Goal: Transaction & Acquisition: Purchase product/service

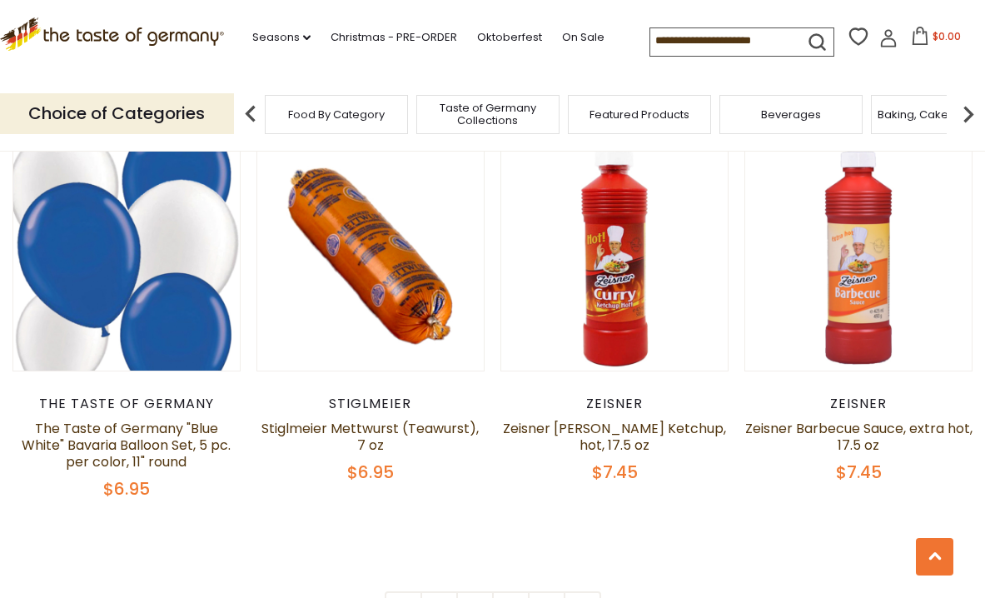
scroll to position [3718, 0]
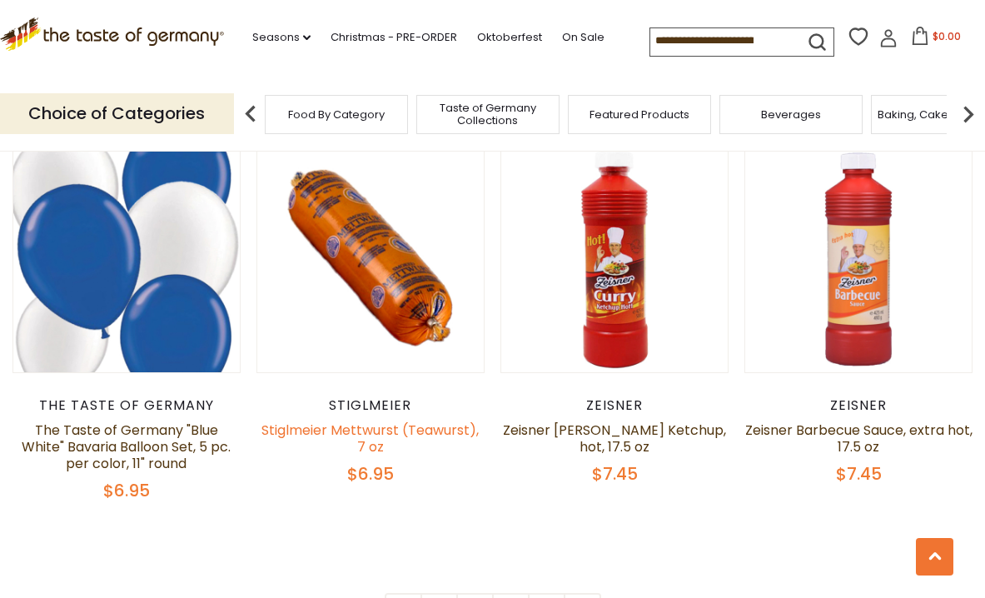
click at [360, 428] on link "Stiglmeier Mettwurst (Teawurst), 7 oz" at bounding box center [369, 438] width 217 height 36
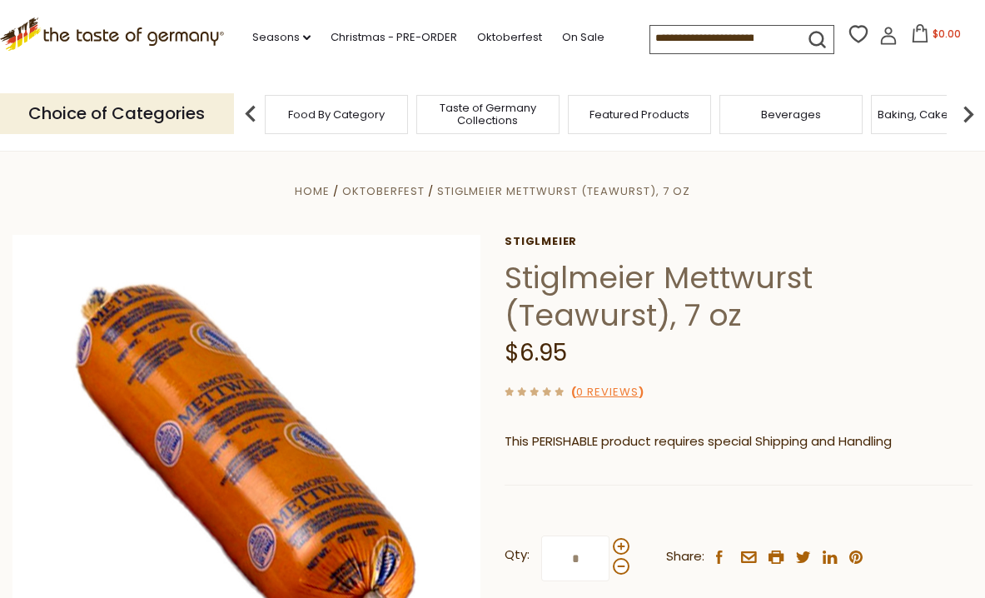
click at [328, 108] on span "Food By Category" at bounding box center [336, 114] width 97 height 12
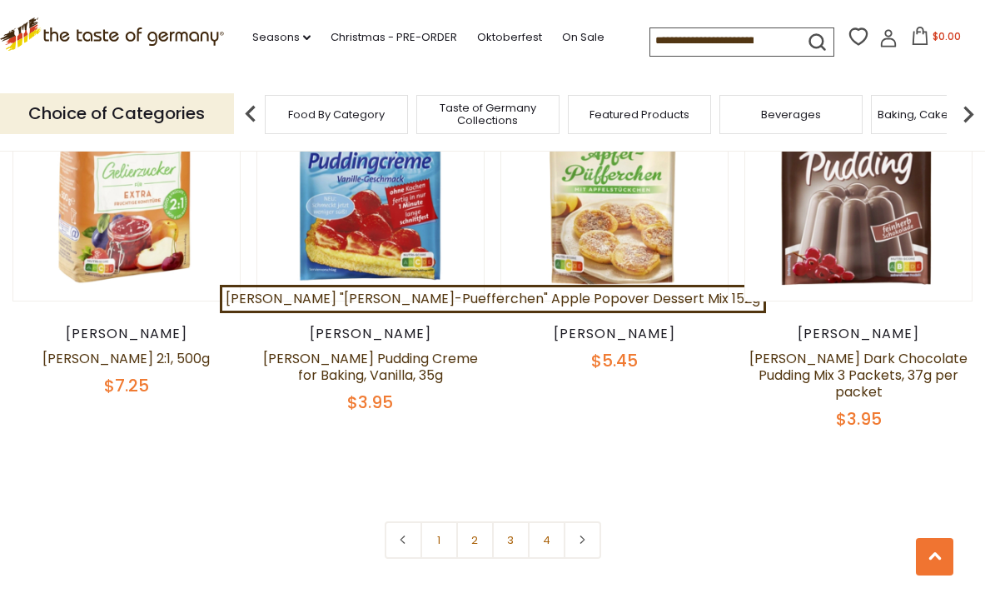
scroll to position [3547, 0]
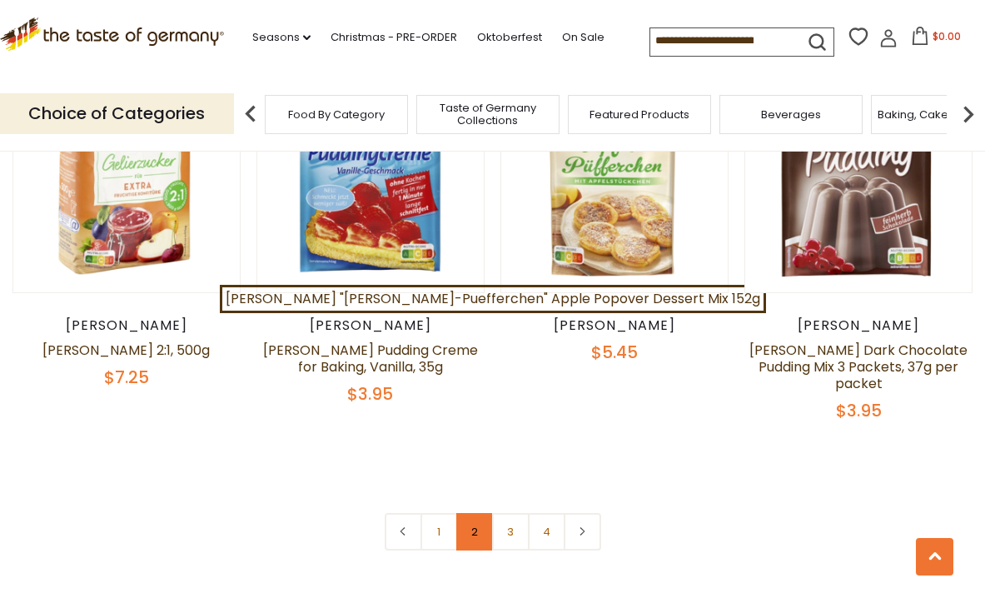
click at [471, 513] on link "2" at bounding box center [474, 531] width 37 height 37
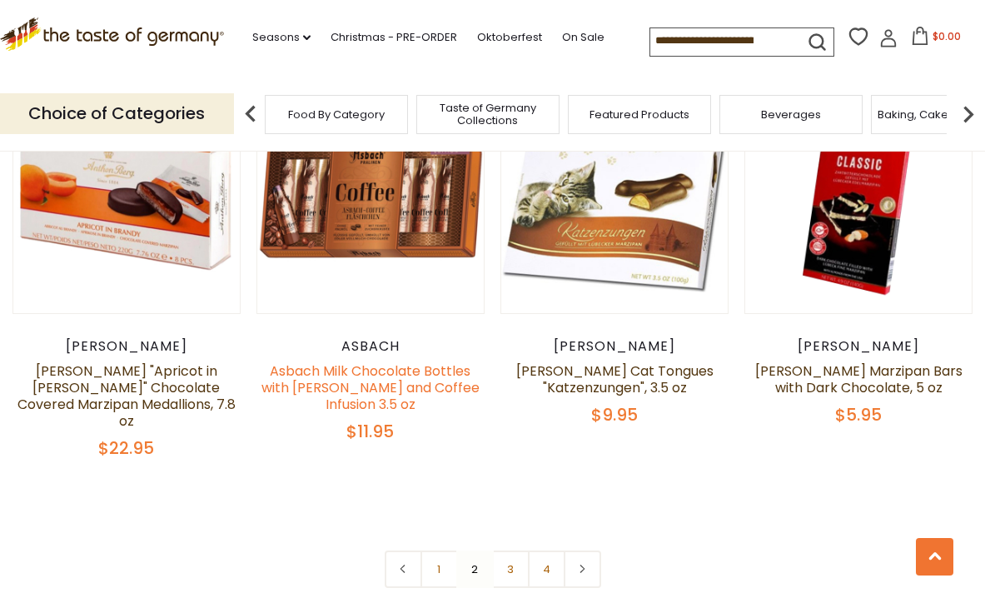
scroll to position [3596, 0]
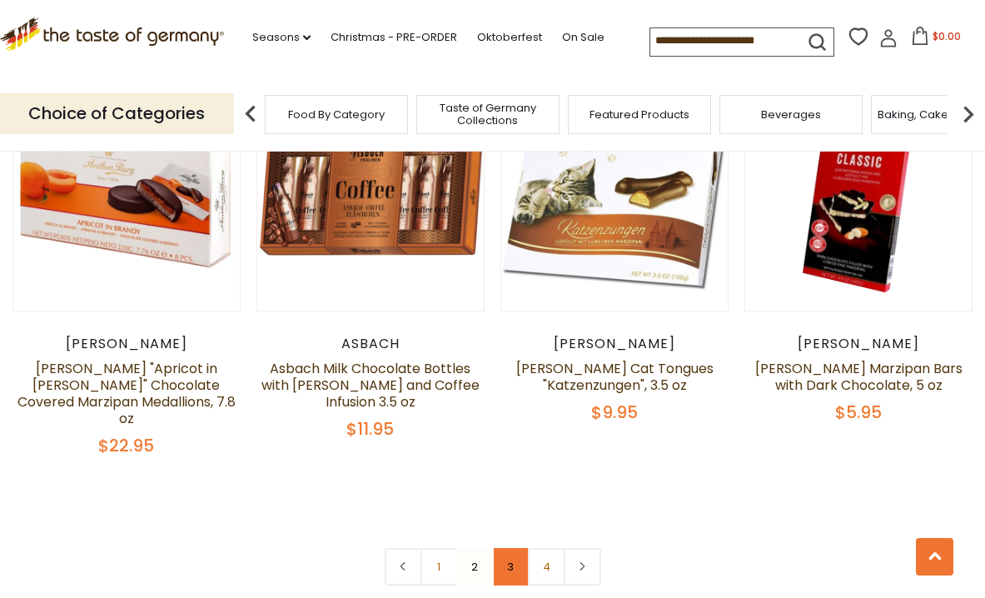
click at [506, 548] on link "3" at bounding box center [510, 566] width 37 height 37
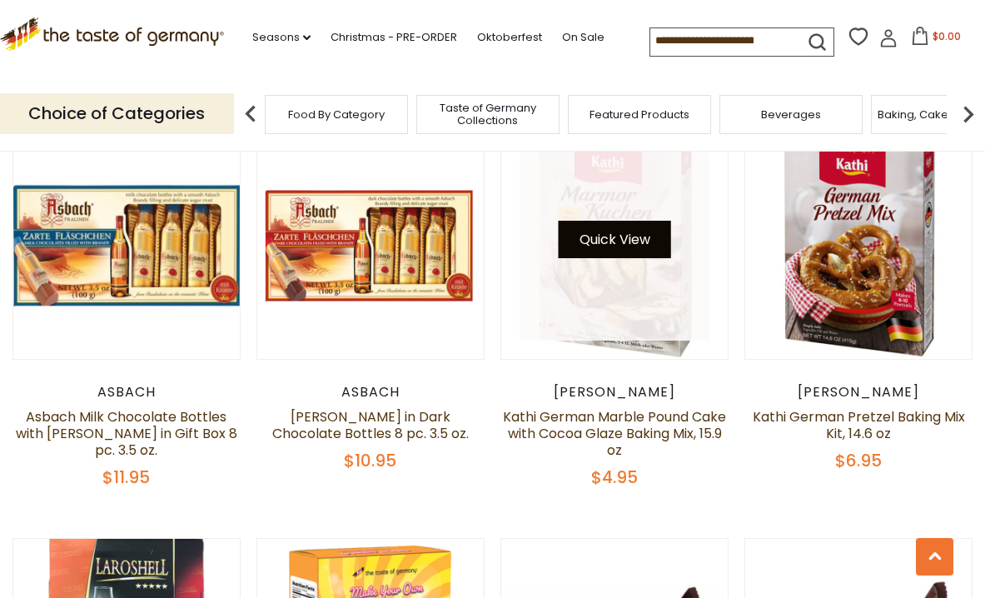
scroll to position [3015, 0]
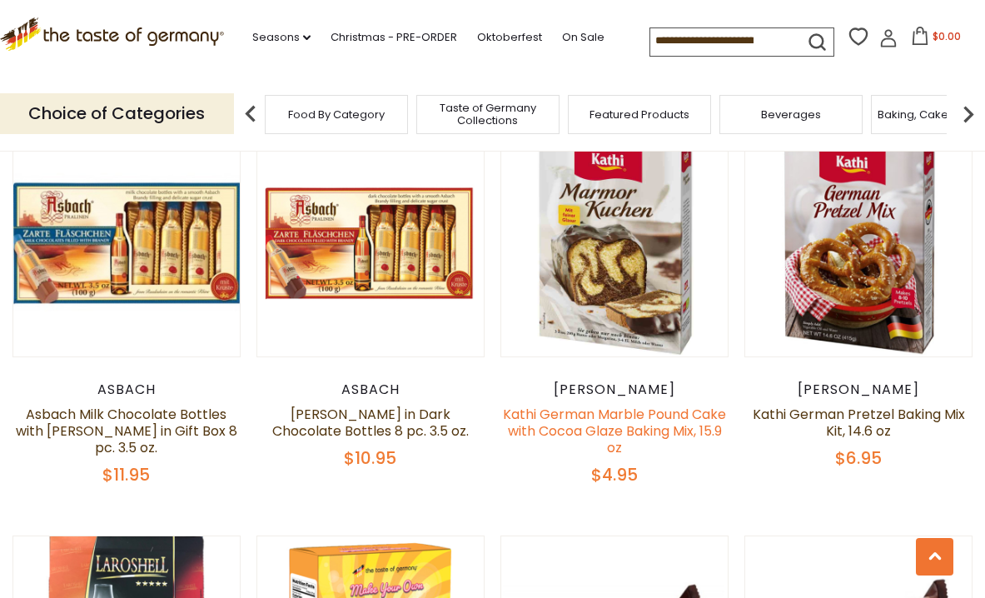
click at [616, 405] on link "Kathi German Marble Pound Cake with Cocoa Glaze Baking Mix, 15.9 oz" at bounding box center [614, 431] width 223 height 52
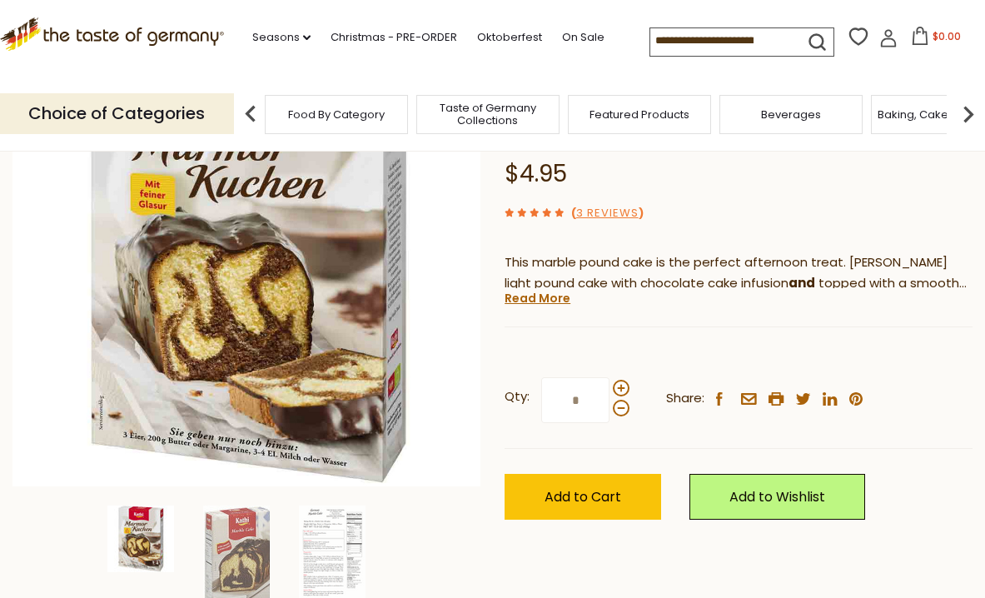
scroll to position [219, 0]
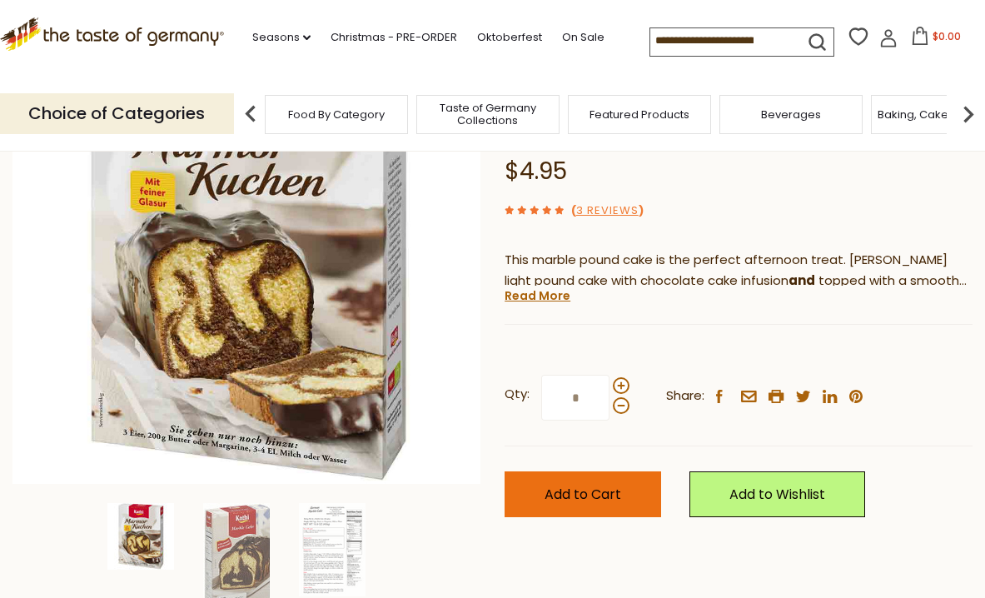
click at [564, 490] on span "Add to Cart" at bounding box center [582, 494] width 77 height 19
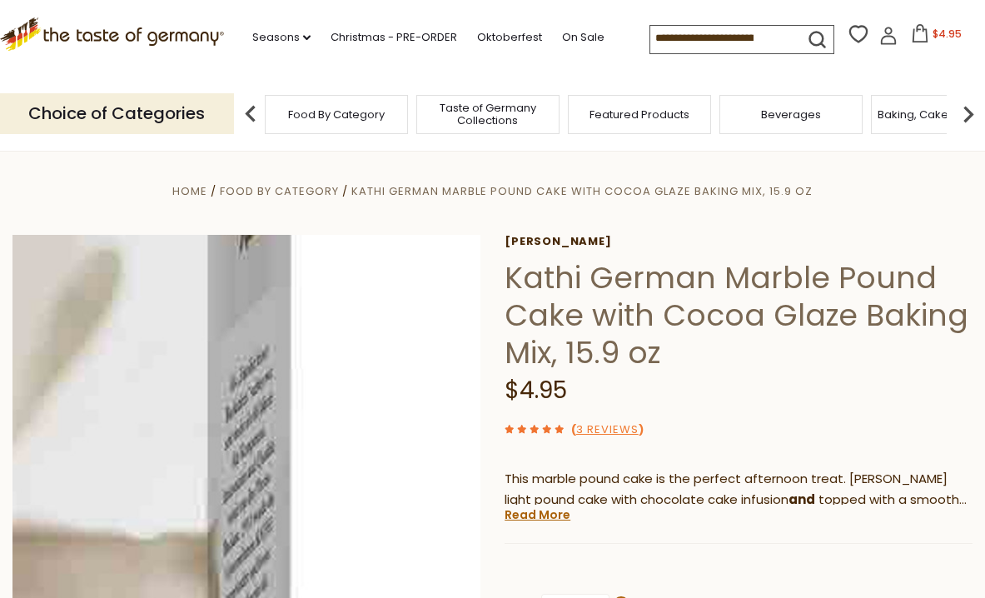
scroll to position [0, 0]
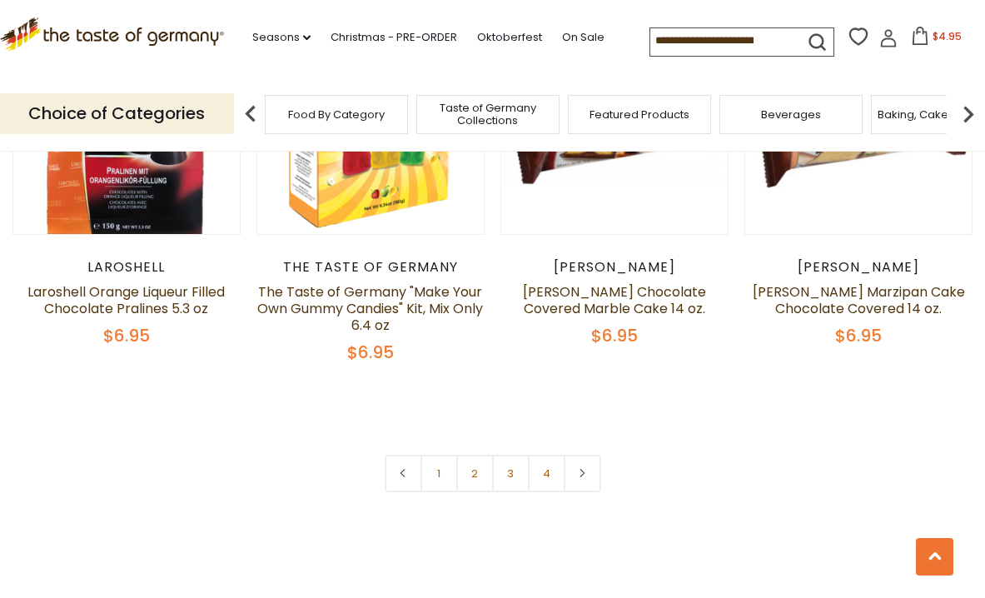
scroll to position [3548, 0]
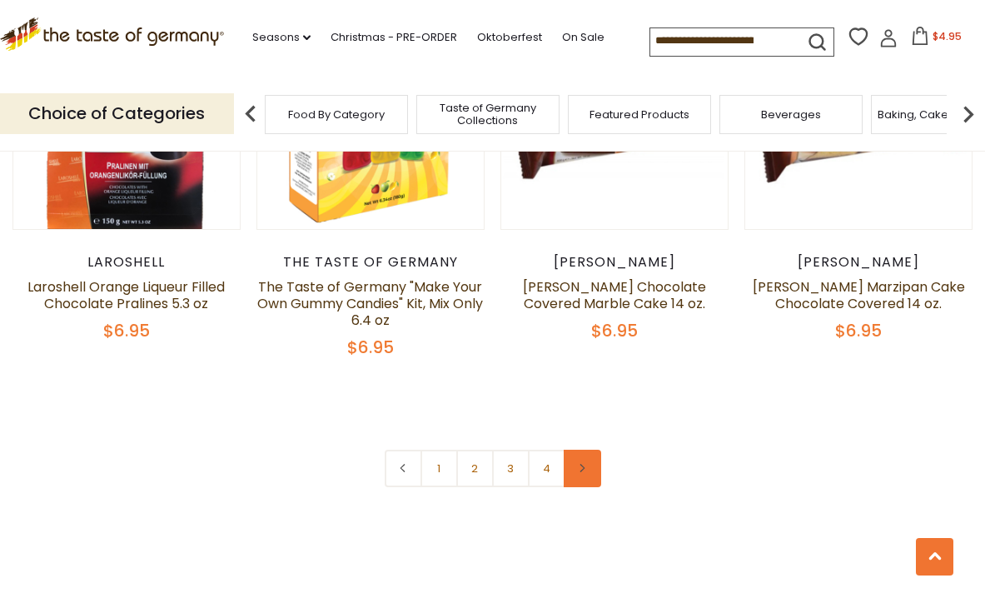
click at [578, 464] on icon at bounding box center [582, 468] width 10 height 8
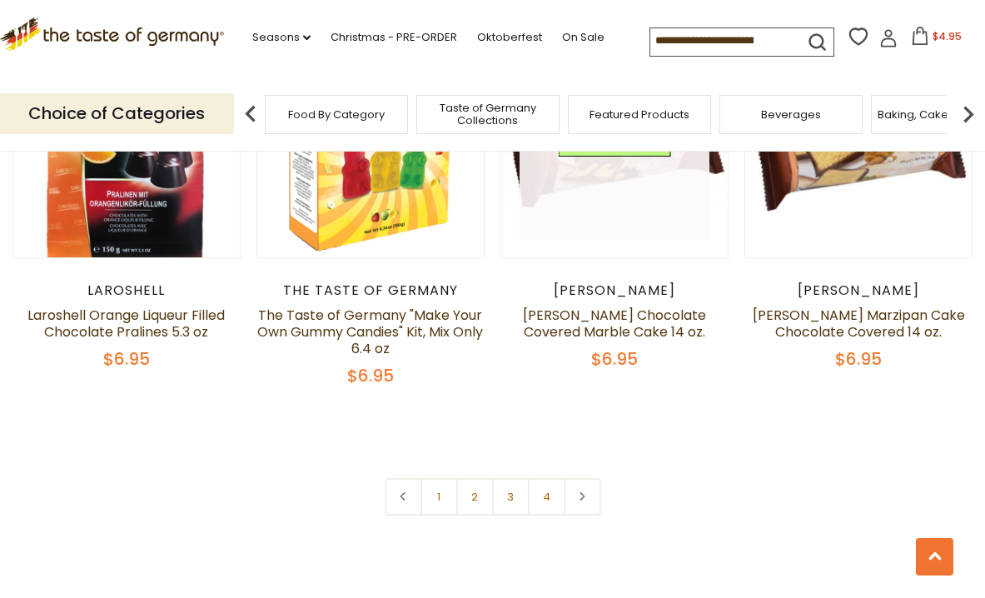
scroll to position [3522, 0]
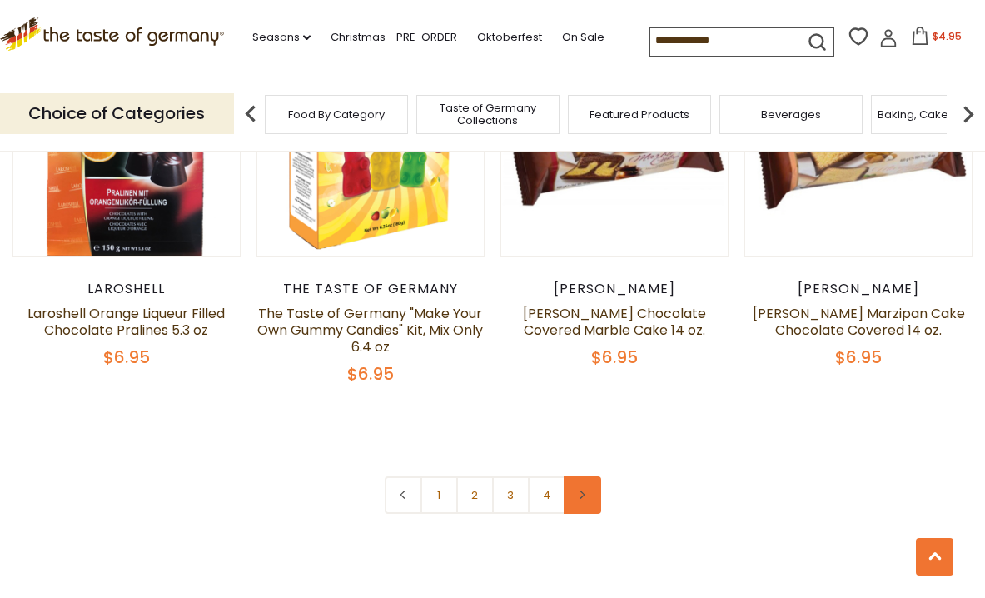
click at [584, 490] on icon at bounding box center [582, 494] width 10 height 8
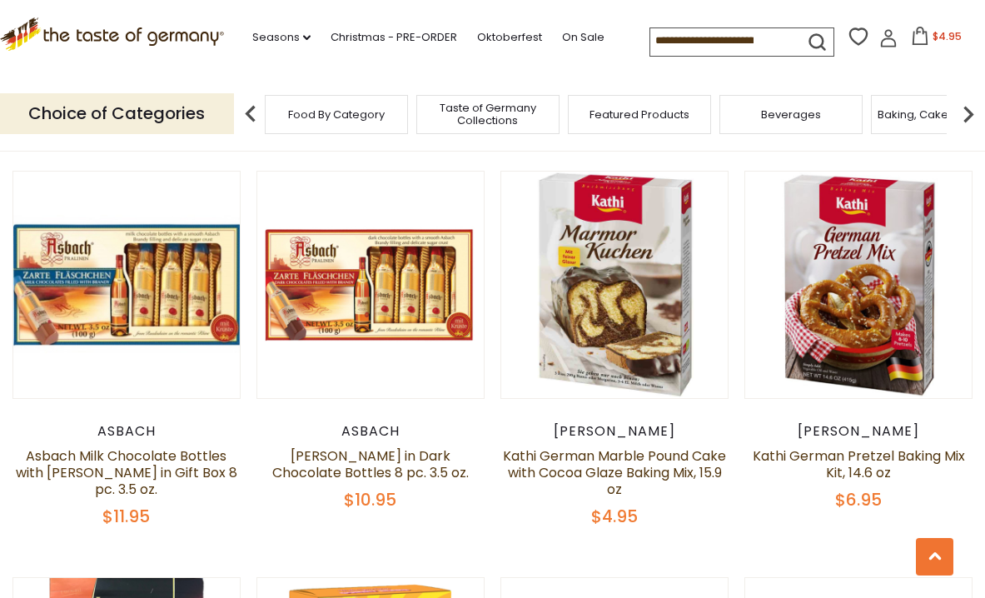
scroll to position [2967, 0]
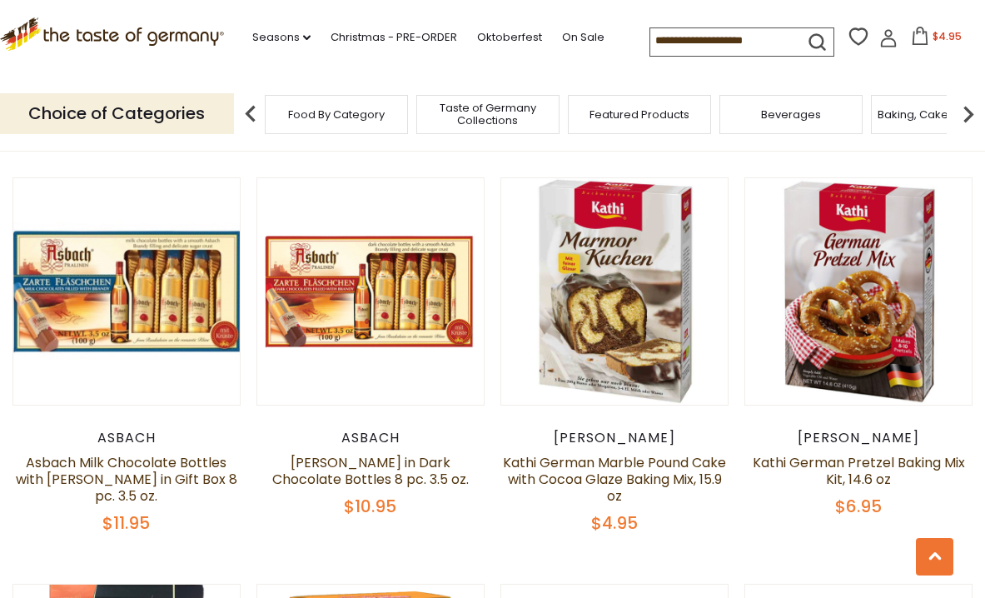
click at [908, 108] on span "Baking, Cakes, Desserts" at bounding box center [941, 114] width 129 height 12
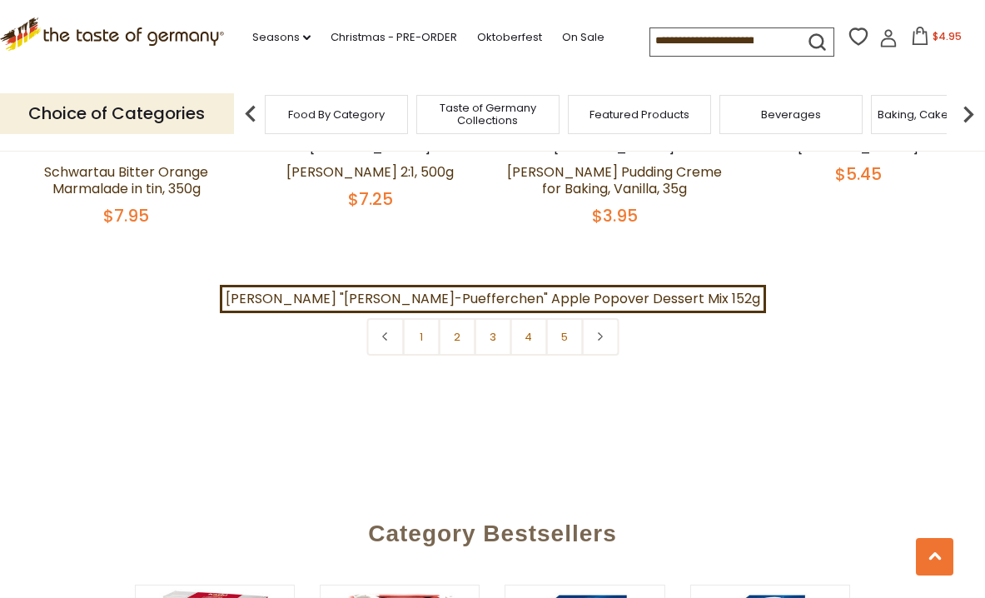
scroll to position [3924, 0]
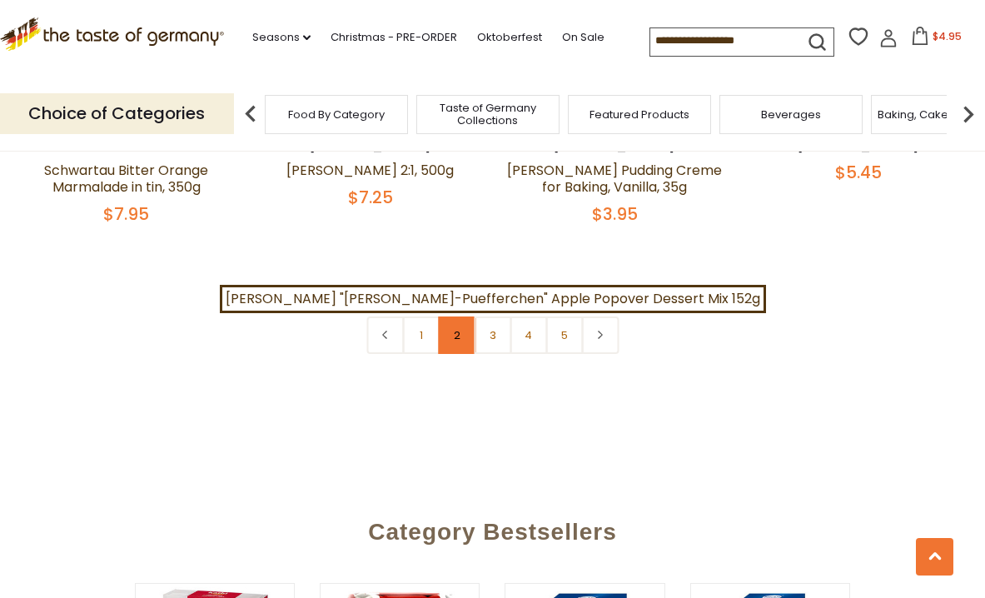
click at [452, 316] on link "2" at bounding box center [456, 334] width 37 height 37
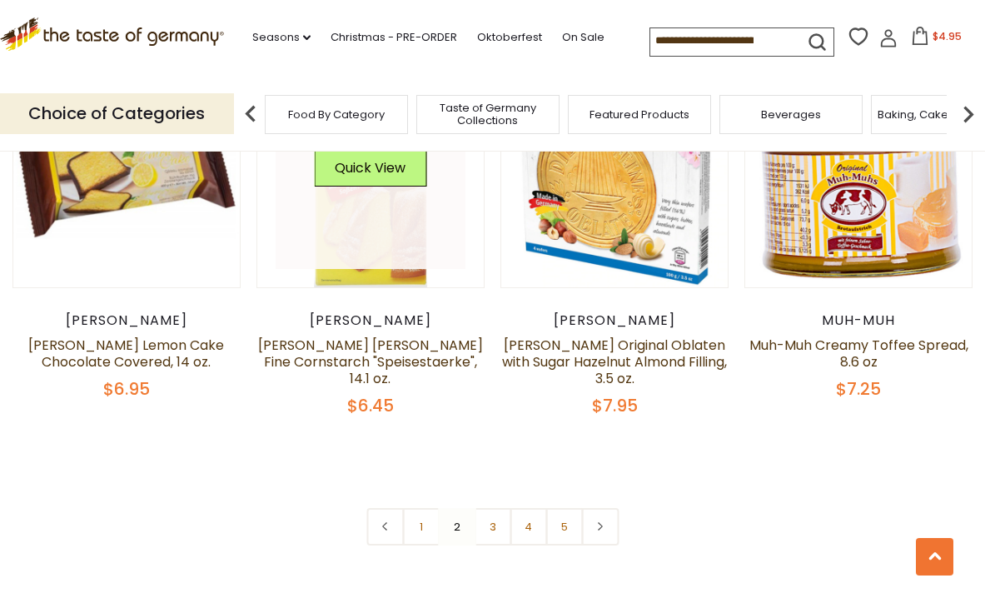
scroll to position [3793, 0]
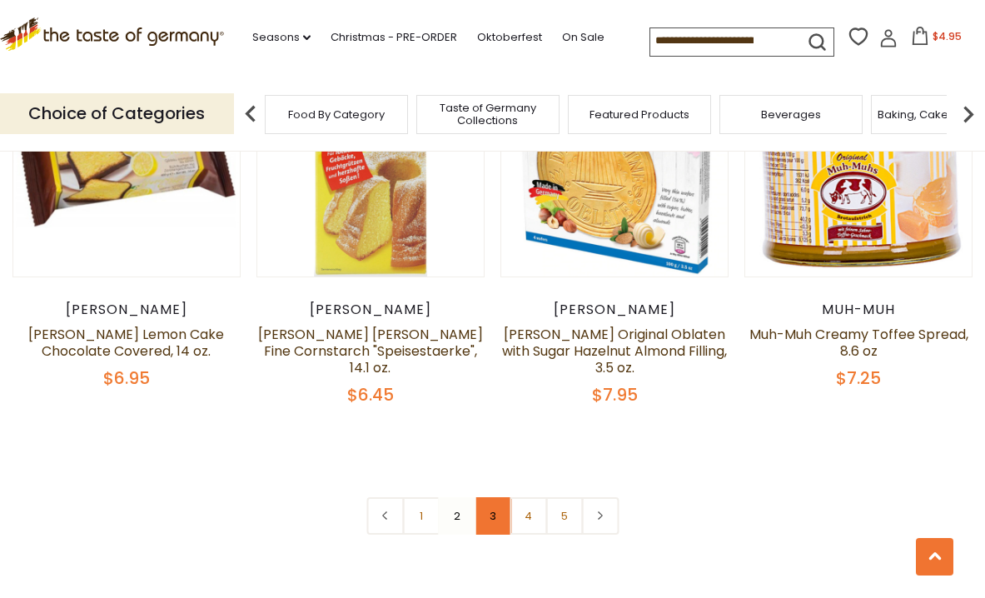
click at [490, 497] on link "3" at bounding box center [492, 515] width 37 height 37
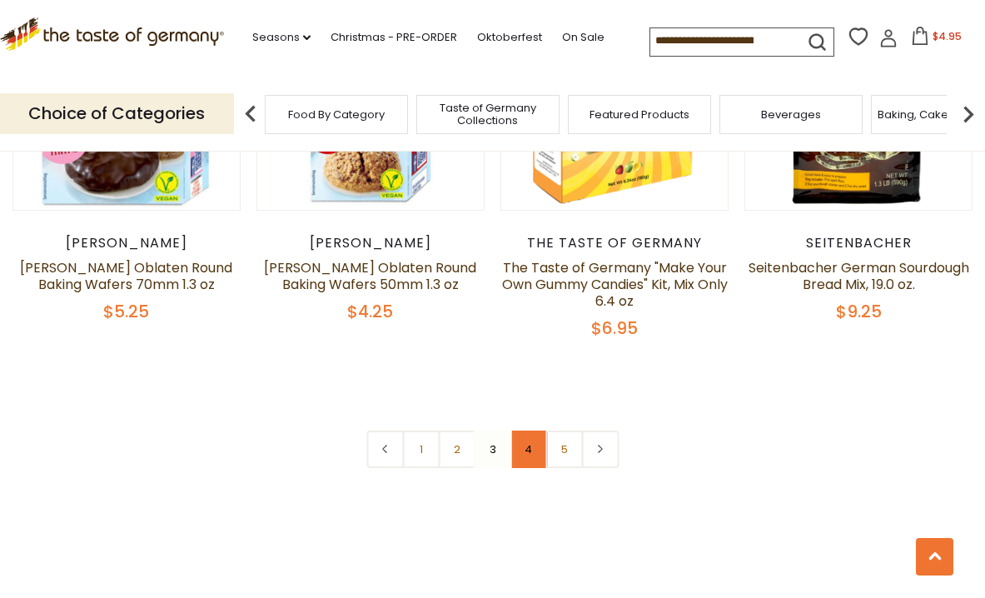
scroll to position [3835, 0]
click at [527, 430] on link "4" at bounding box center [528, 448] width 37 height 37
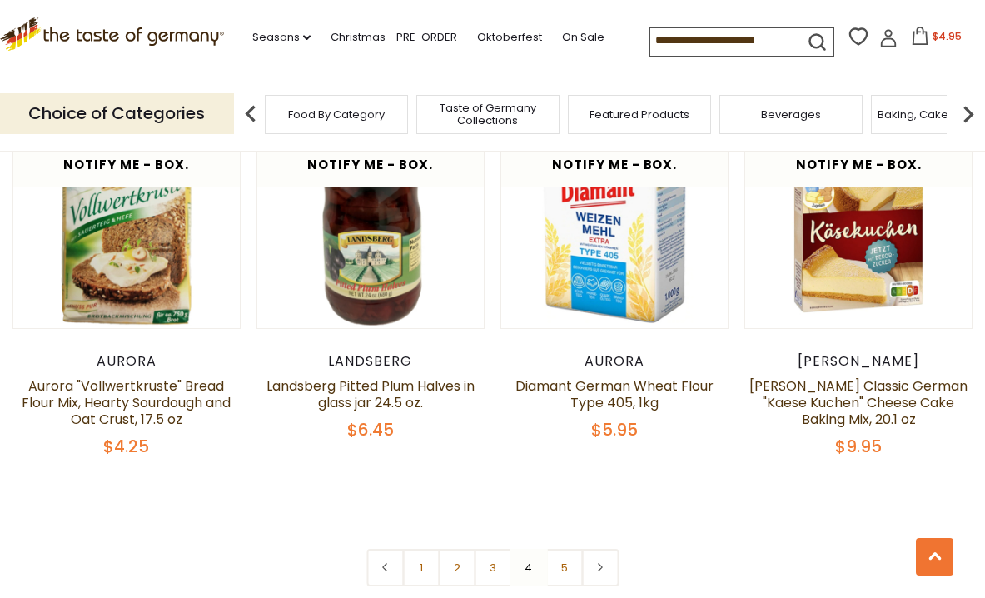
scroll to position [3717, 0]
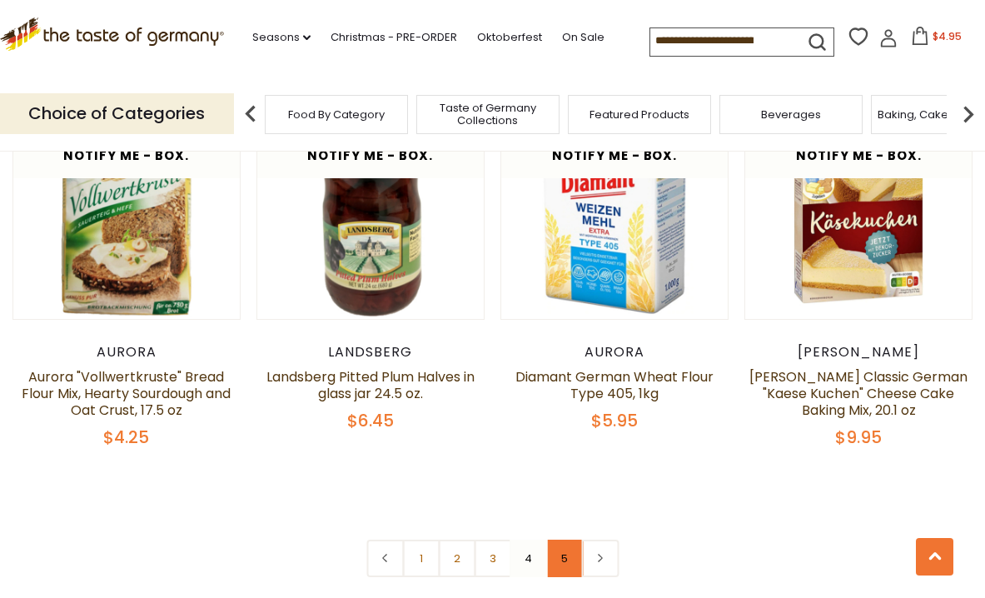
click at [562, 539] on link "5" at bounding box center [563, 557] width 37 height 37
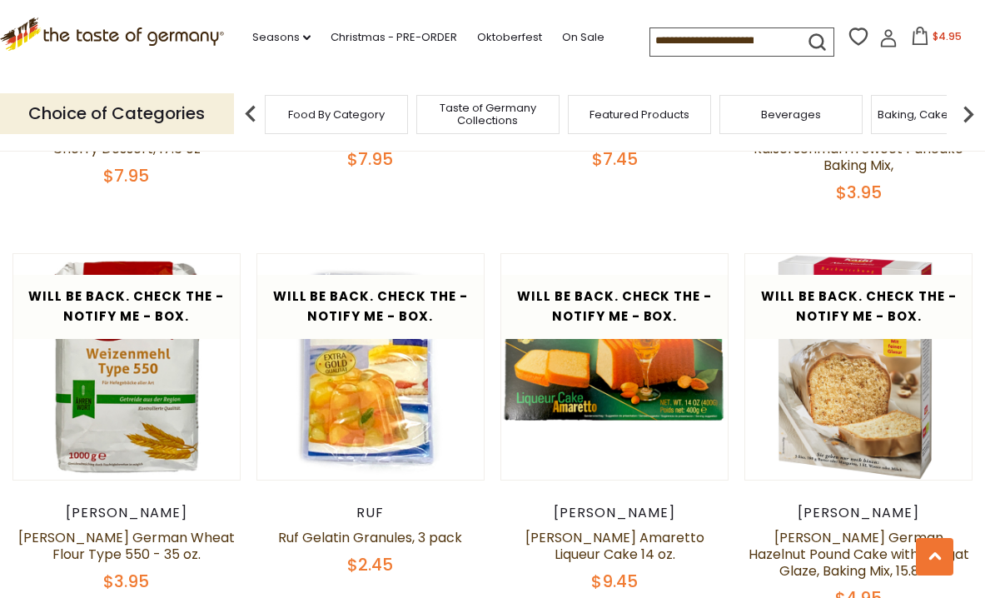
scroll to position [1549, 0]
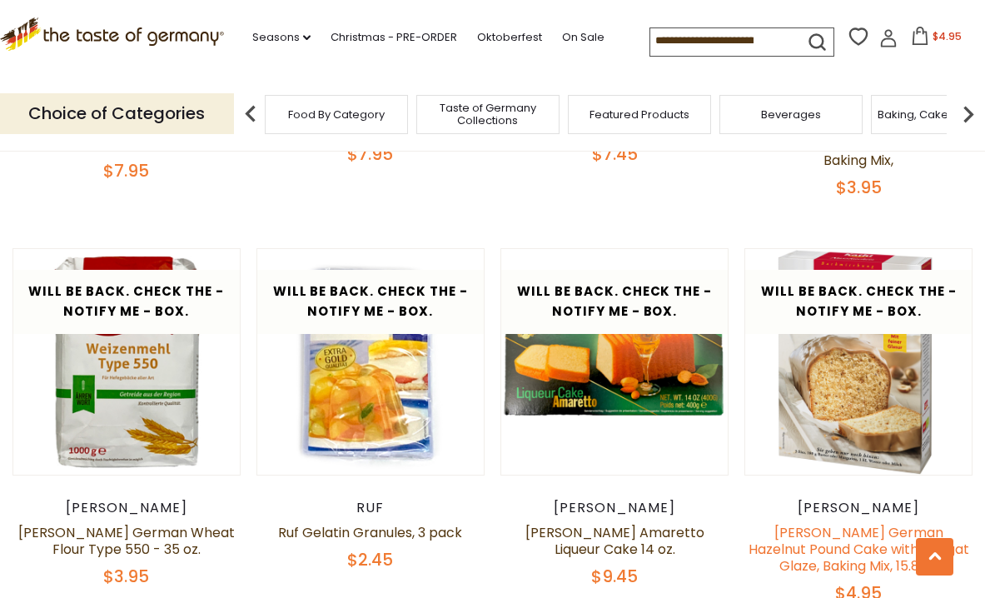
click at [861, 523] on link "[PERSON_NAME] German Hazelnut Pound Cake with Nougat Glaze, Baking Mix, 15.8 oz" at bounding box center [858, 549] width 221 height 52
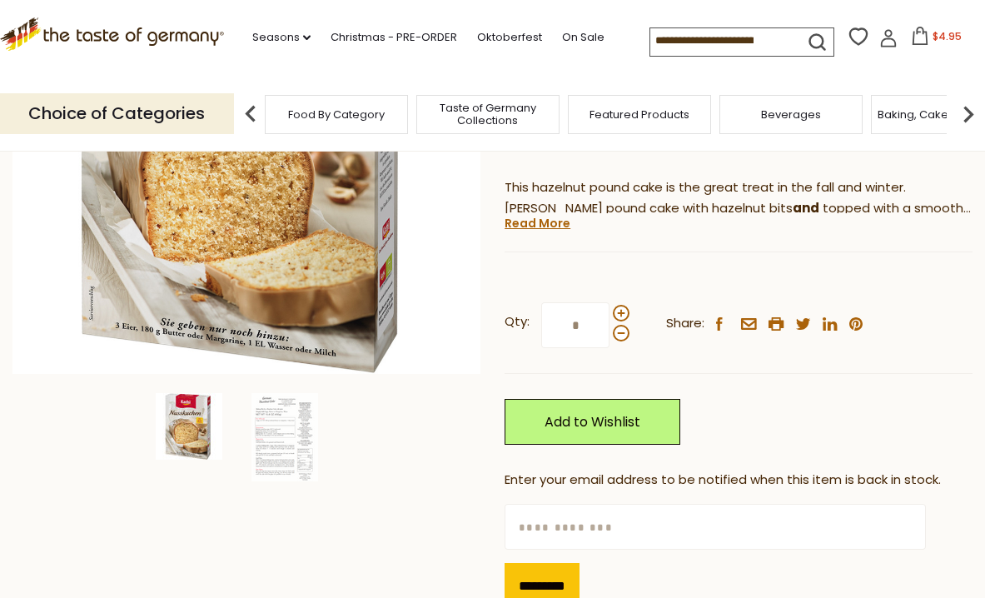
scroll to position [331, 0]
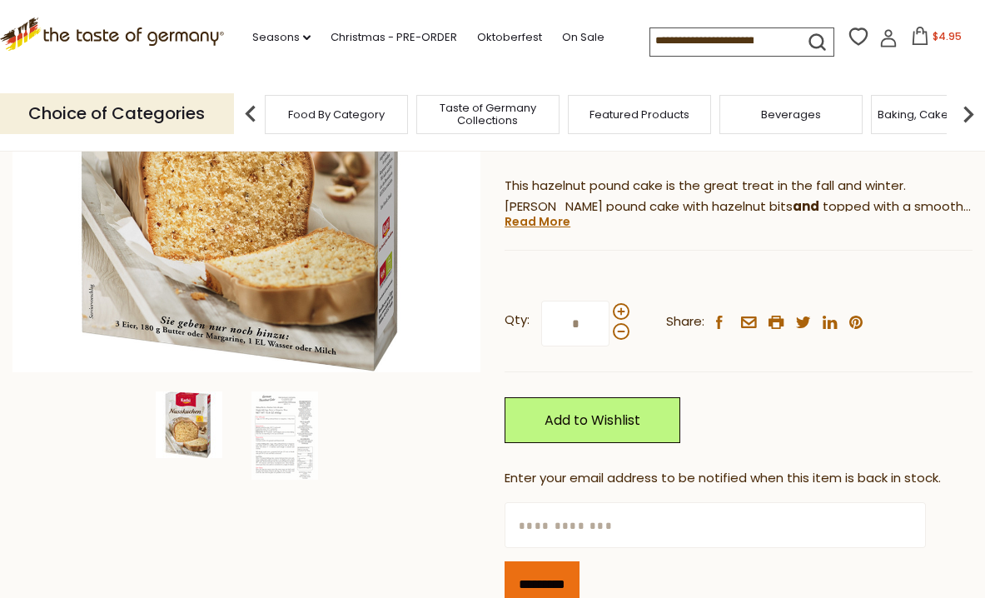
click at [553, 561] on input "*********" at bounding box center [542, 584] width 75 height 46
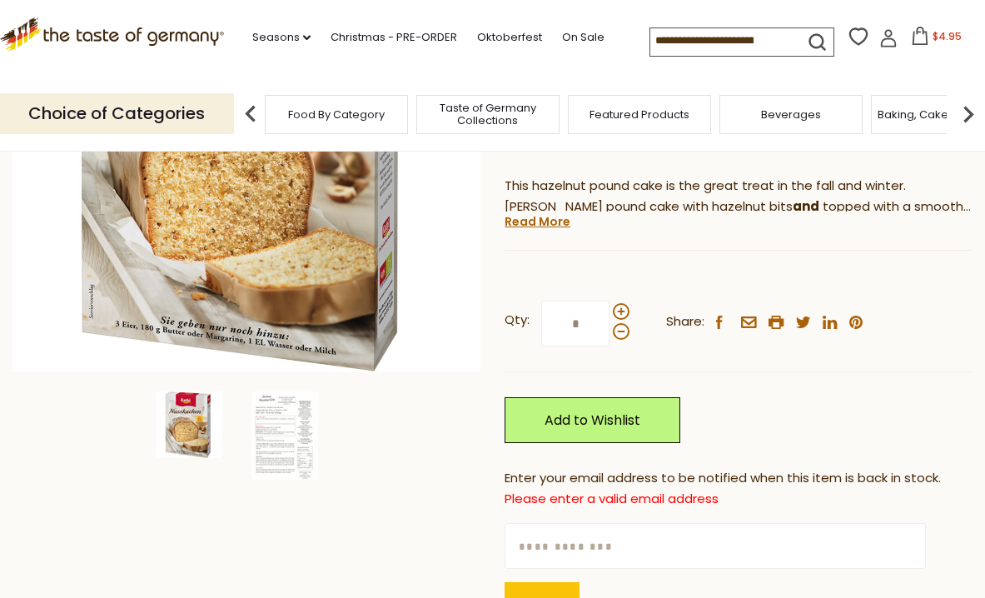
click at [615, 523] on input "text" at bounding box center [715, 546] width 421 height 46
type input "**********"
click at [559, 582] on input "*********" at bounding box center [542, 605] width 75 height 46
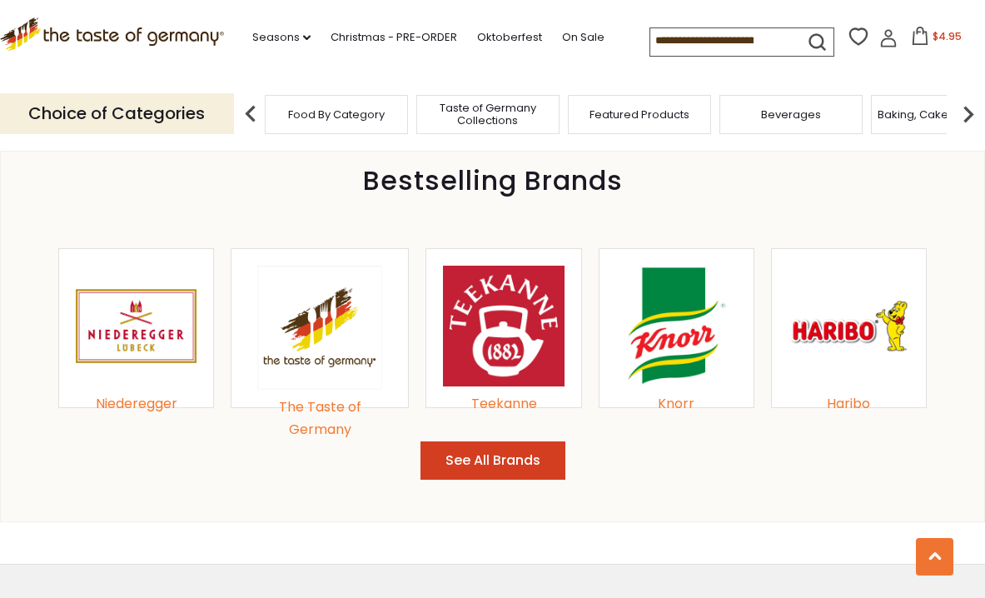
scroll to position [1678, 0]
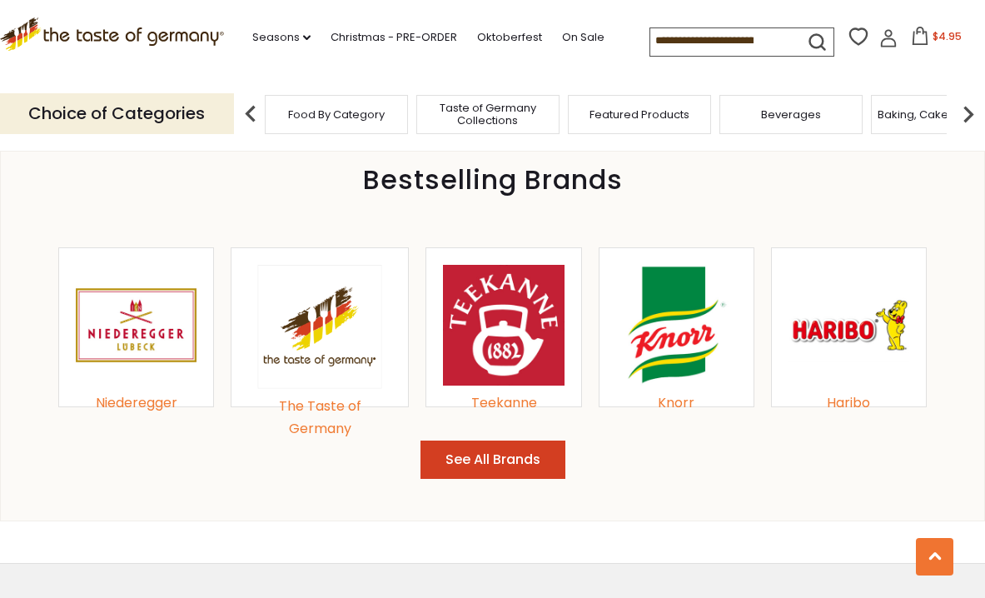
click at [490, 440] on button "See All Brands" at bounding box center [492, 459] width 145 height 39
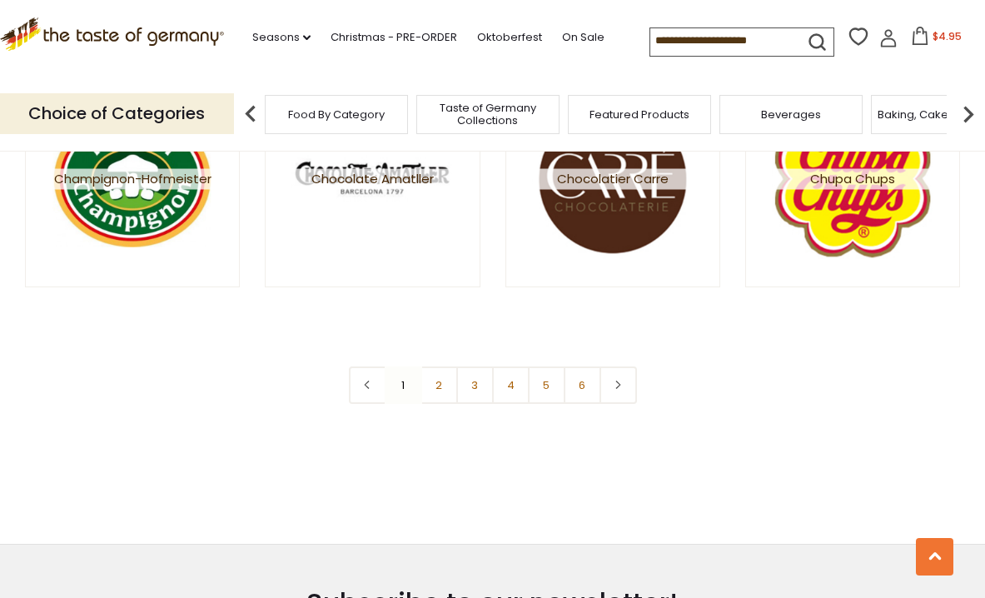
scroll to position [2956, 0]
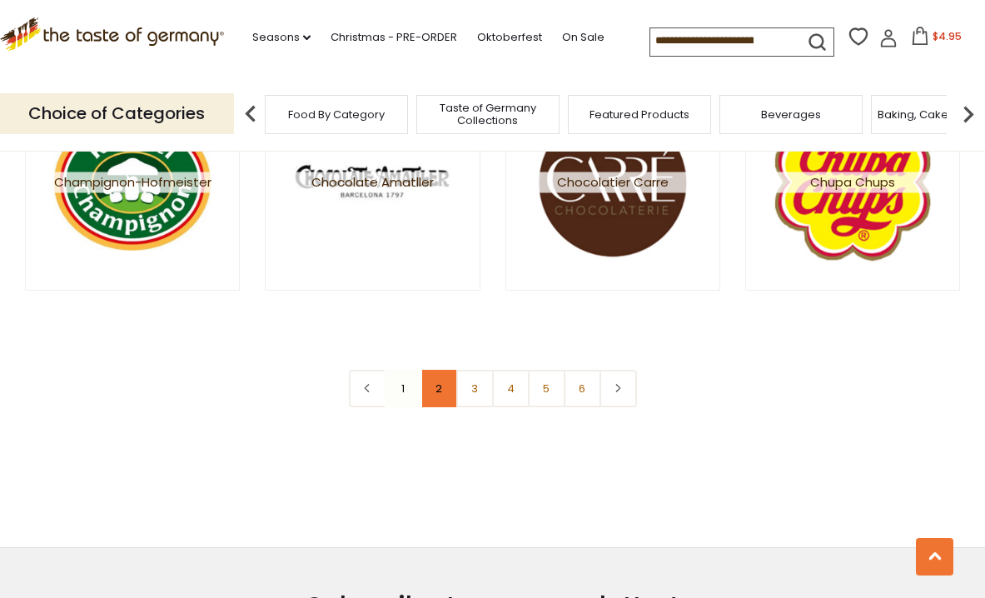
click at [434, 383] on link "2" at bounding box center [438, 388] width 37 height 37
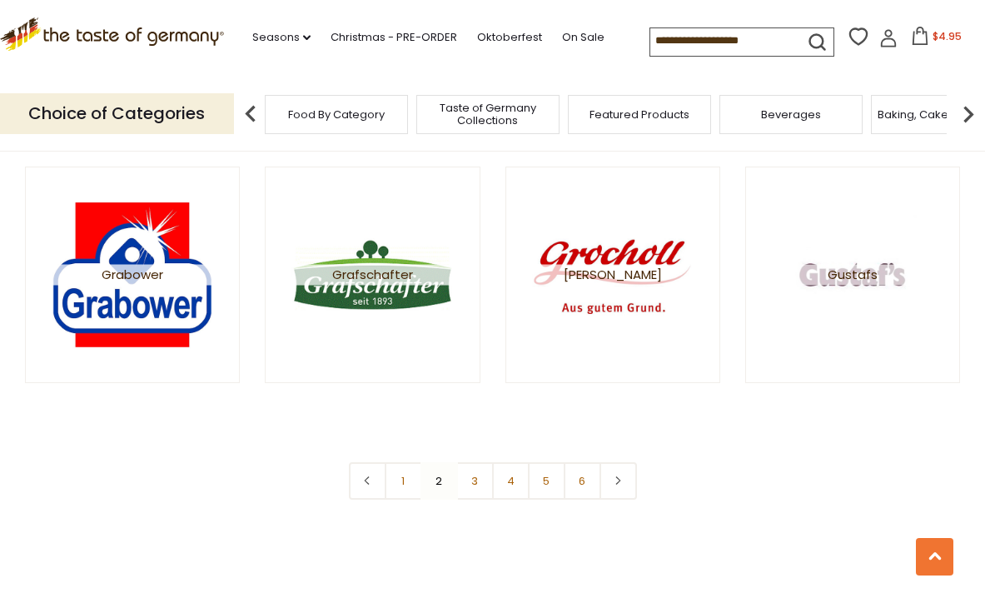
scroll to position [2863, 0]
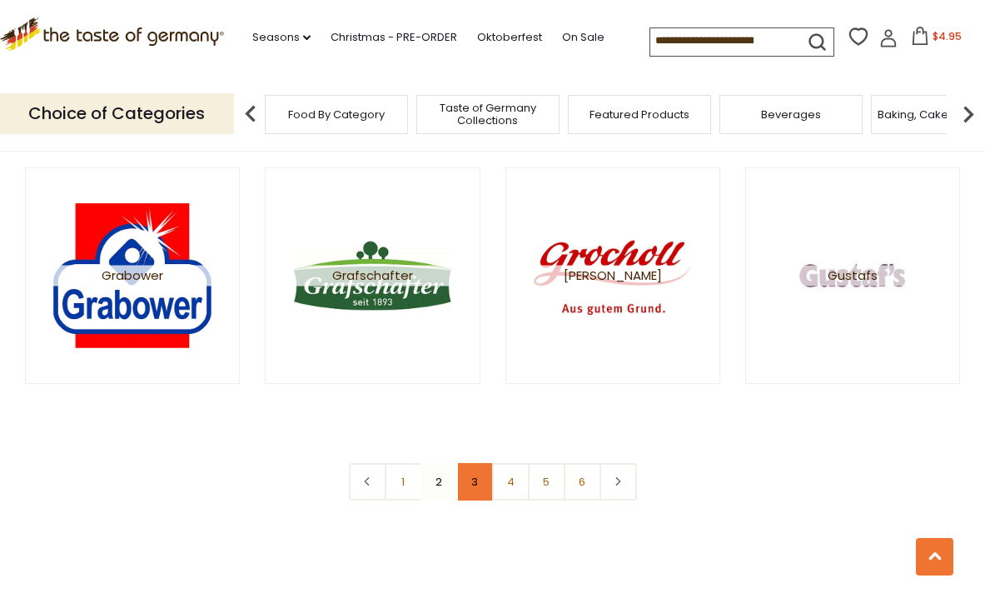
click at [472, 477] on link "3" at bounding box center [474, 481] width 37 height 37
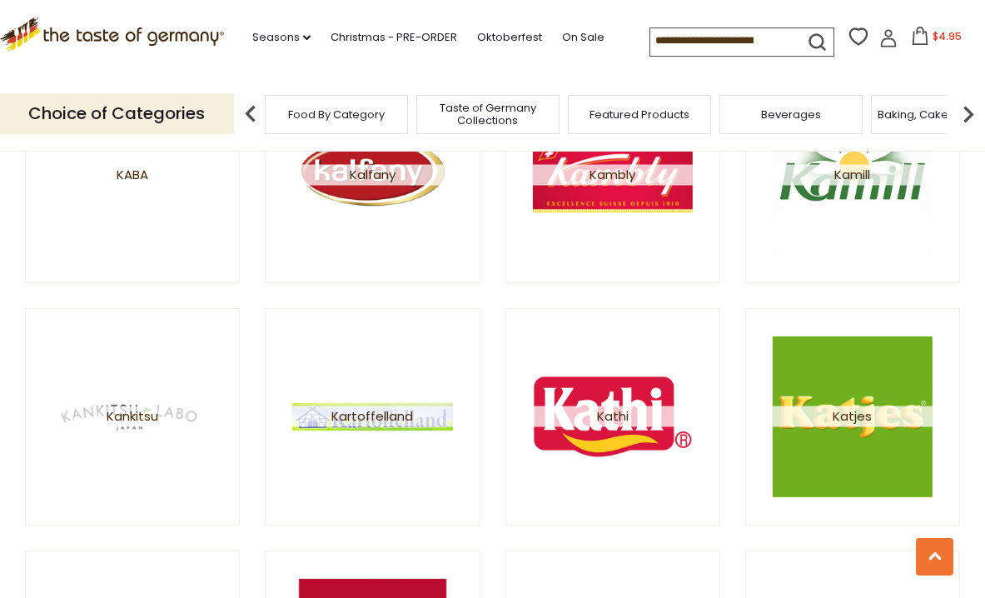
scroll to position [1519, 0]
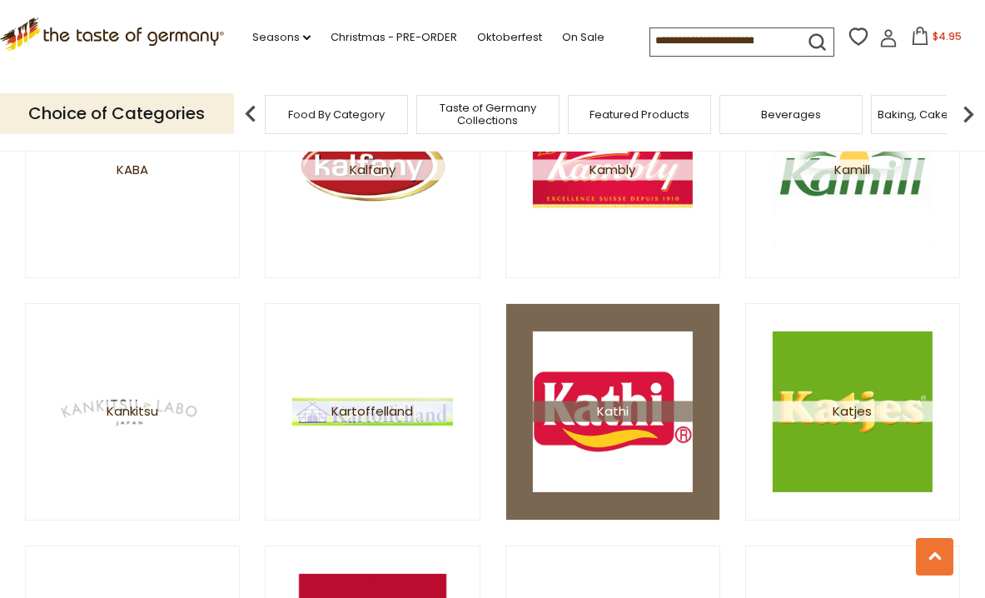
click at [624, 414] on span "Kathi" at bounding box center [613, 411] width 160 height 21
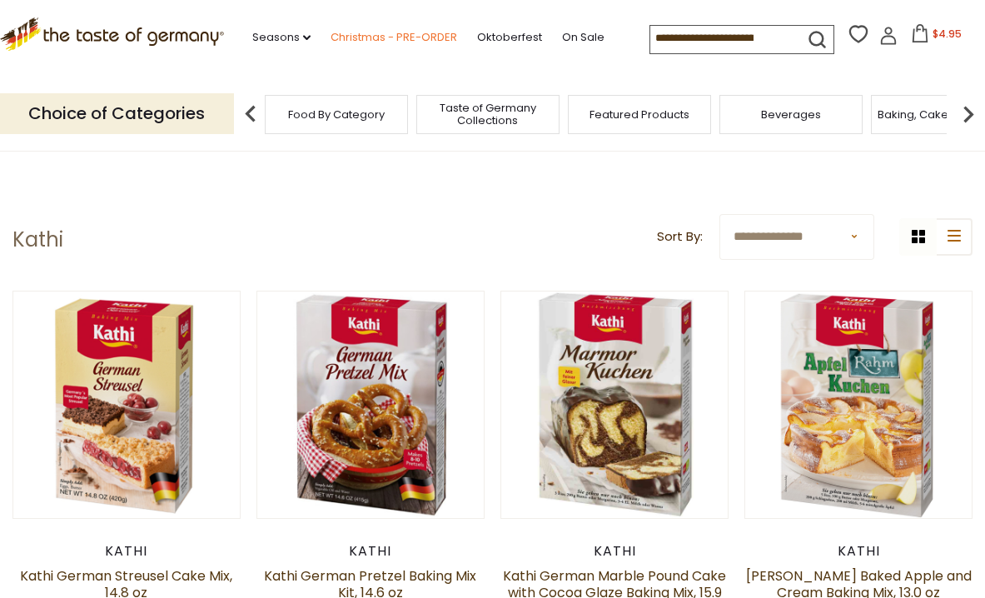
click at [358, 34] on link "Christmas - PRE-ORDER" at bounding box center [394, 37] width 127 height 18
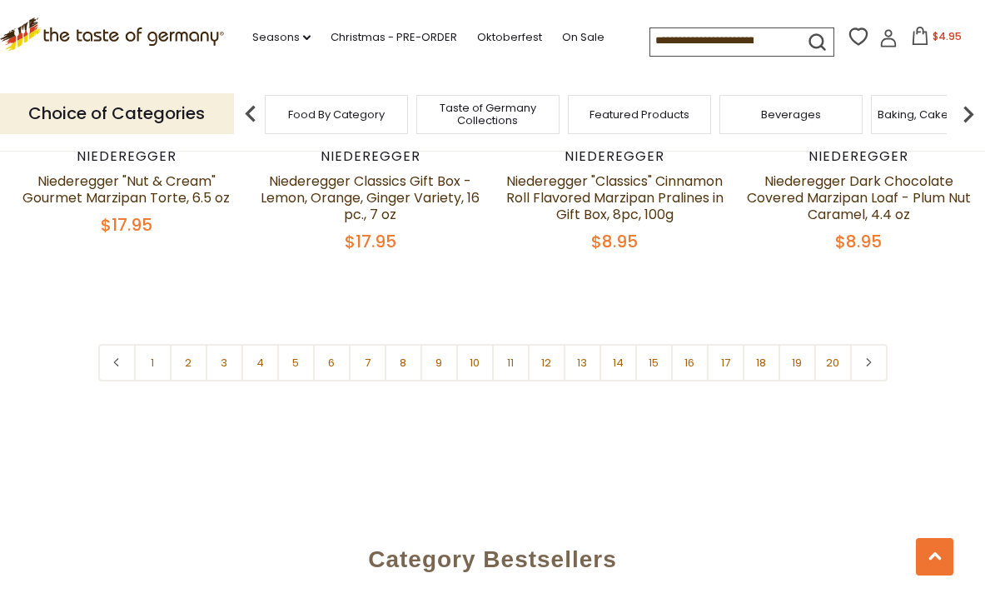
scroll to position [3951, 0]
click at [186, 343] on link "2" at bounding box center [188, 361] width 37 height 37
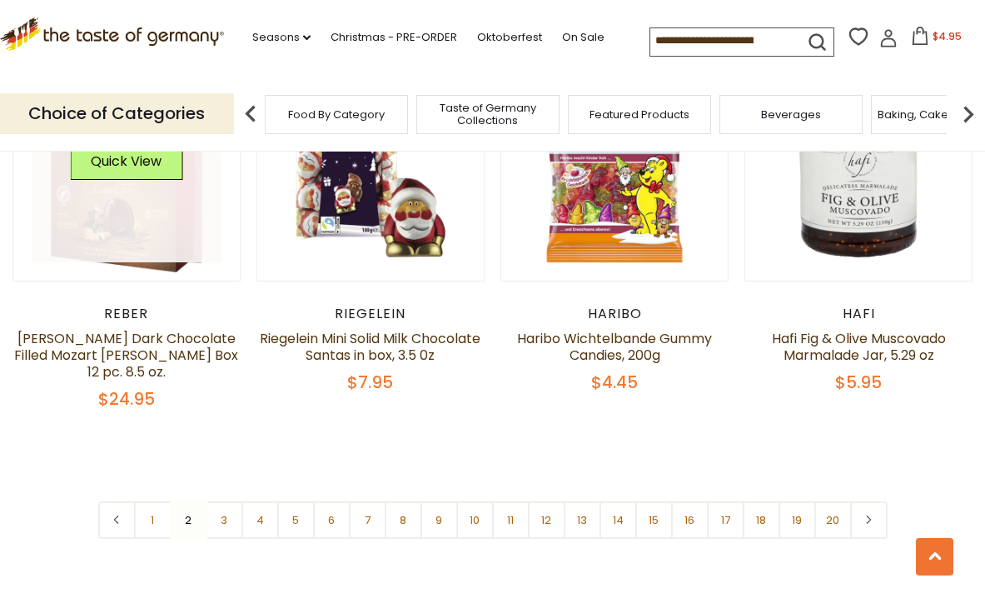
scroll to position [3830, 0]
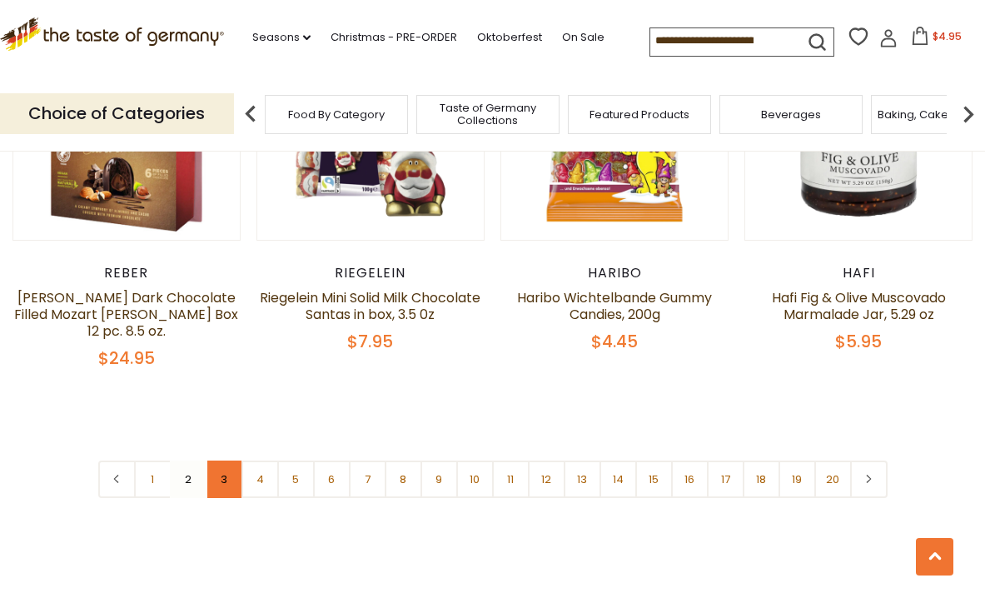
click at [221, 460] on link "3" at bounding box center [224, 478] width 37 height 37
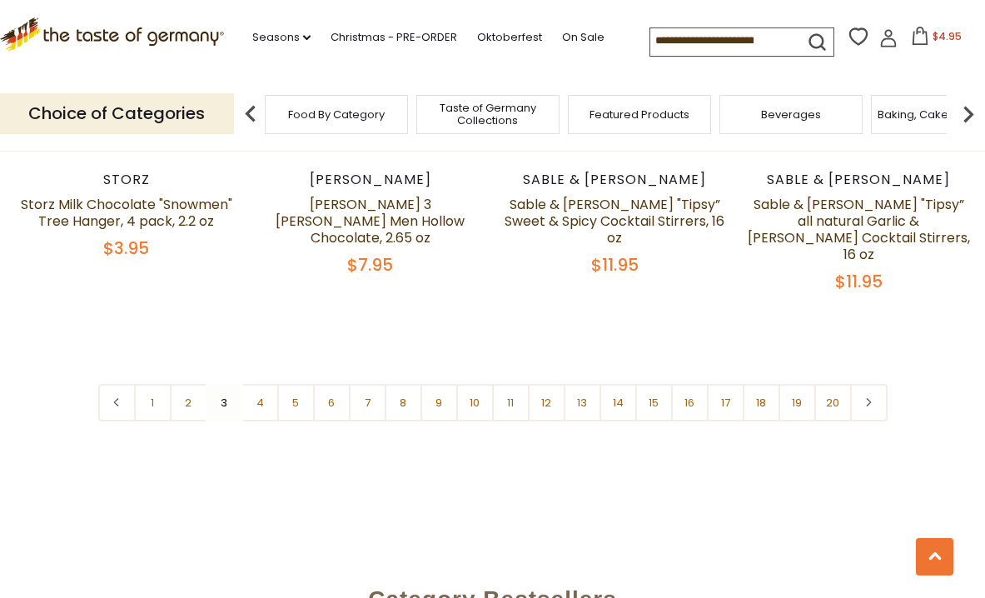
scroll to position [3878, 0]
click at [257, 383] on link "4" at bounding box center [259, 401] width 37 height 37
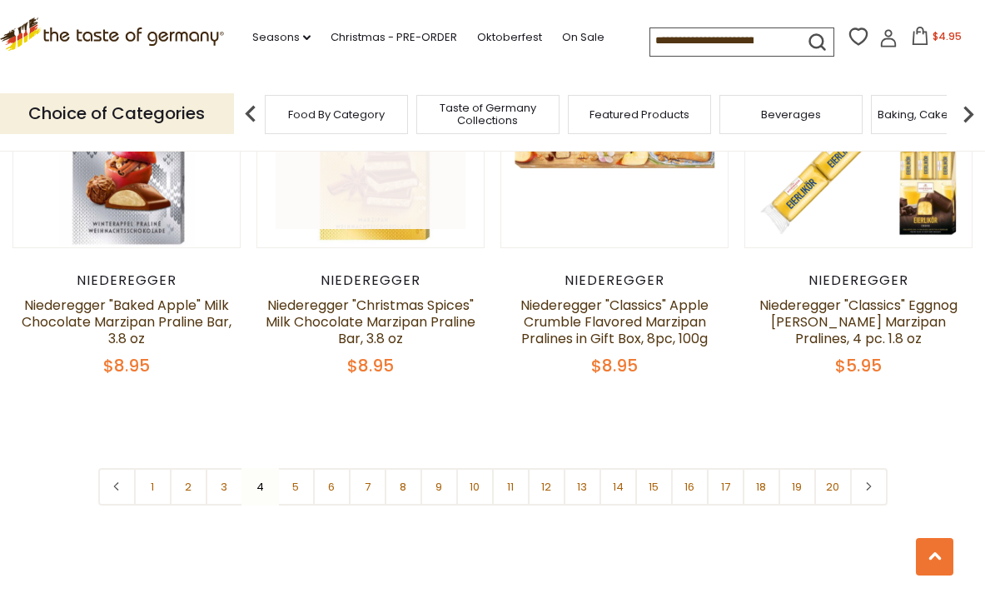
scroll to position [3829, 0]
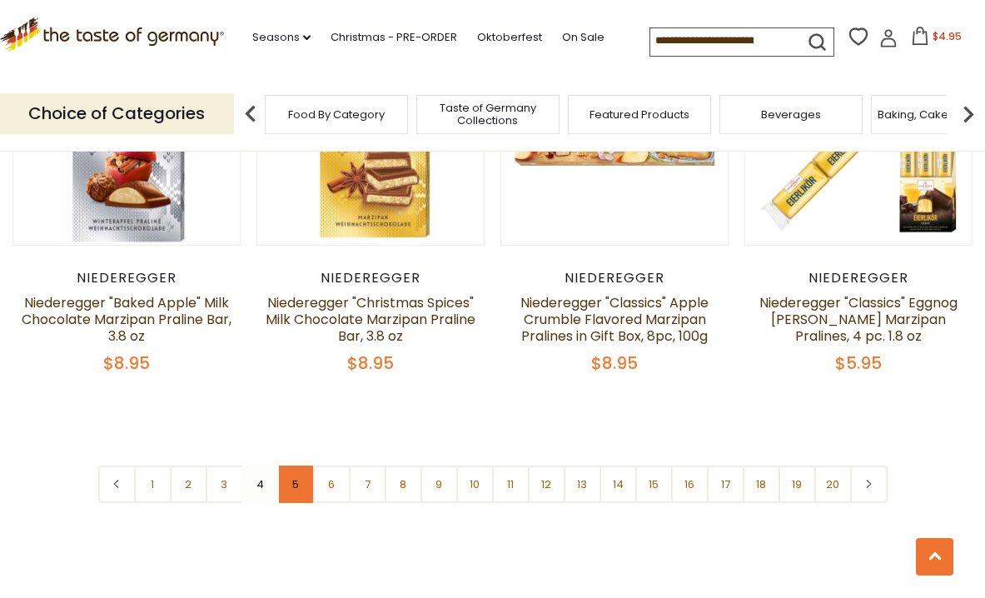
click at [295, 465] on link "5" at bounding box center [295, 483] width 37 height 37
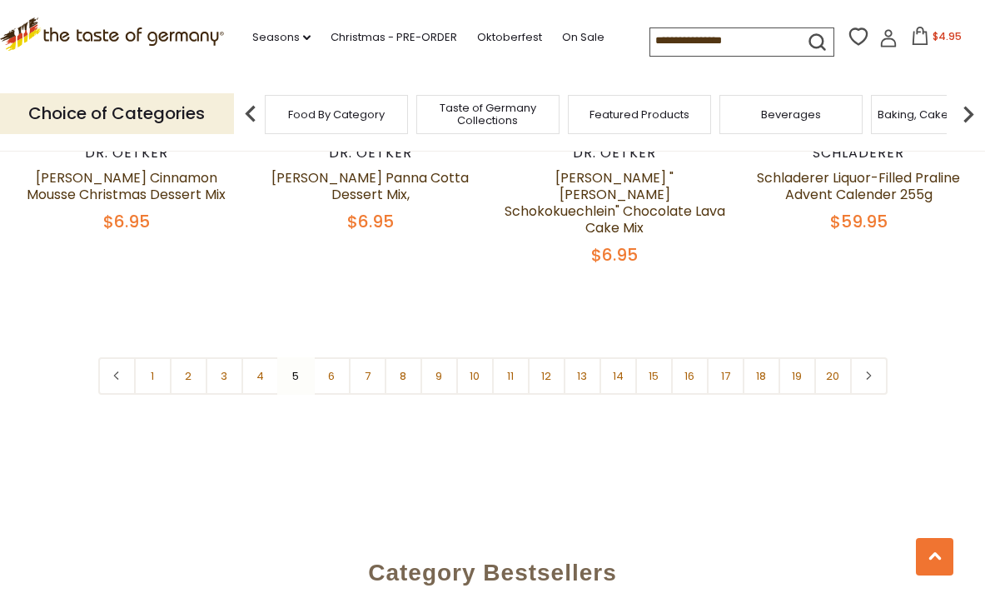
scroll to position [3960, 0]
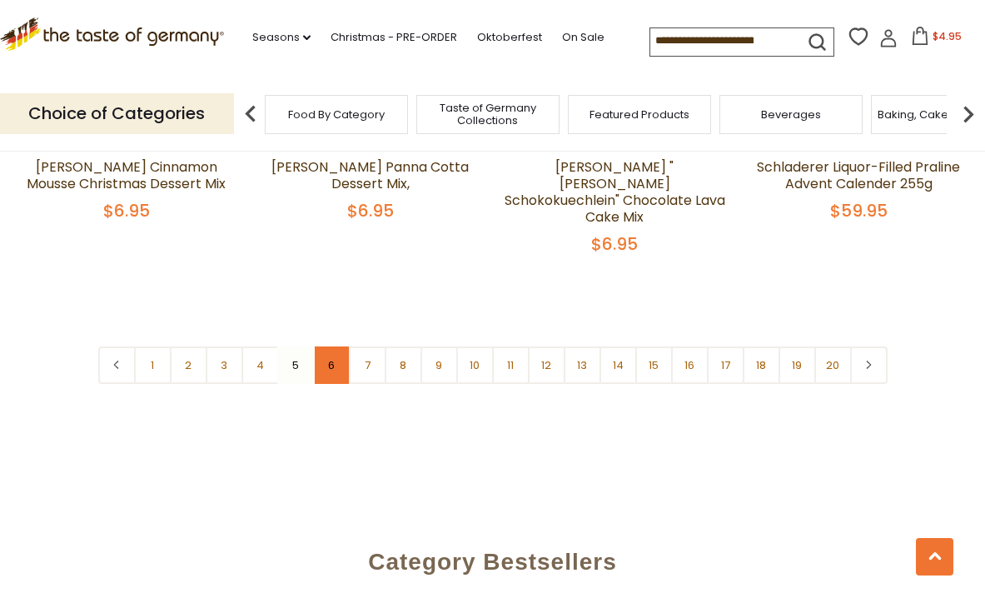
click at [329, 346] on link "6" at bounding box center [331, 364] width 37 height 37
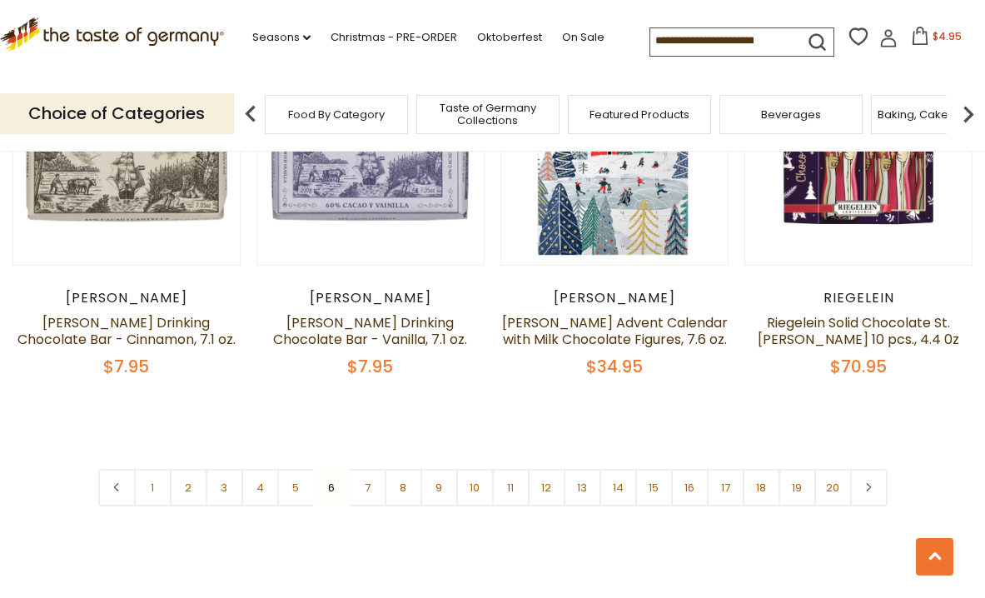
scroll to position [3774, 0]
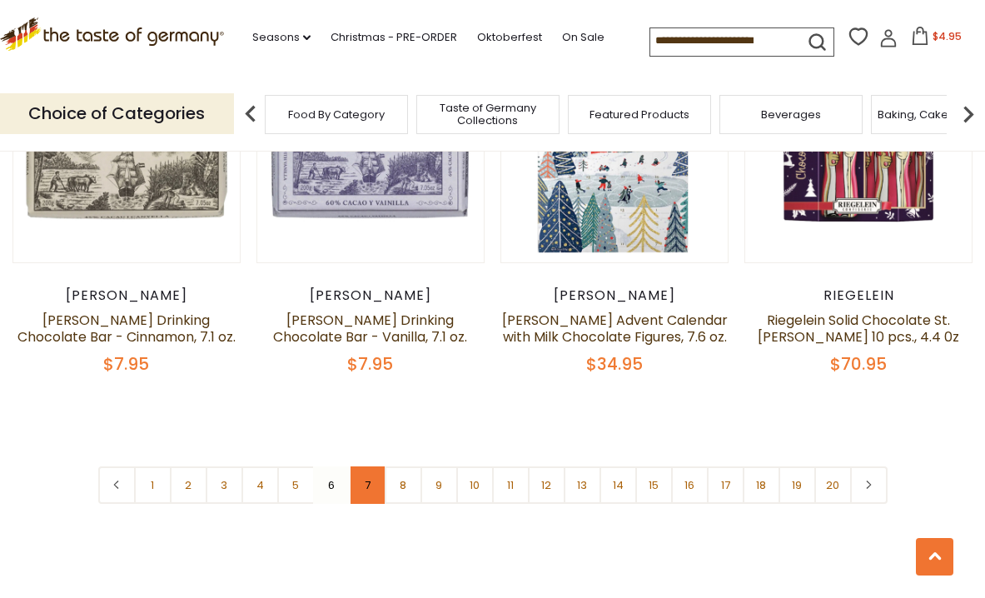
click at [365, 466] on link "7" at bounding box center [367, 484] width 37 height 37
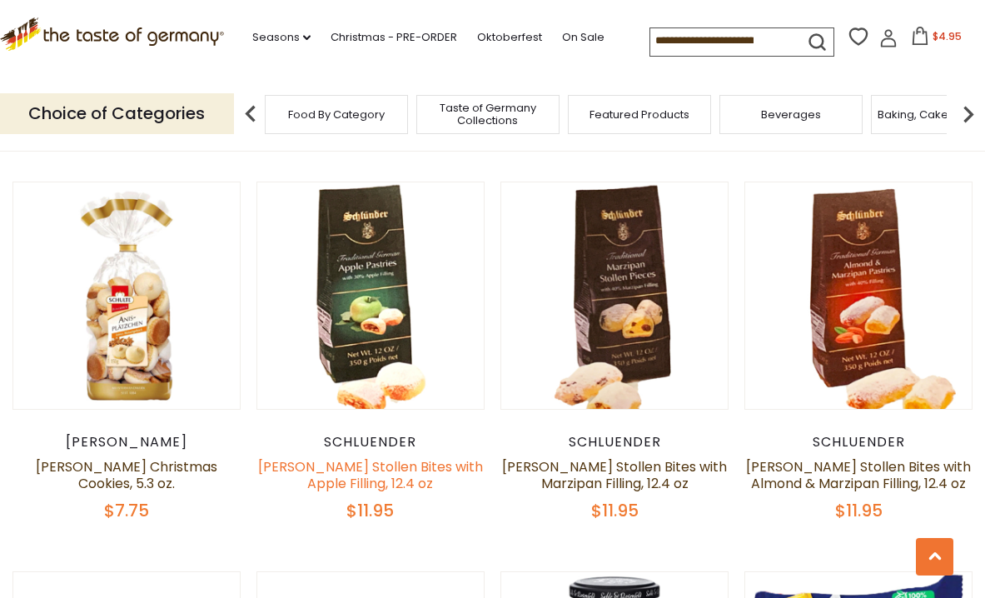
scroll to position [2849, 0]
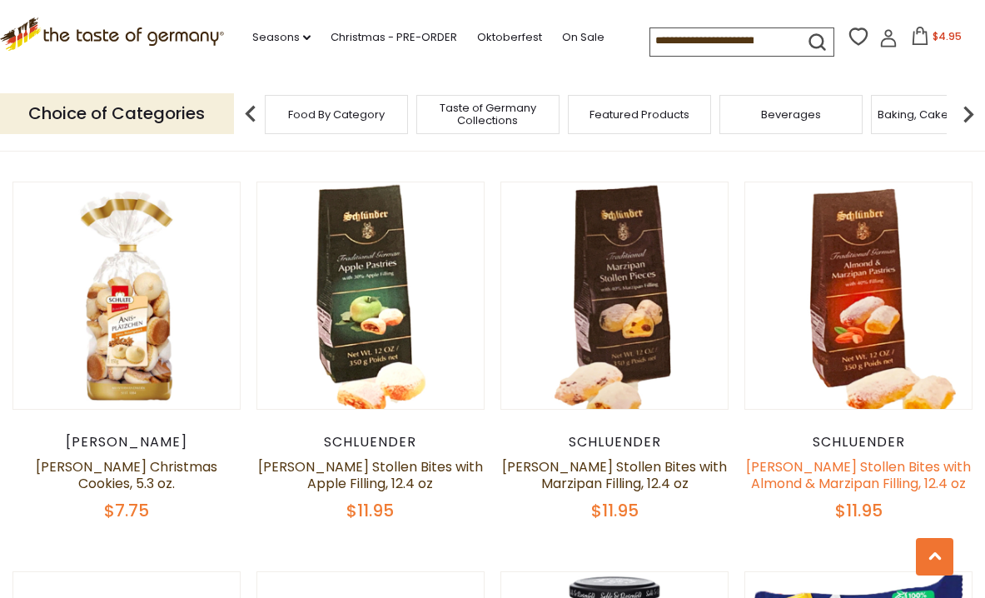
click at [877, 457] on link "[PERSON_NAME] Stollen Bites with Almond & Marzipan Filling, 12.4 oz" at bounding box center [858, 475] width 225 height 36
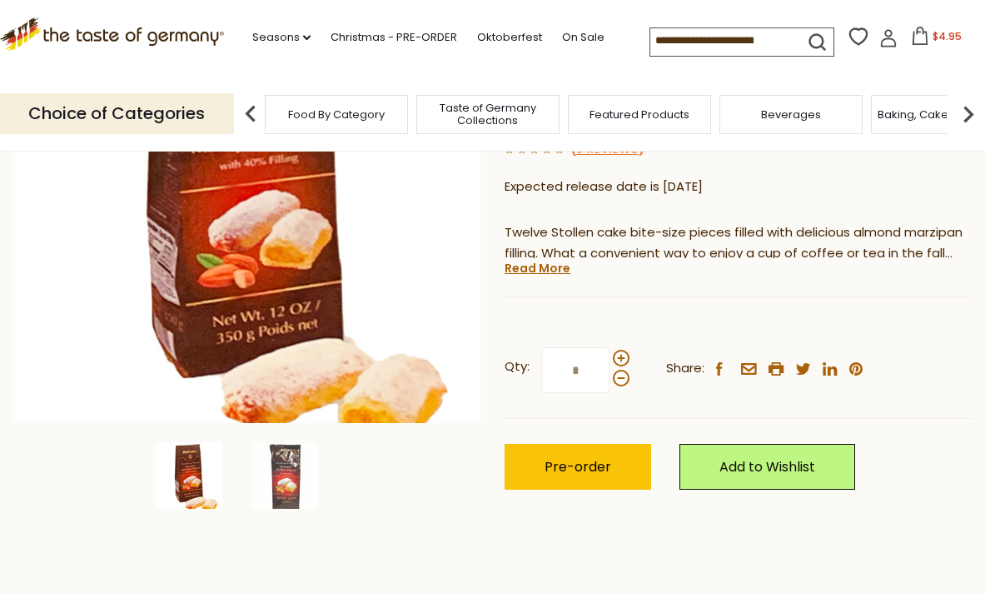
scroll to position [285, 0]
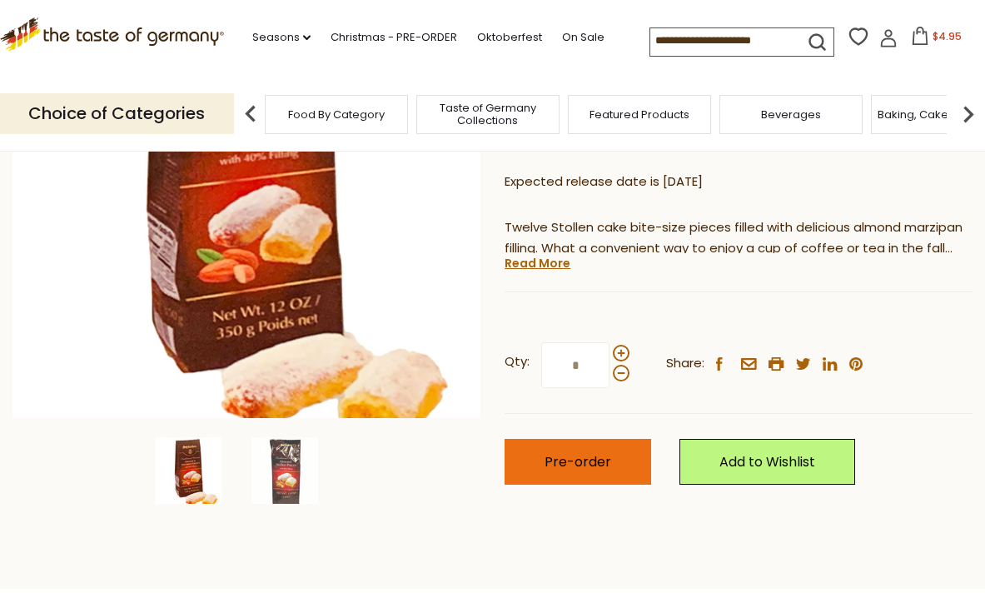
click at [574, 455] on span "Pre-order" at bounding box center [577, 461] width 67 height 19
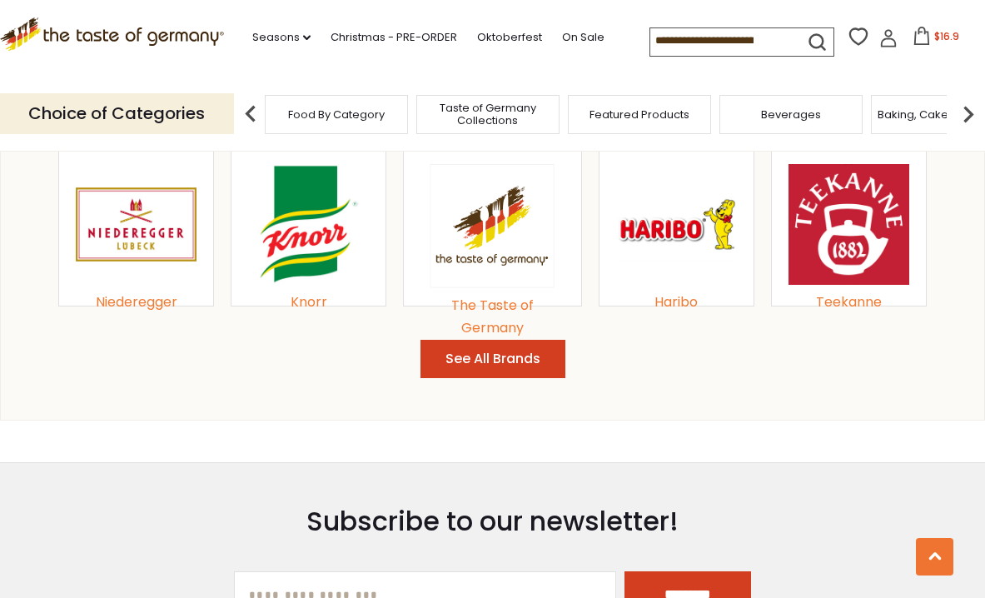
scroll to position [1775, 0]
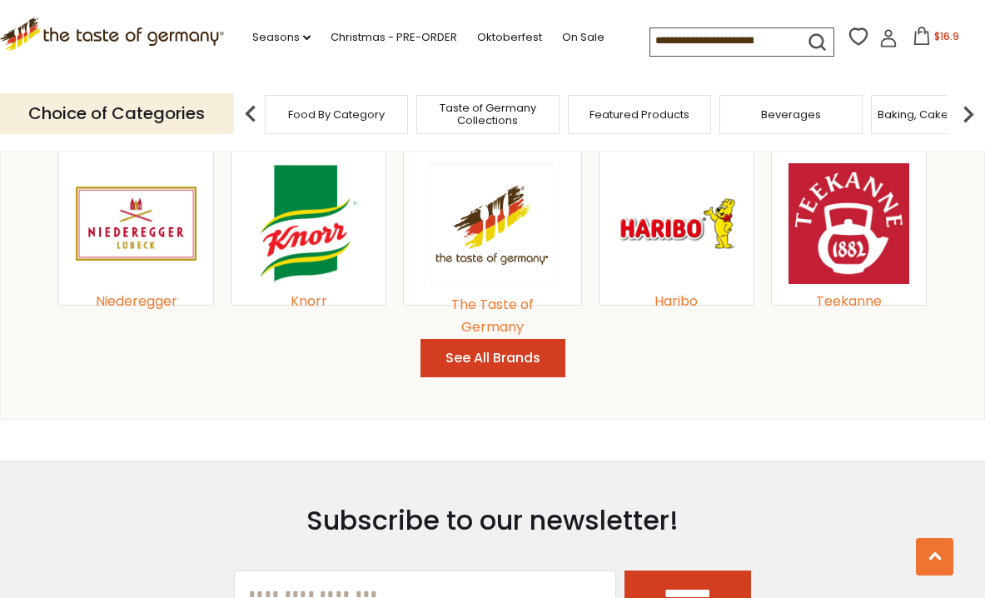
click at [473, 339] on button "See All Brands" at bounding box center [492, 358] width 145 height 39
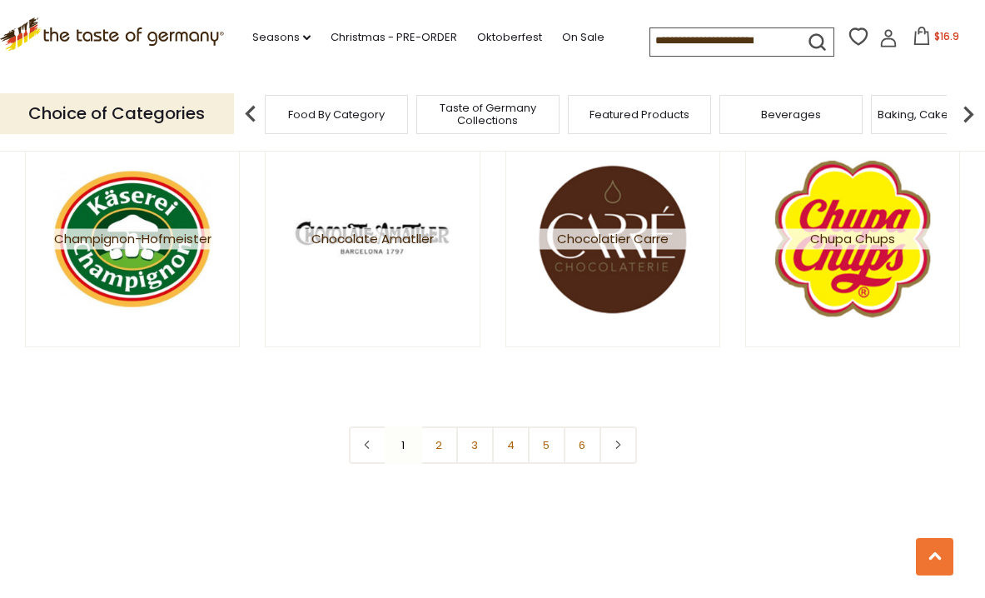
scroll to position [2906, 0]
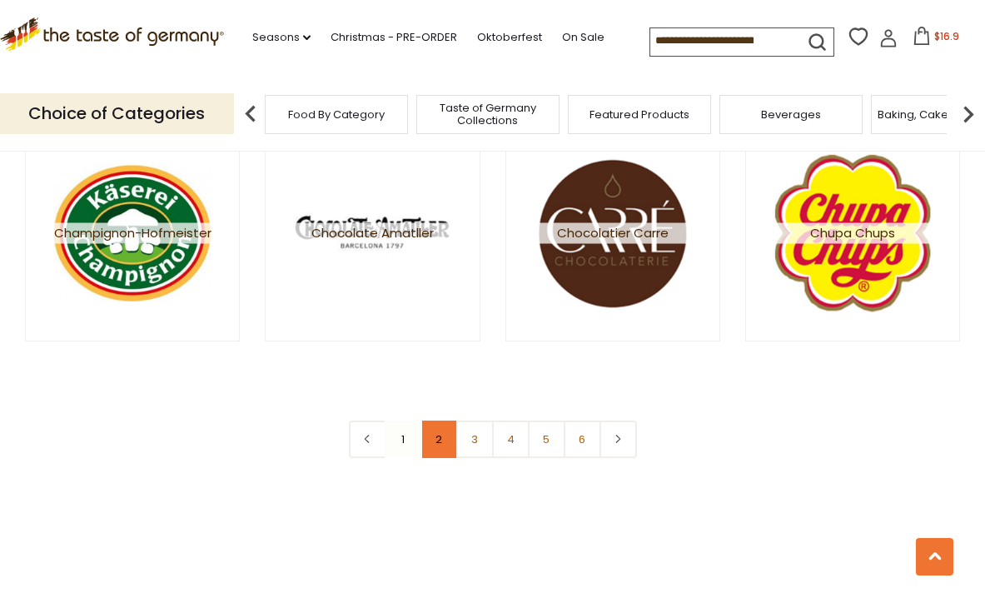
click at [437, 430] on link "2" at bounding box center [438, 438] width 37 height 37
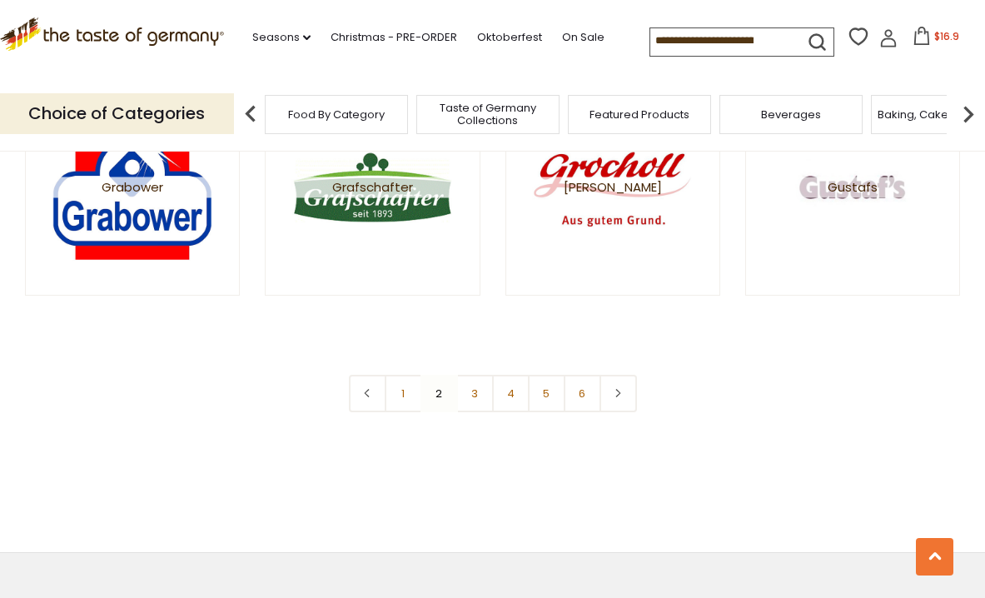
scroll to position [2963, 0]
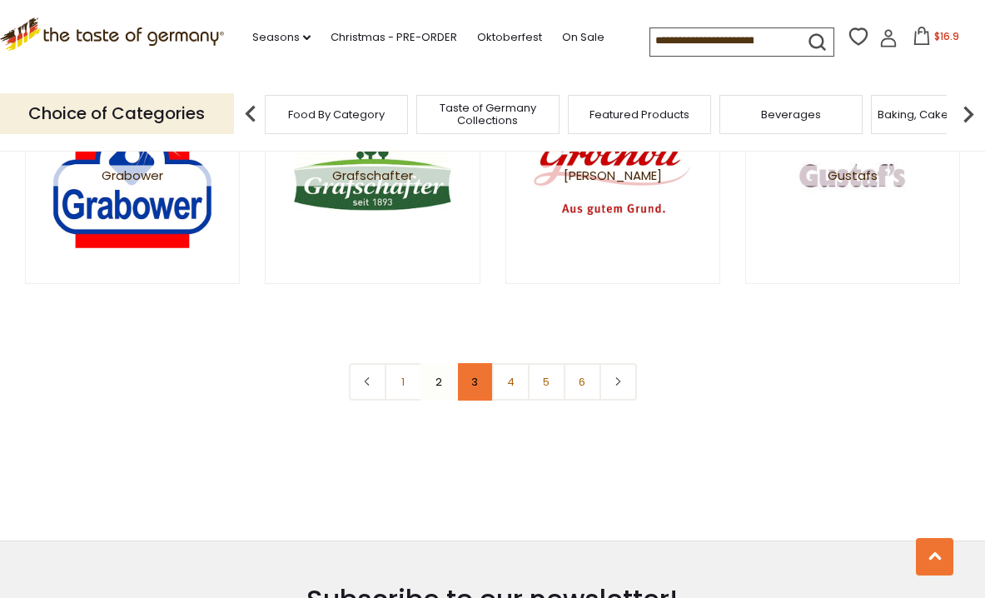
click at [469, 376] on link "3" at bounding box center [474, 381] width 37 height 37
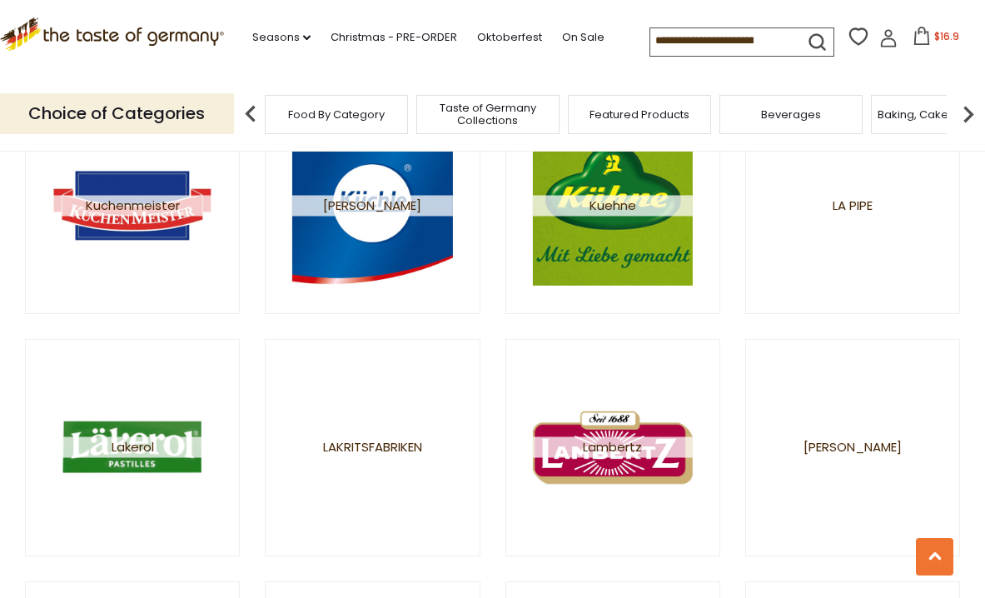
scroll to position [2465, 0]
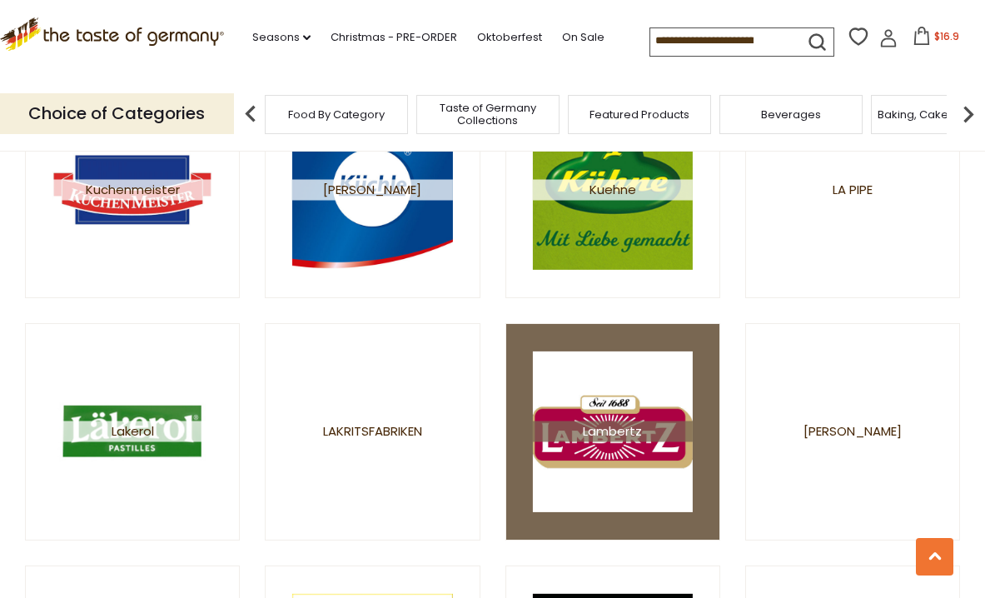
click at [616, 421] on span "Lambertz" at bounding box center [613, 431] width 160 height 21
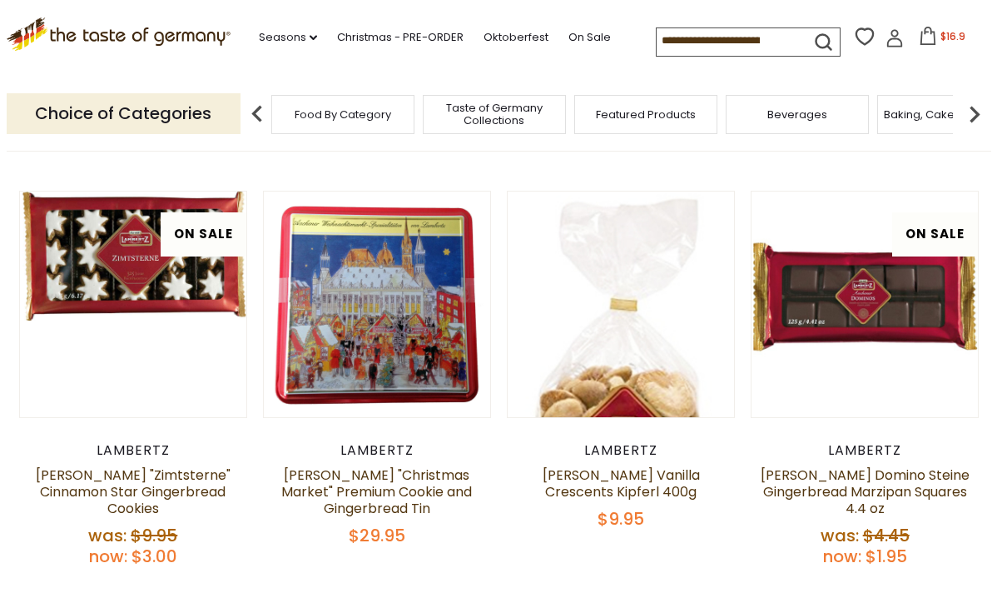
scroll to position [507, 0]
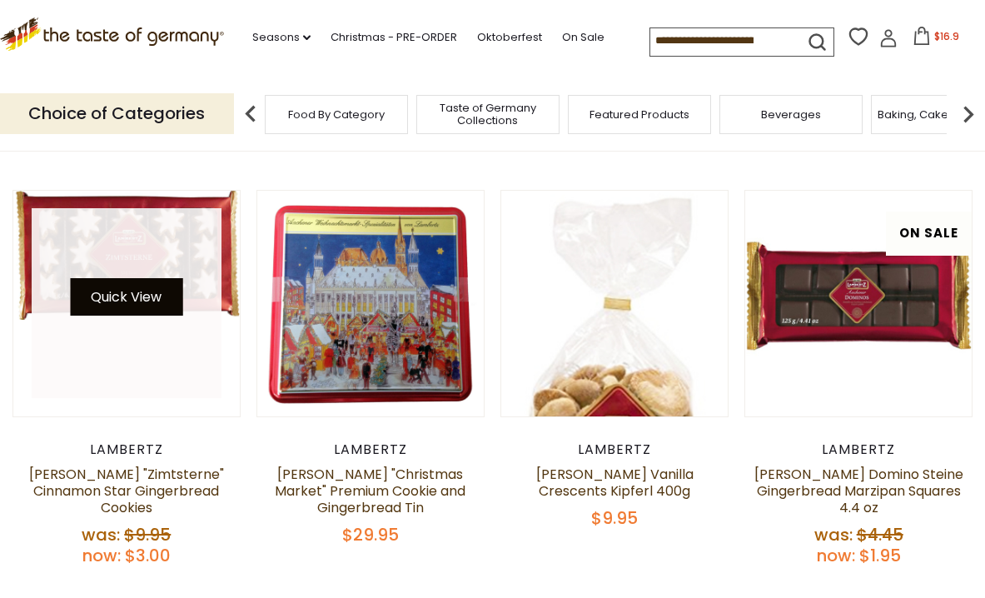
click at [133, 278] on button "Quick View" at bounding box center [126, 296] width 112 height 37
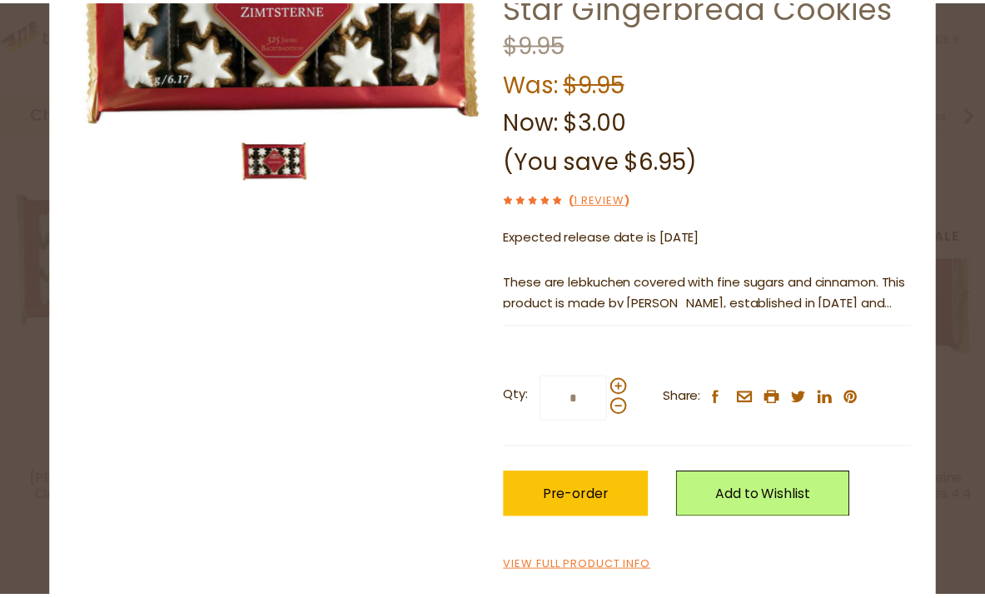
scroll to position [186, 0]
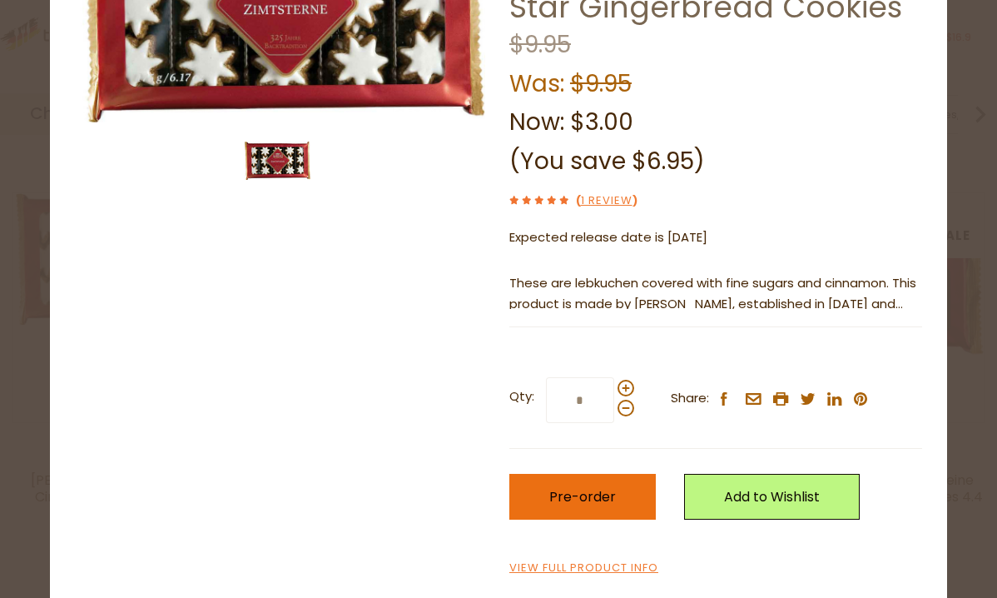
click at [569, 487] on span "Pre-order" at bounding box center [582, 496] width 67 height 19
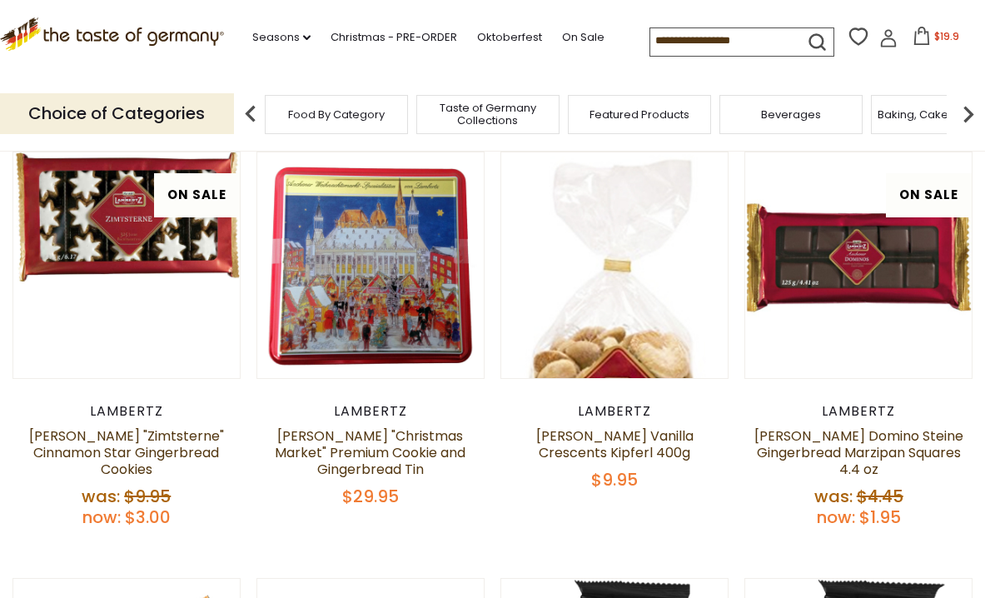
scroll to position [550, 0]
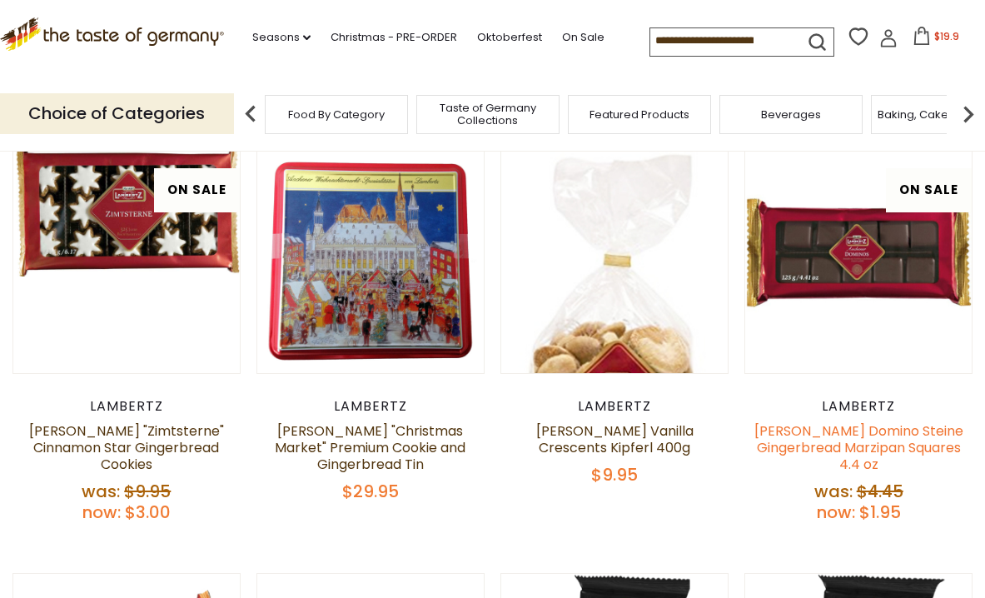
click at [846, 421] on link "[PERSON_NAME] Domino Steine Gingerbread Marzipan Squares 4.4 oz" at bounding box center [858, 447] width 209 height 52
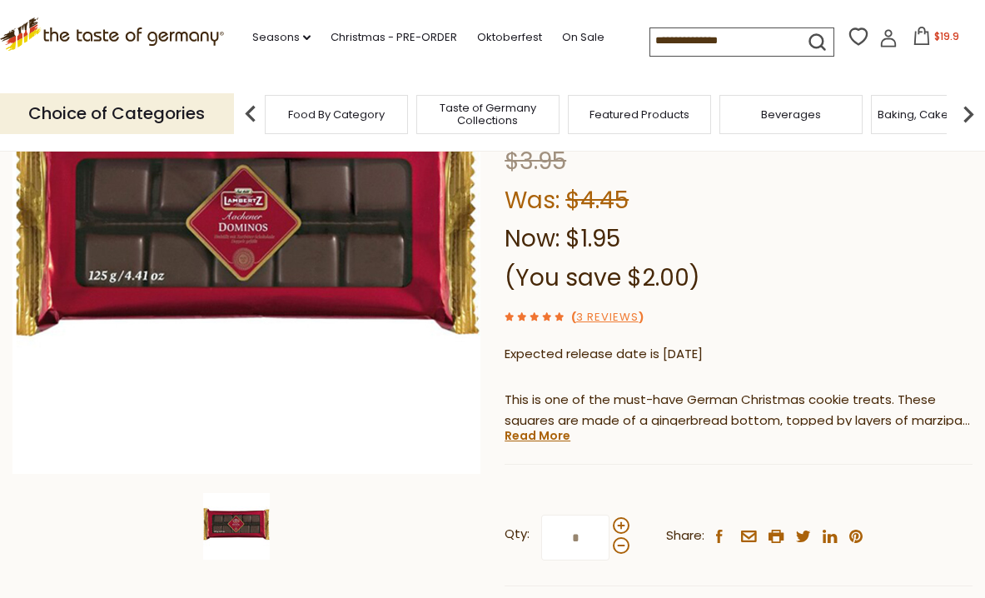
scroll to position [236, 0]
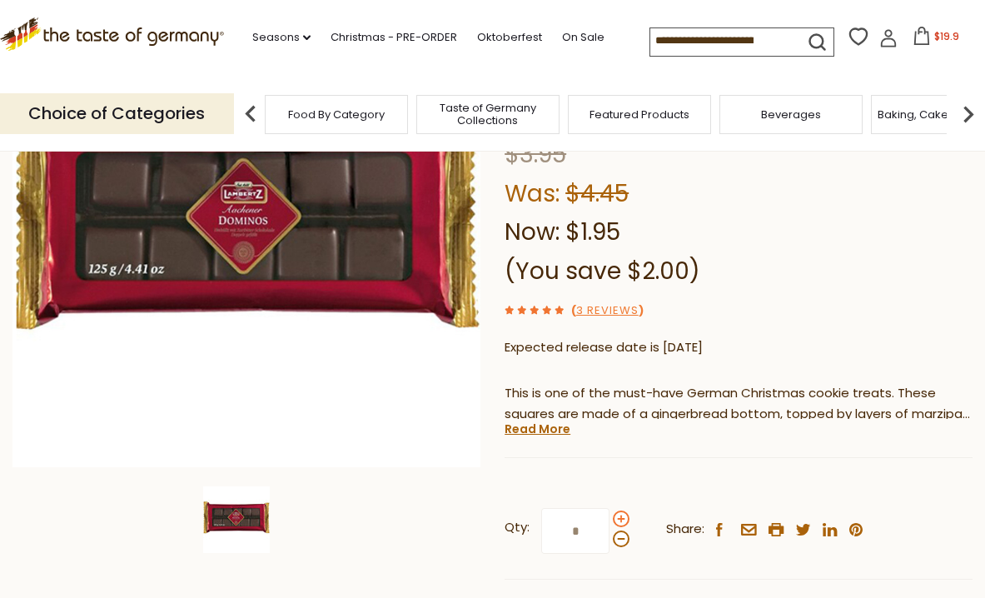
click at [620, 513] on span at bounding box center [621, 518] width 17 height 17
click at [609, 513] on input "*" at bounding box center [575, 531] width 68 height 46
click at [620, 513] on span at bounding box center [621, 518] width 17 height 17
click at [609, 513] on input "*" at bounding box center [575, 531] width 68 height 46
type input "*"
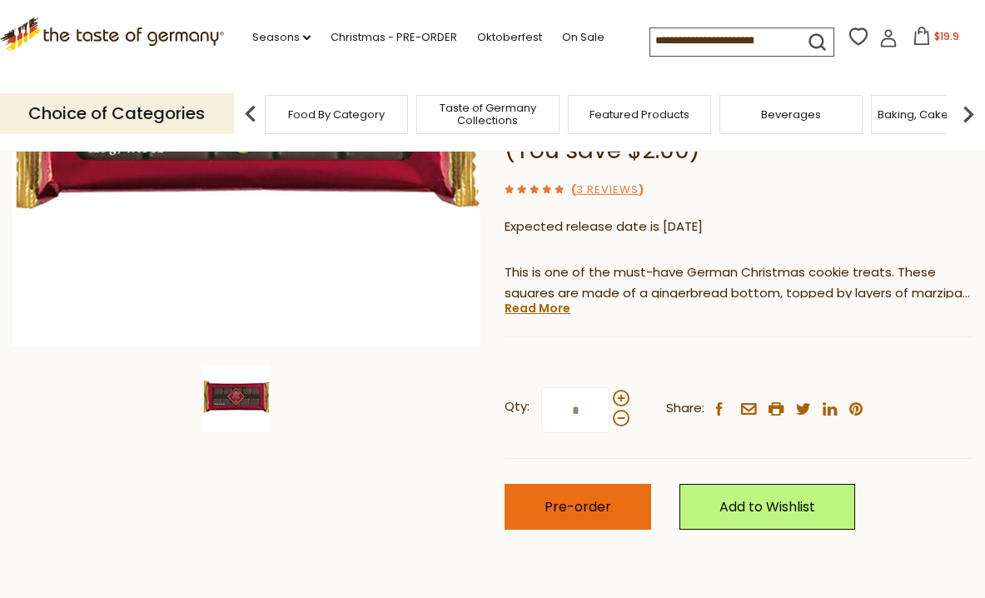
scroll to position [359, 0]
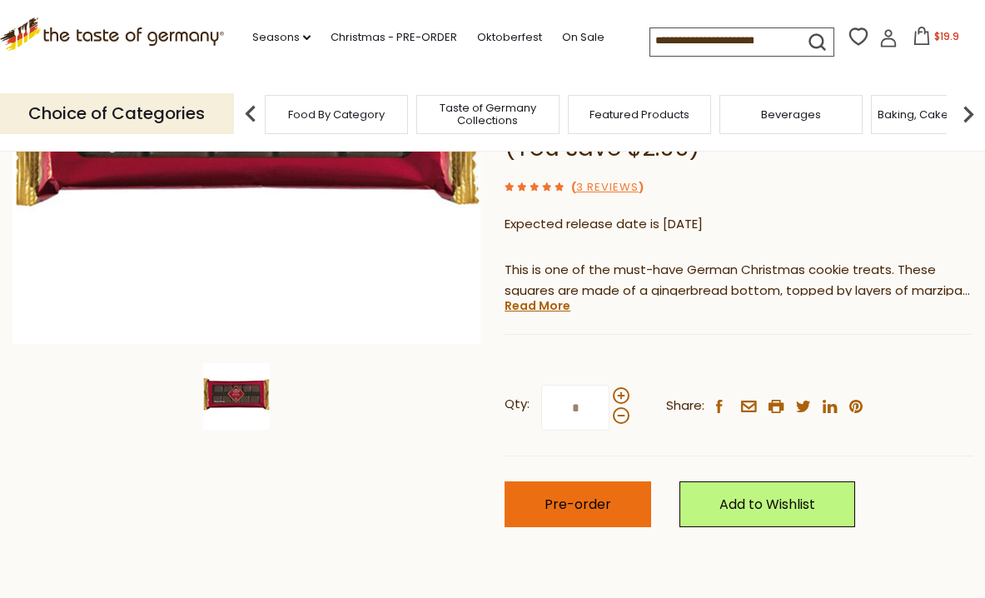
click at [569, 498] on span "Pre-order" at bounding box center [577, 504] width 67 height 19
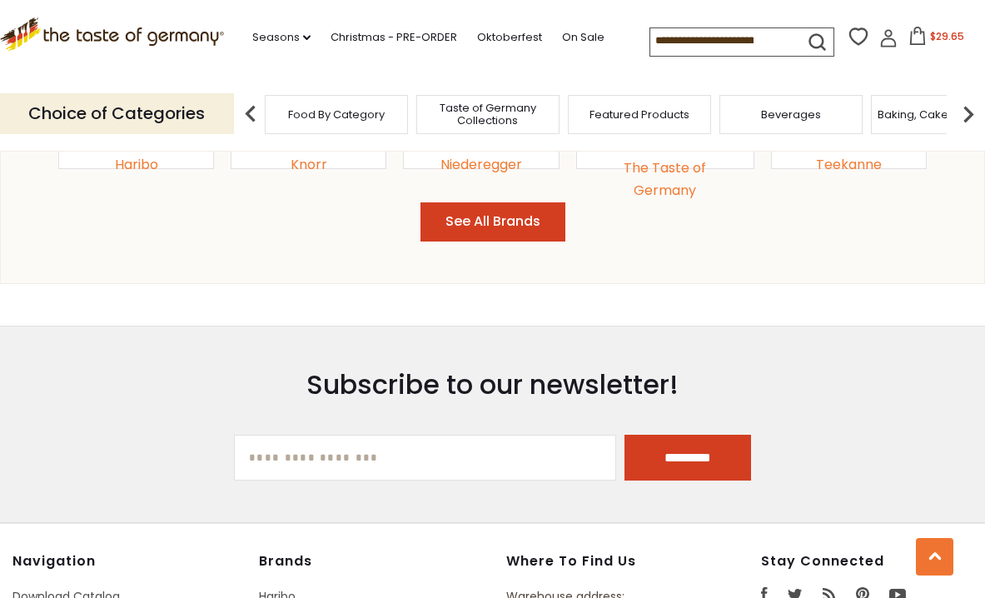
scroll to position [2124, 0]
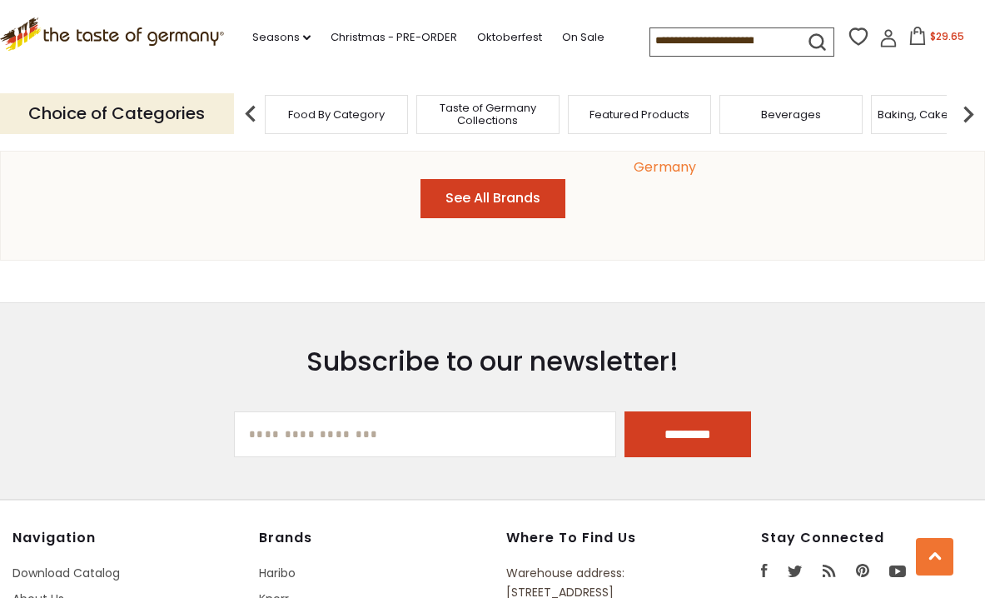
click at [494, 179] on button "See All Brands" at bounding box center [492, 198] width 145 height 39
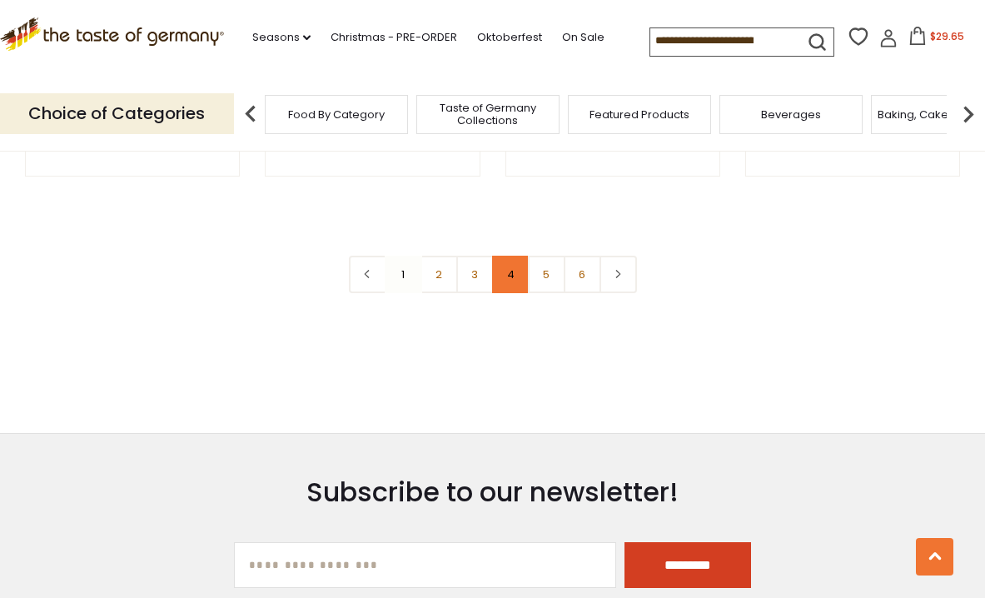
scroll to position [3057, 0]
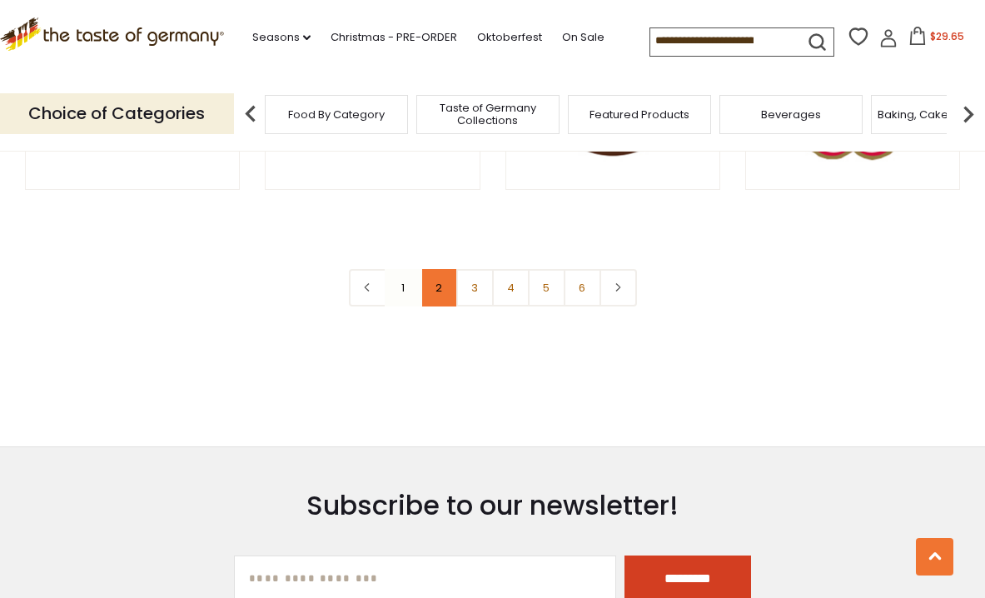
click at [433, 280] on link "2" at bounding box center [438, 287] width 37 height 37
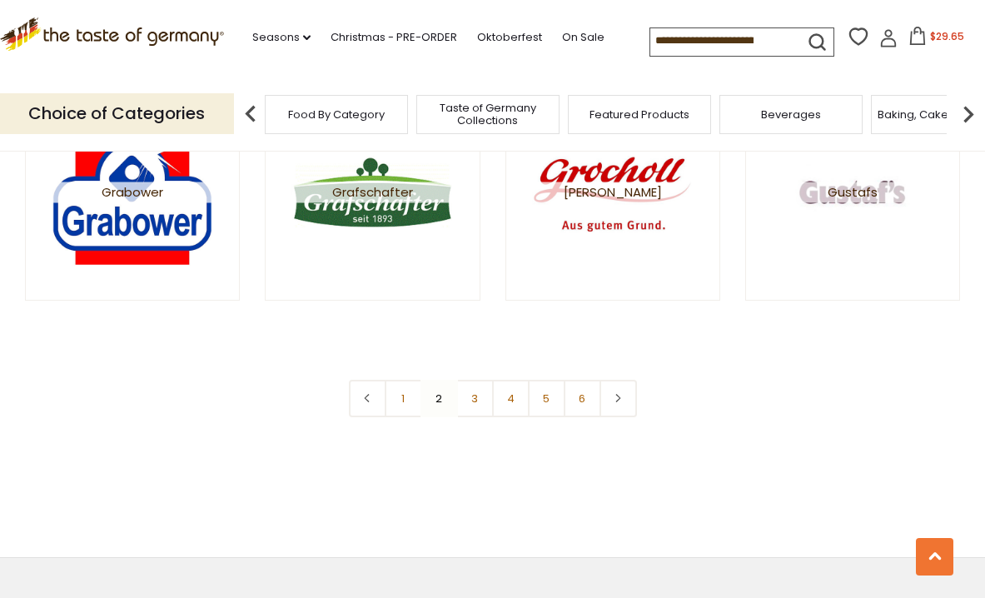
scroll to position [2956, 0]
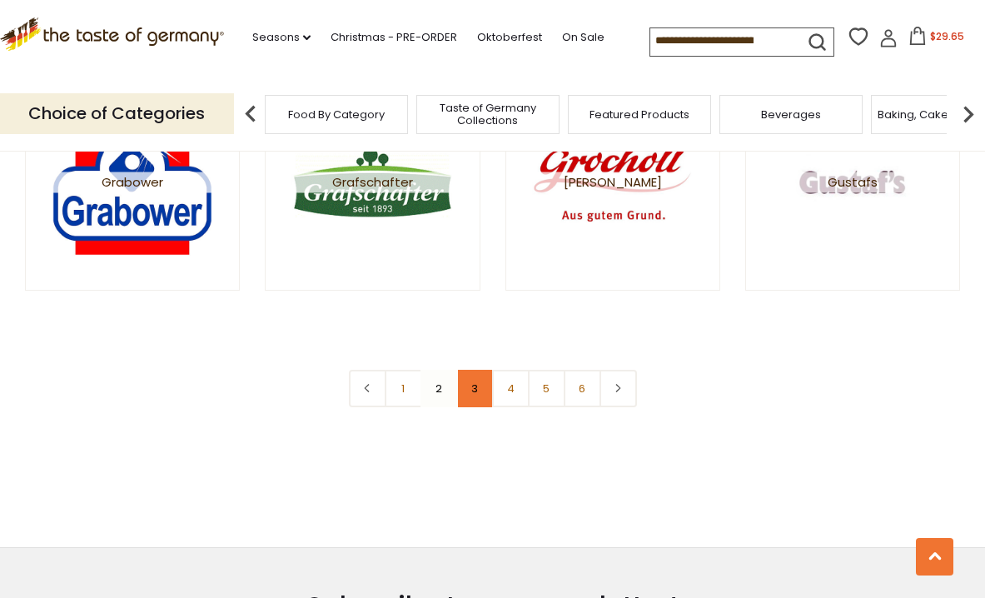
click at [474, 382] on link "3" at bounding box center [474, 388] width 37 height 37
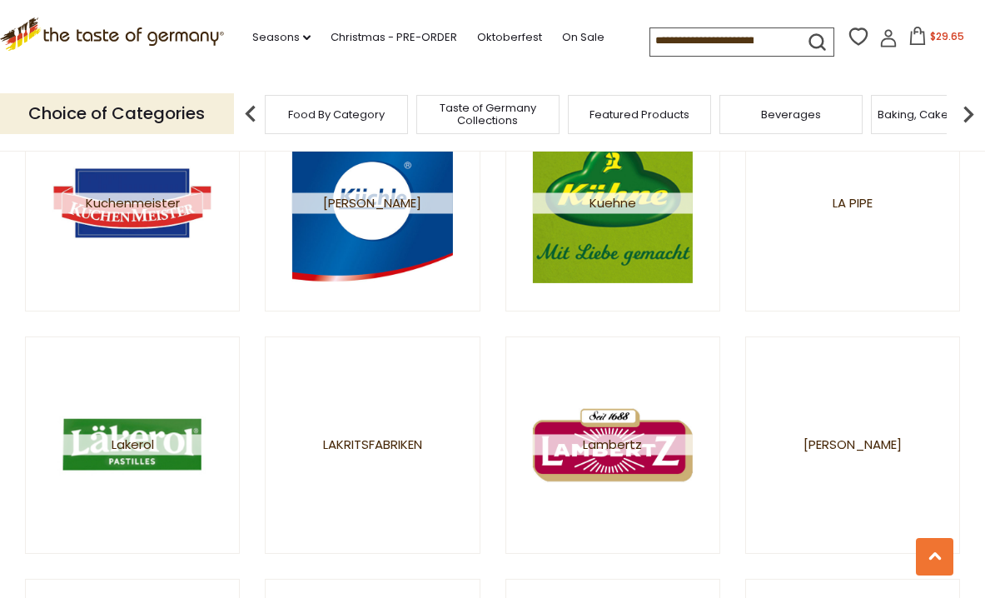
scroll to position [2453, 0]
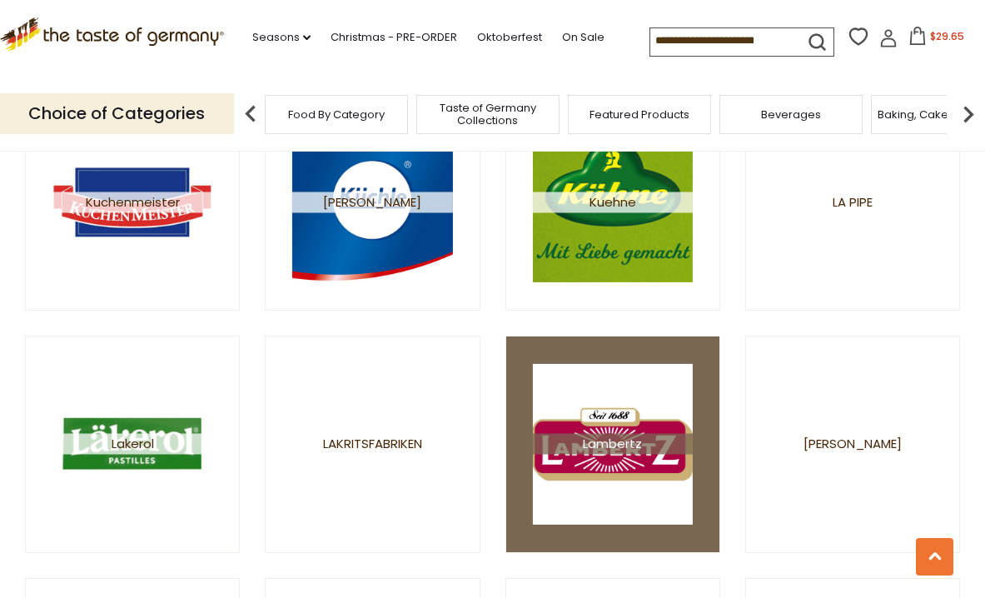
click at [613, 447] on span "Lambertz" at bounding box center [613, 444] width 160 height 21
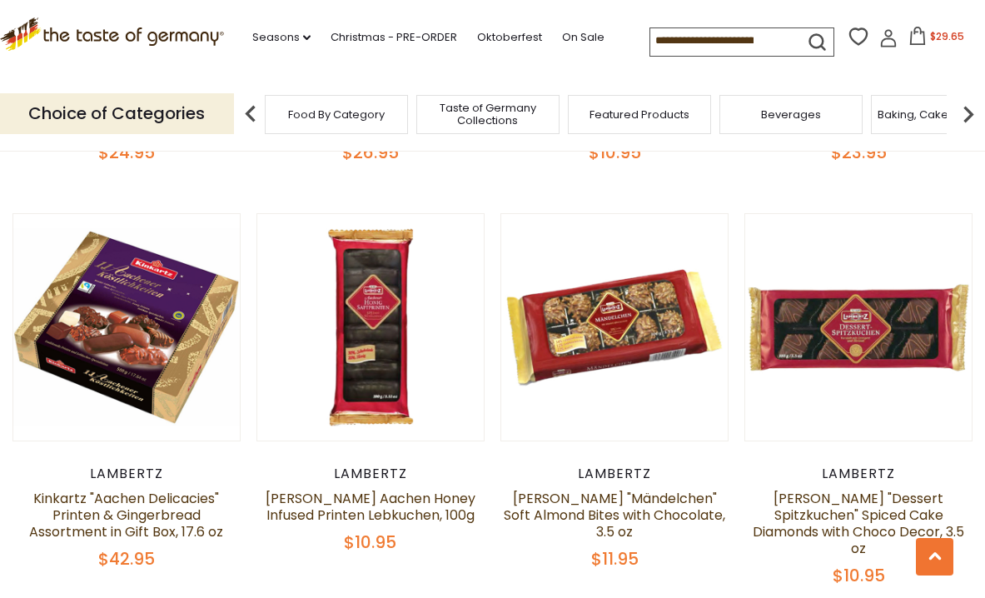
scroll to position [1721, 0]
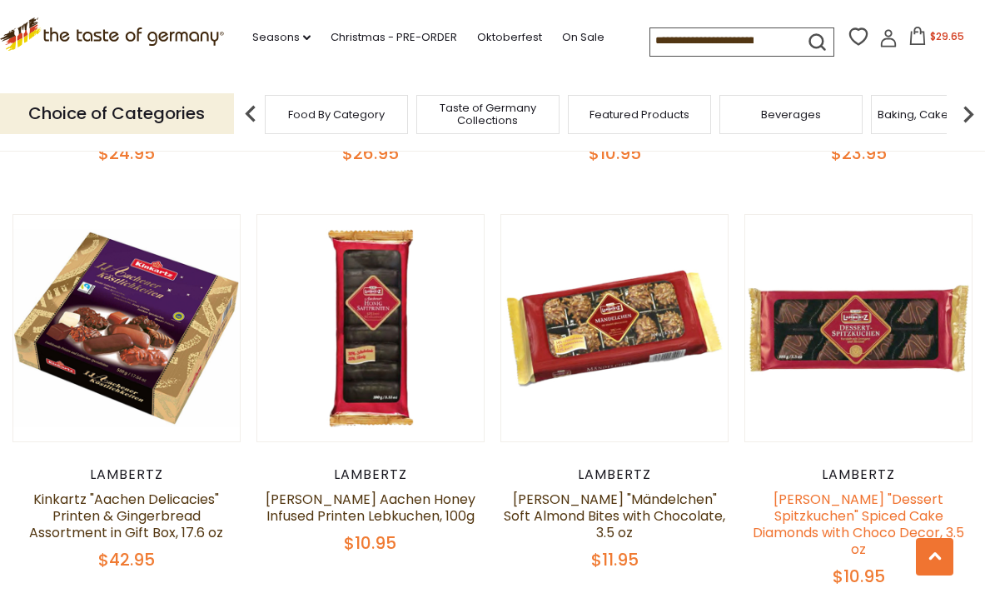
click at [856, 491] on link "[PERSON_NAME] "Dessert Spitzkuchen" Spiced Cake Diamonds with Choco Decor, 3.5 …" at bounding box center [858, 524] width 211 height 69
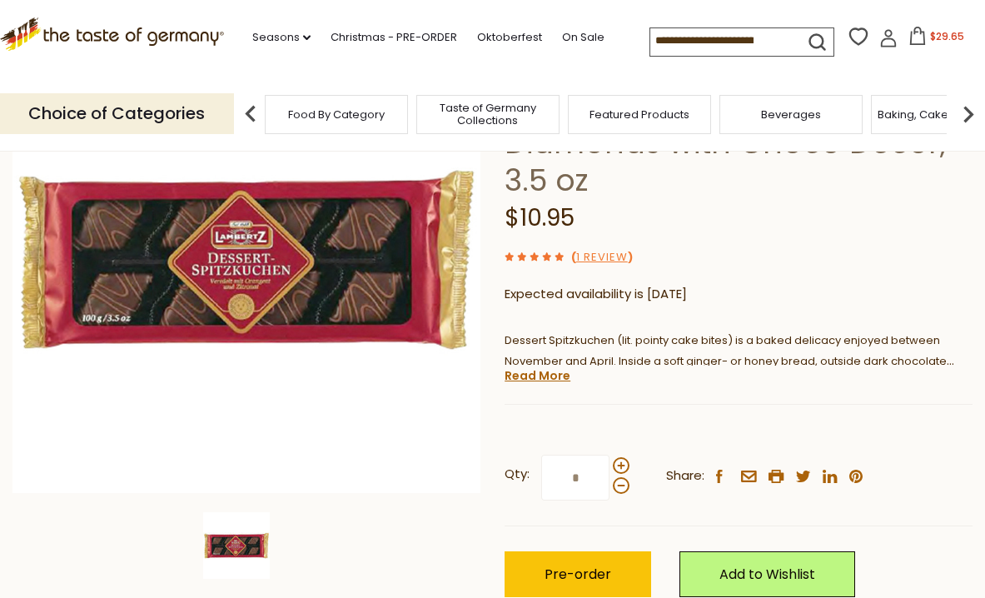
scroll to position [230, 0]
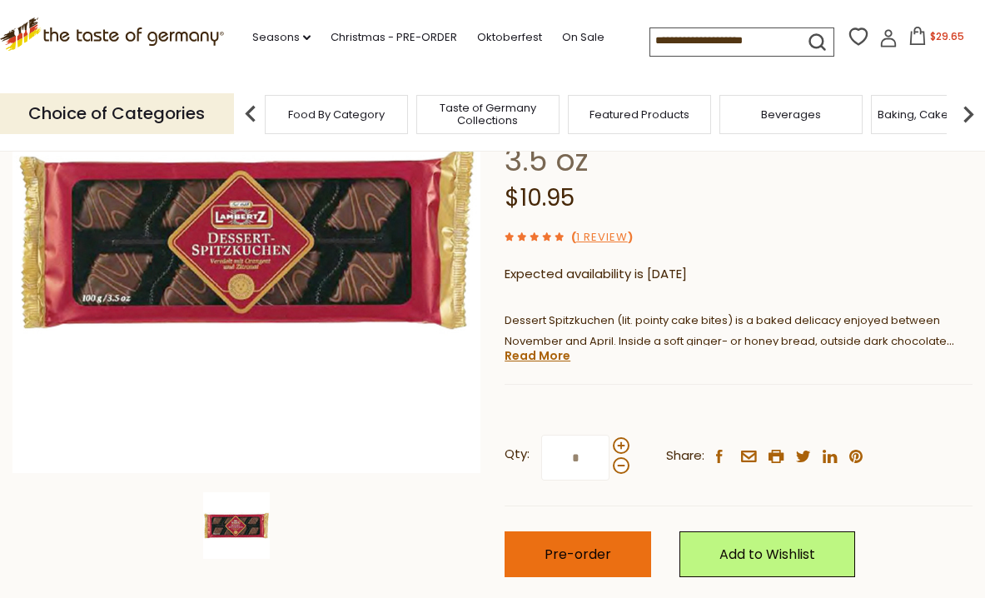
click at [576, 544] on span "Pre-order" at bounding box center [577, 553] width 67 height 19
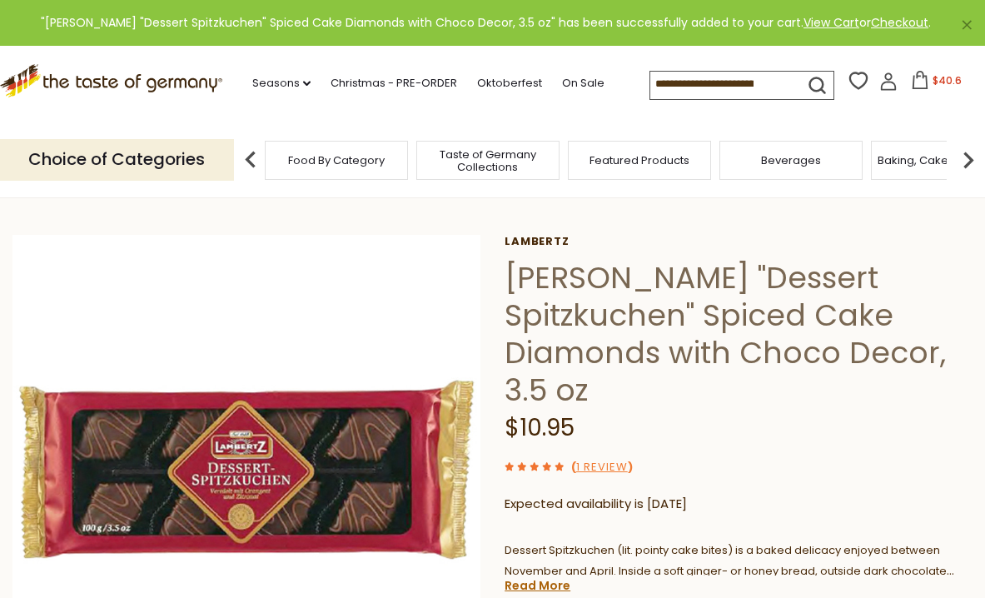
scroll to position [0, 0]
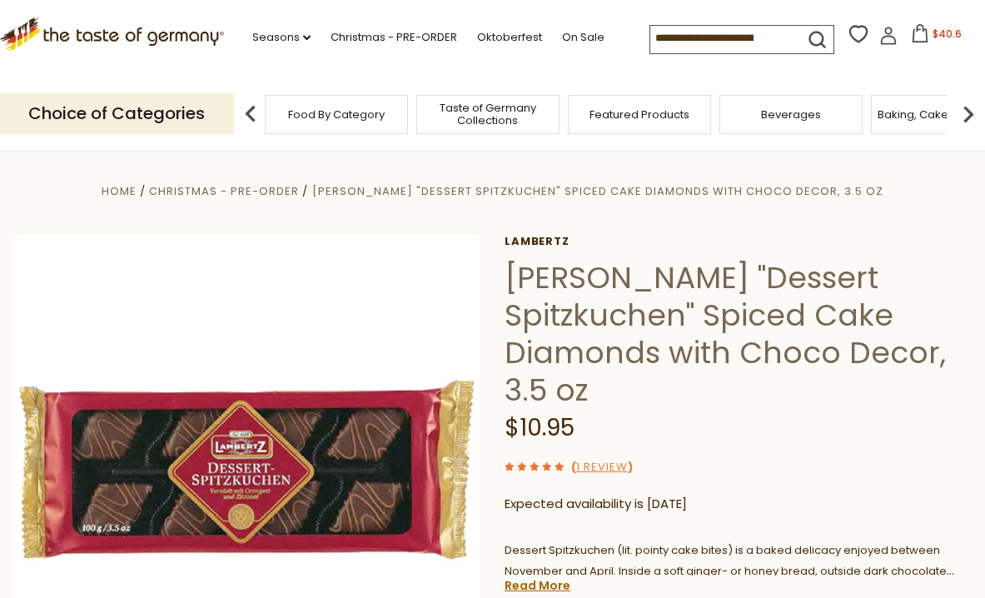
click at [968, 104] on img at bounding box center [968, 113] width 33 height 33
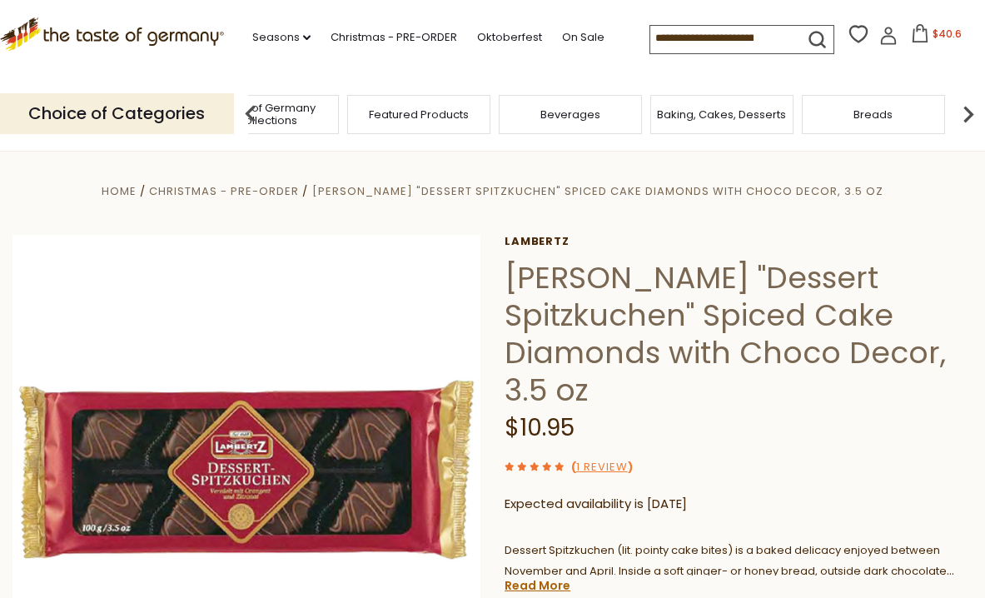
click at [246, 102] on img at bounding box center [250, 113] width 33 height 33
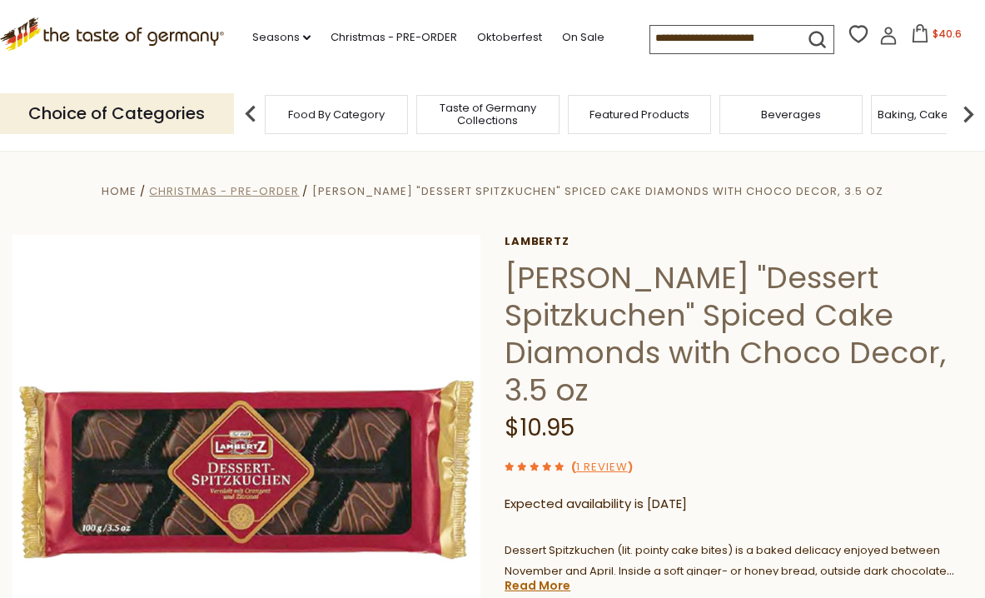
click at [280, 188] on span "Christmas - PRE-ORDER" at bounding box center [224, 191] width 150 height 16
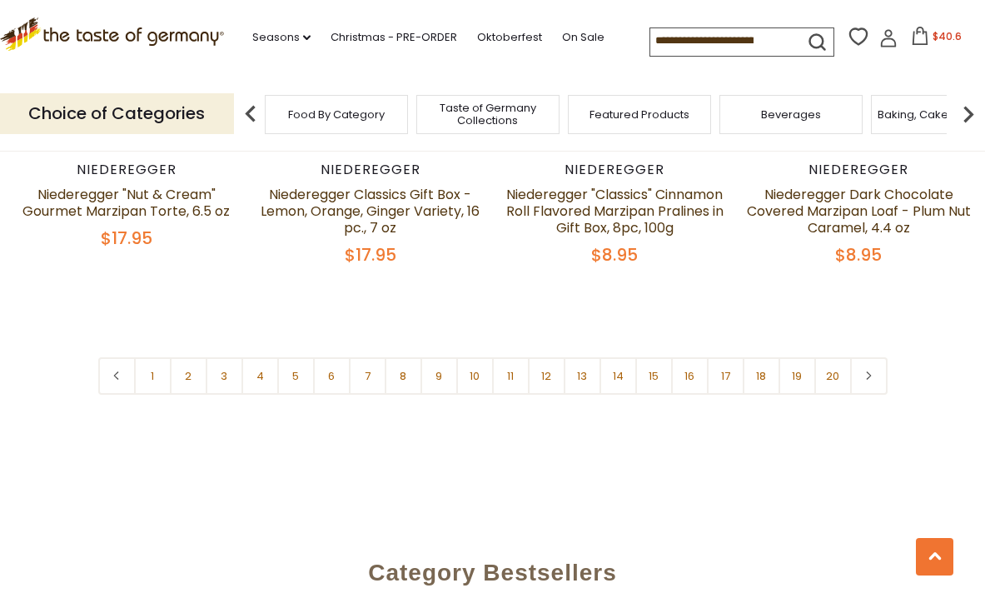
scroll to position [3938, 0]
click at [349, 35] on link "Christmas - PRE-ORDER" at bounding box center [394, 37] width 127 height 18
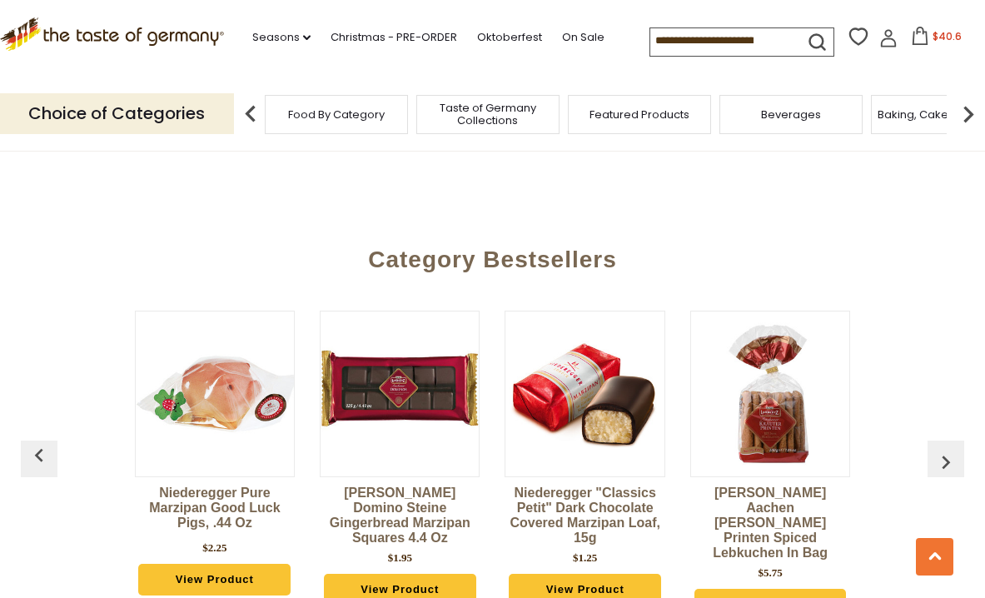
scroll to position [4249, 0]
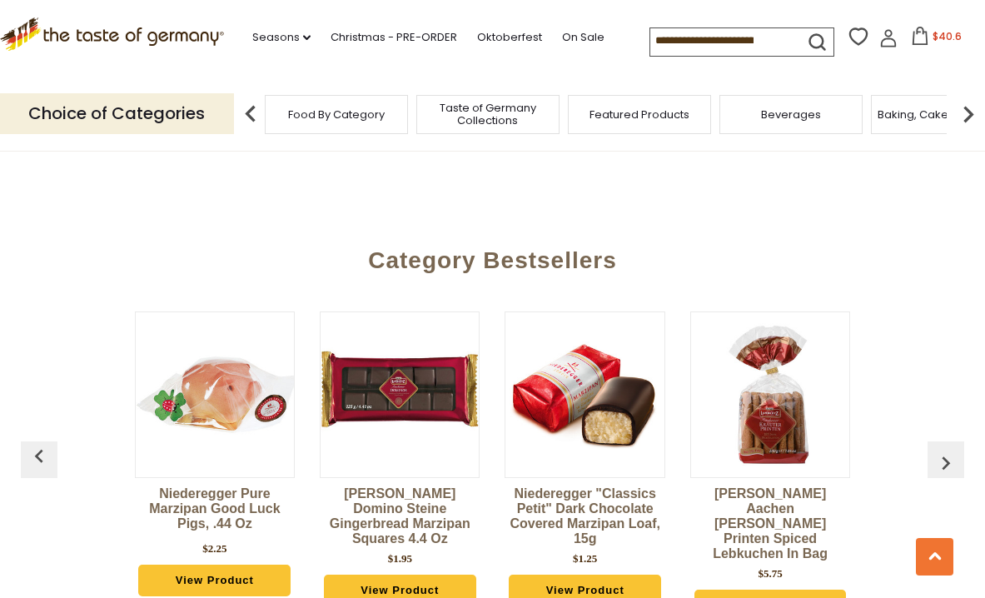
click at [937, 450] on img "button" at bounding box center [945, 463] width 27 height 27
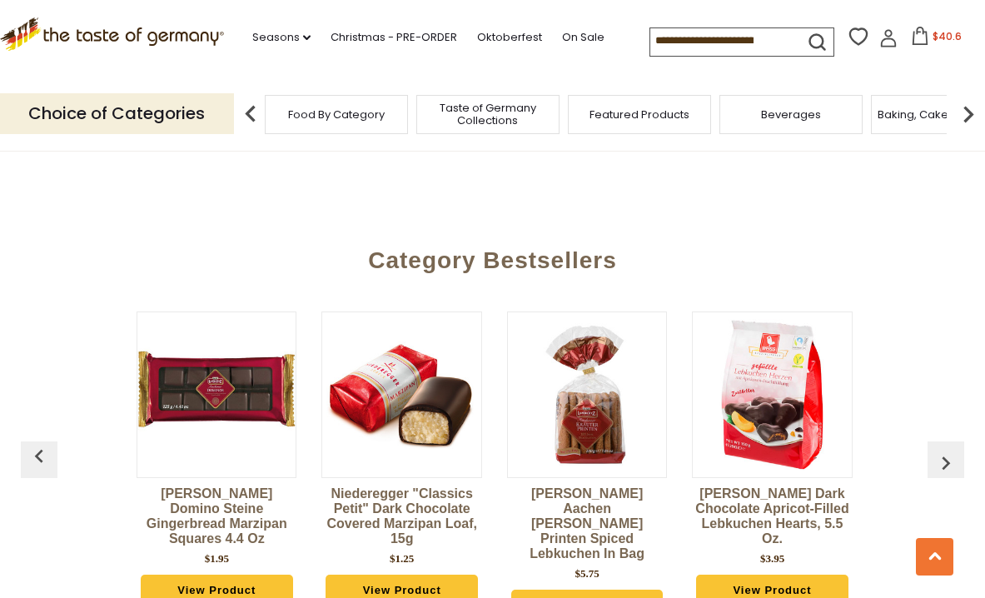
scroll to position [0, 185]
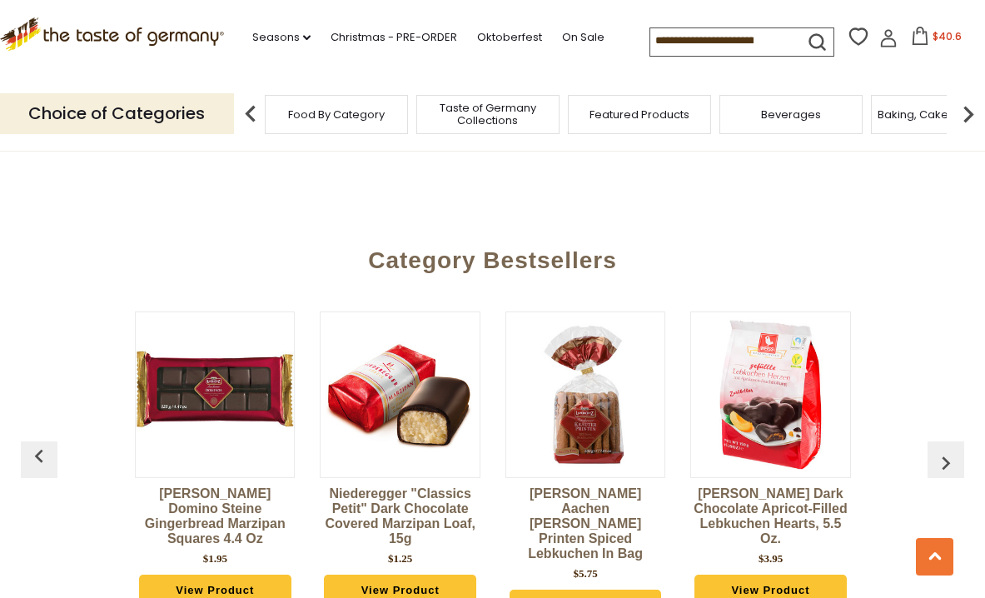
click at [930, 441] on button "button" at bounding box center [945, 459] width 37 height 37
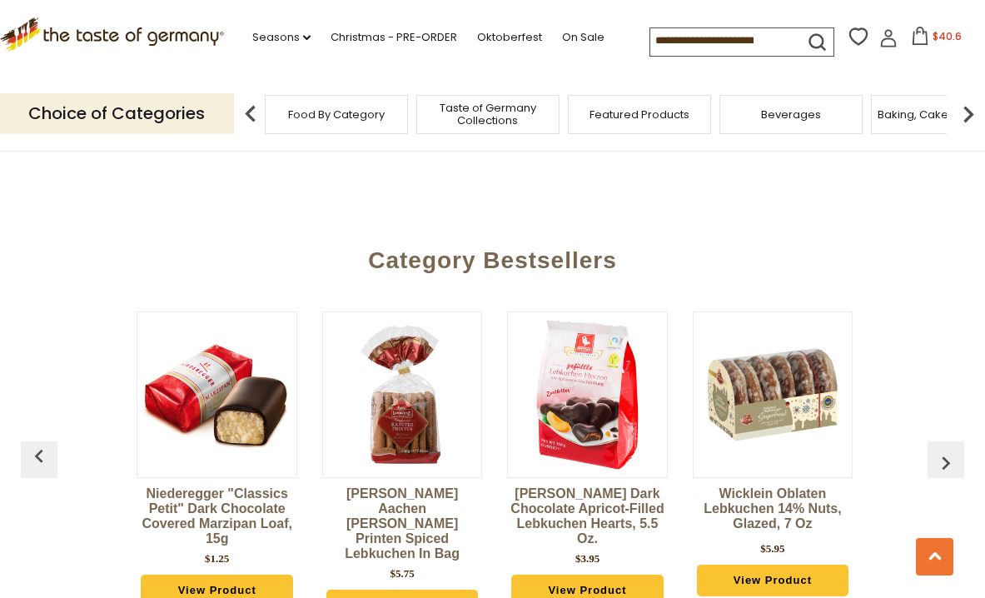
scroll to position [0, 370]
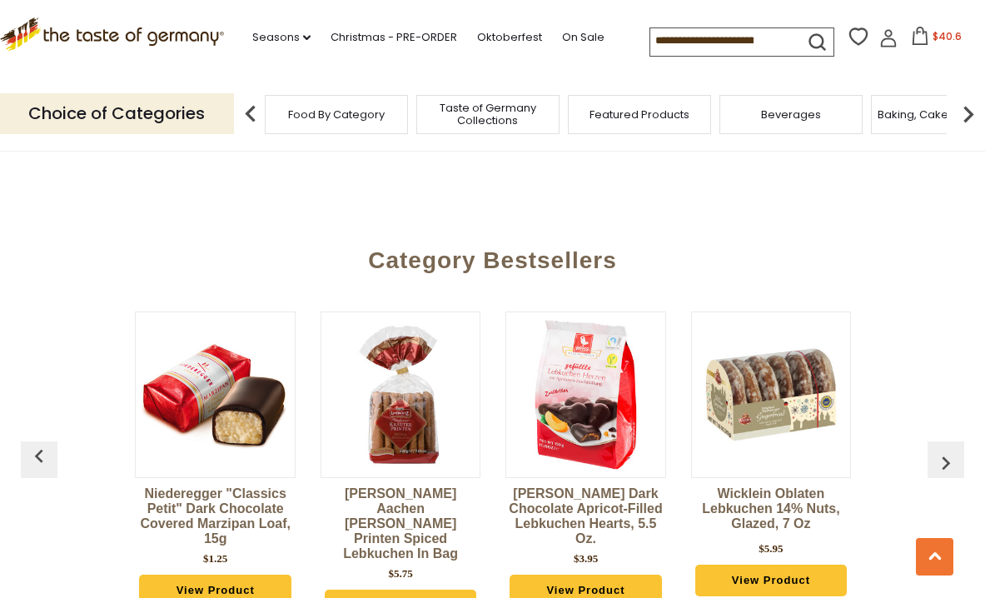
click at [944, 450] on img "button" at bounding box center [945, 463] width 27 height 27
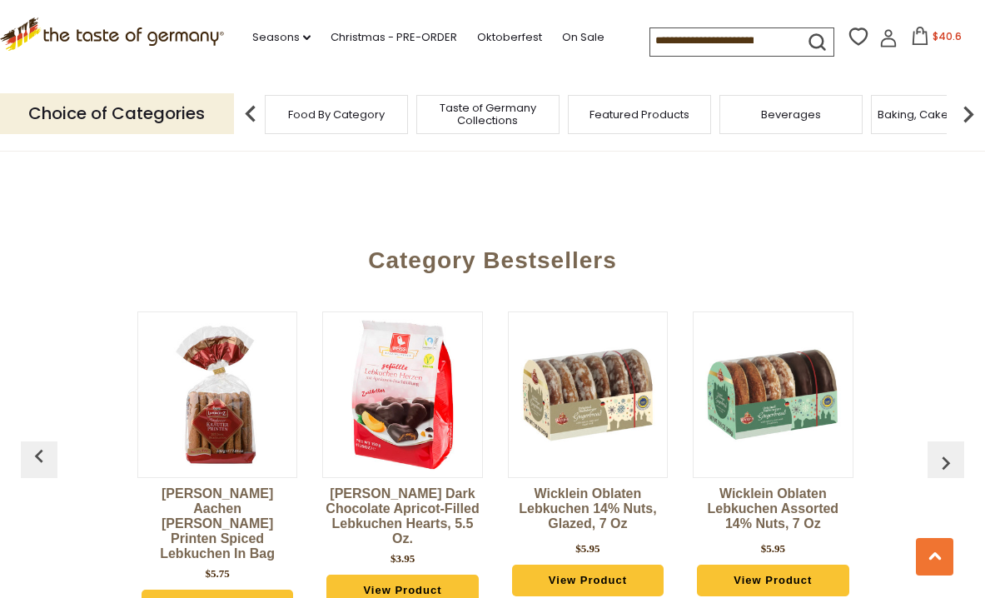
scroll to position [0, 554]
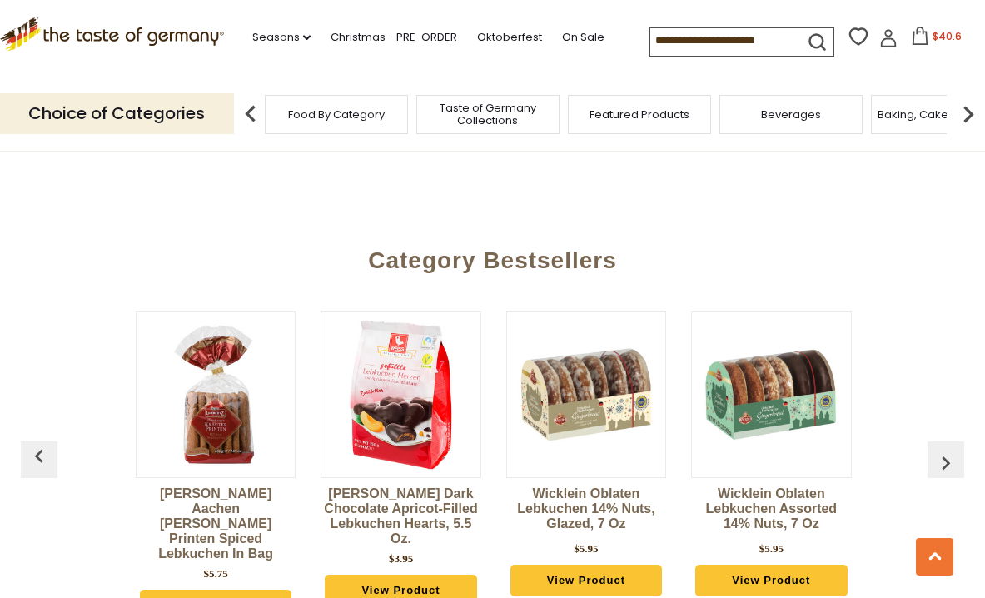
click at [942, 450] on img "button" at bounding box center [945, 463] width 27 height 27
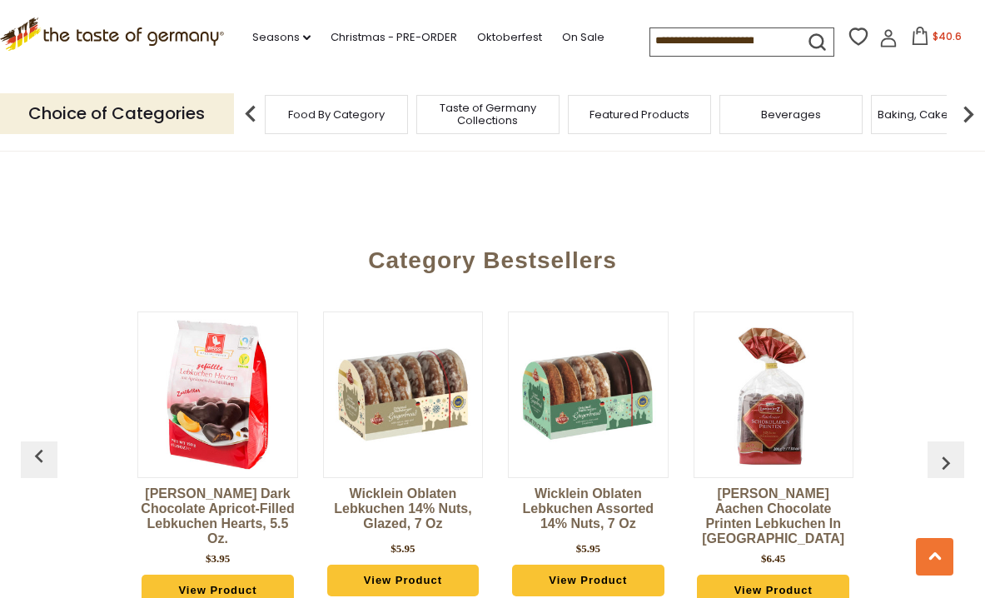
scroll to position [0, 739]
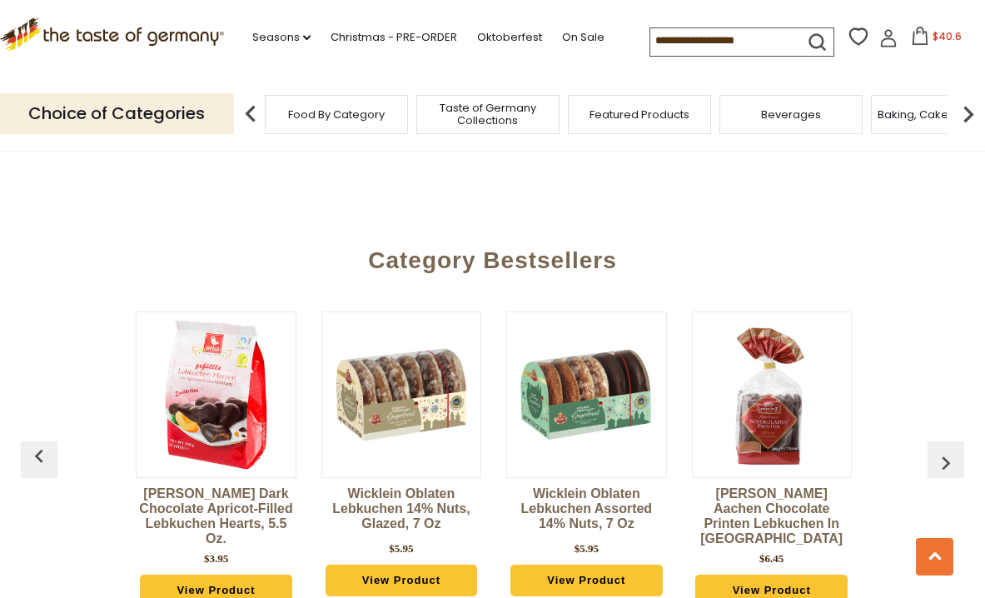
click at [937, 450] on img "button" at bounding box center [945, 463] width 27 height 27
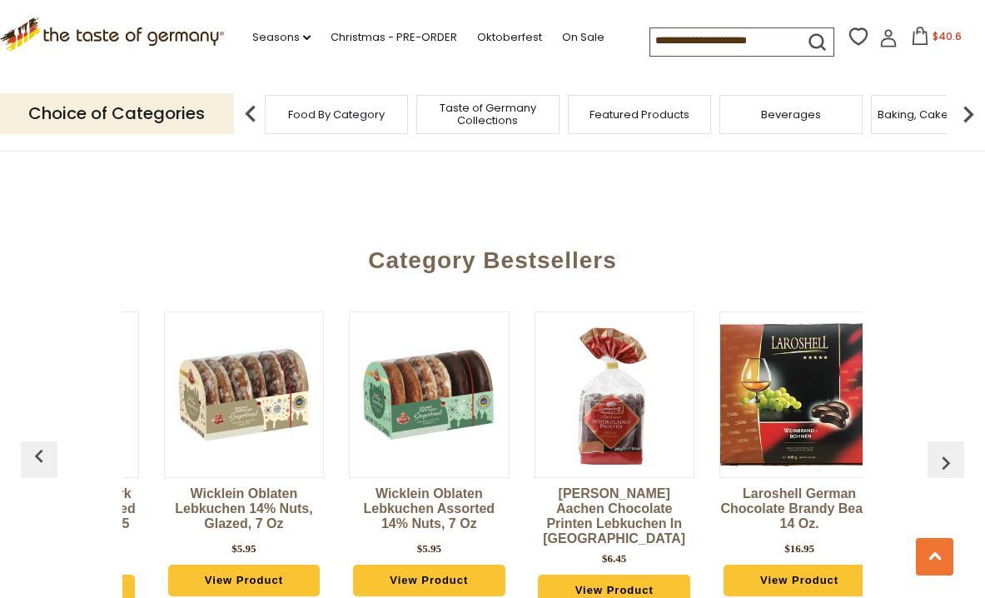
scroll to position [0, 924]
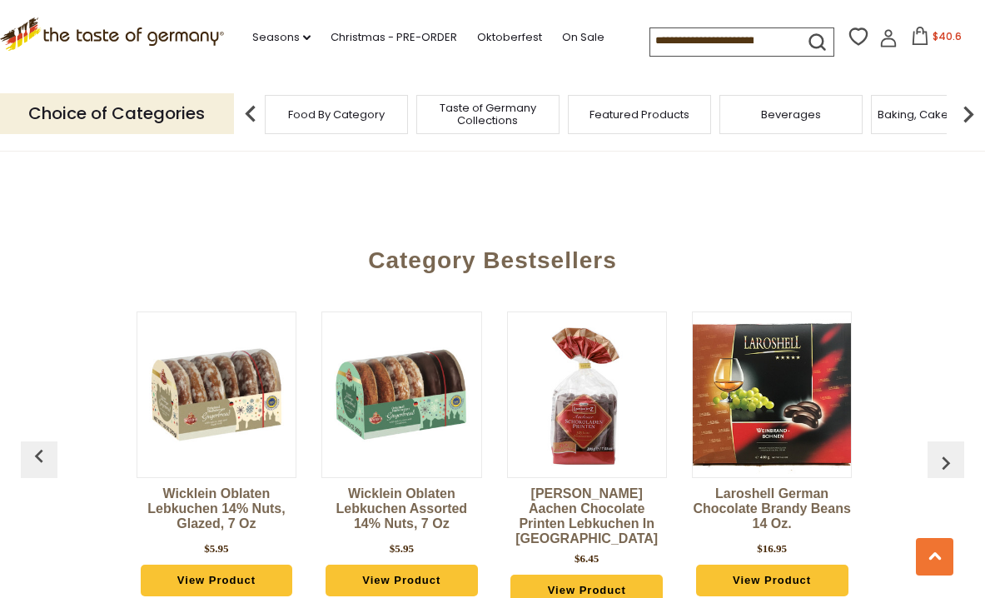
click at [934, 450] on img "button" at bounding box center [945, 463] width 27 height 27
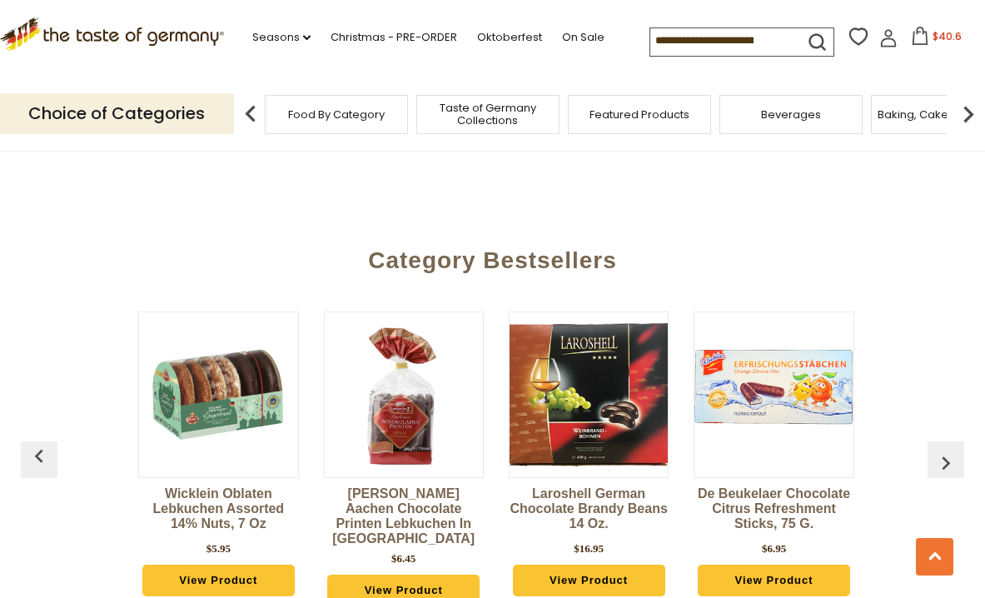
scroll to position [0, 1109]
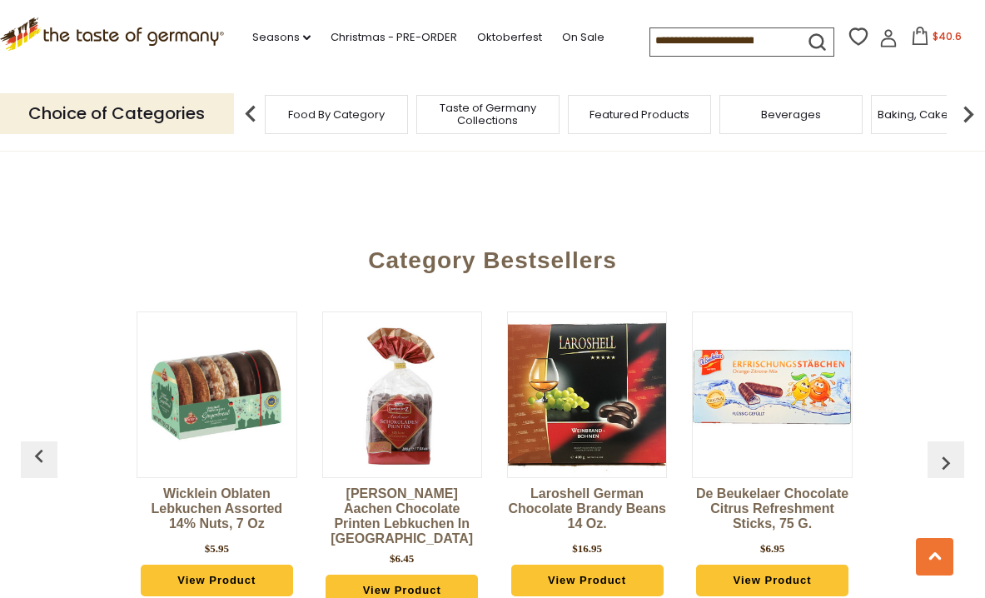
click at [937, 450] on img "button" at bounding box center [945, 463] width 27 height 27
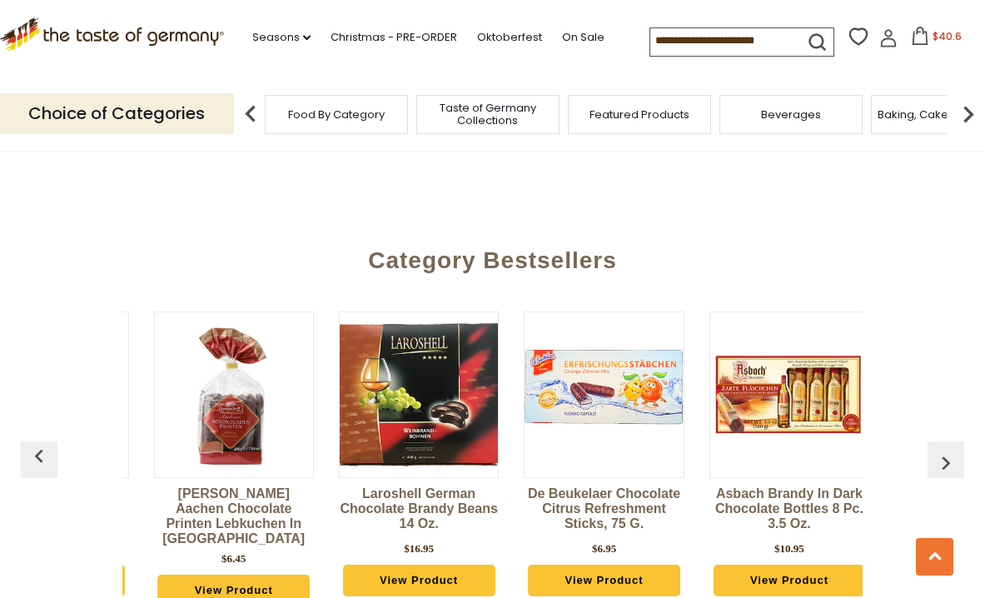
scroll to position [0, 1294]
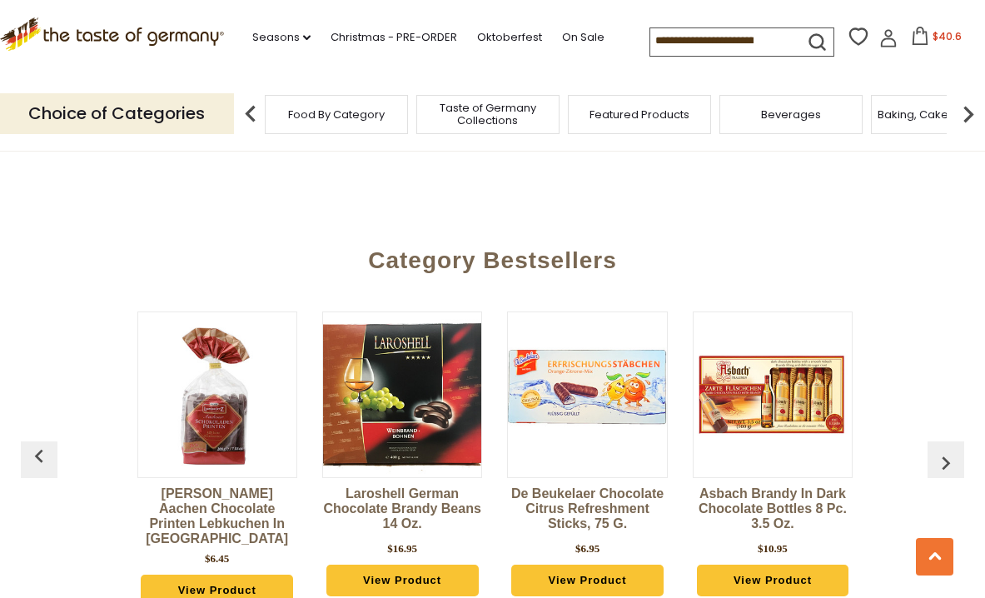
click at [936, 450] on img "button" at bounding box center [945, 463] width 27 height 27
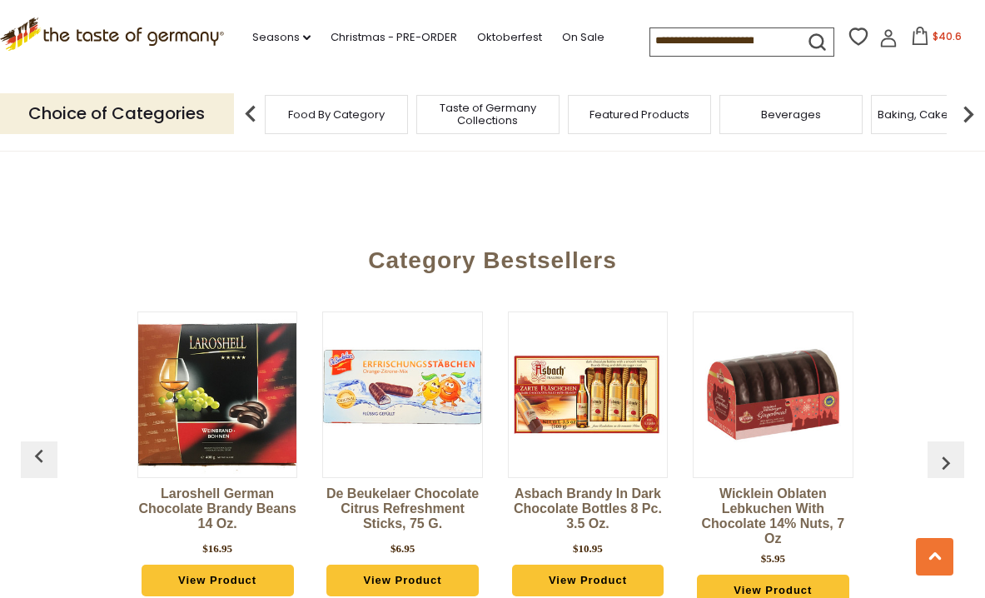
click at [935, 450] on img "button" at bounding box center [945, 463] width 27 height 27
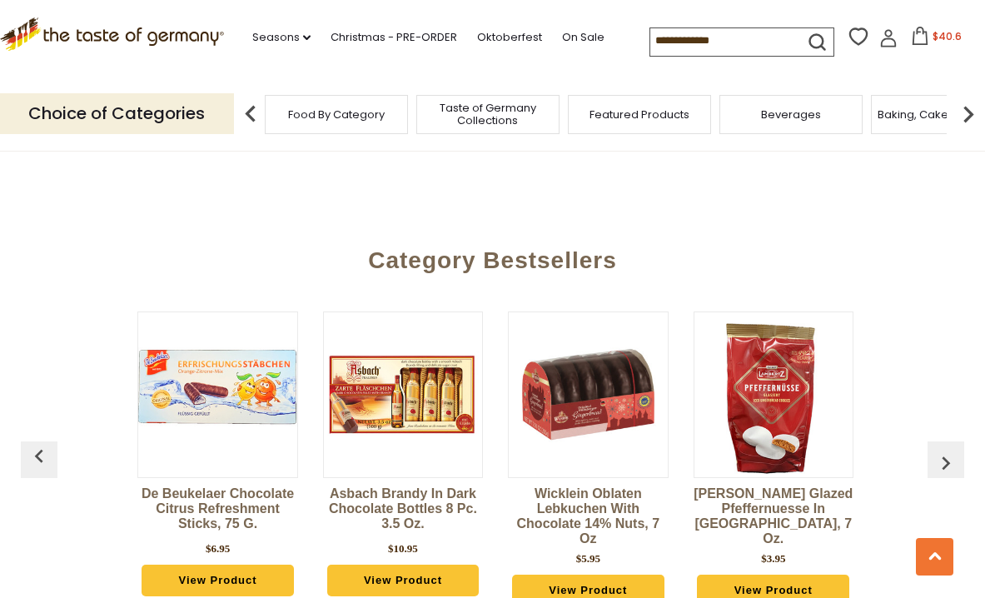
click at [934, 450] on img "button" at bounding box center [945, 463] width 27 height 27
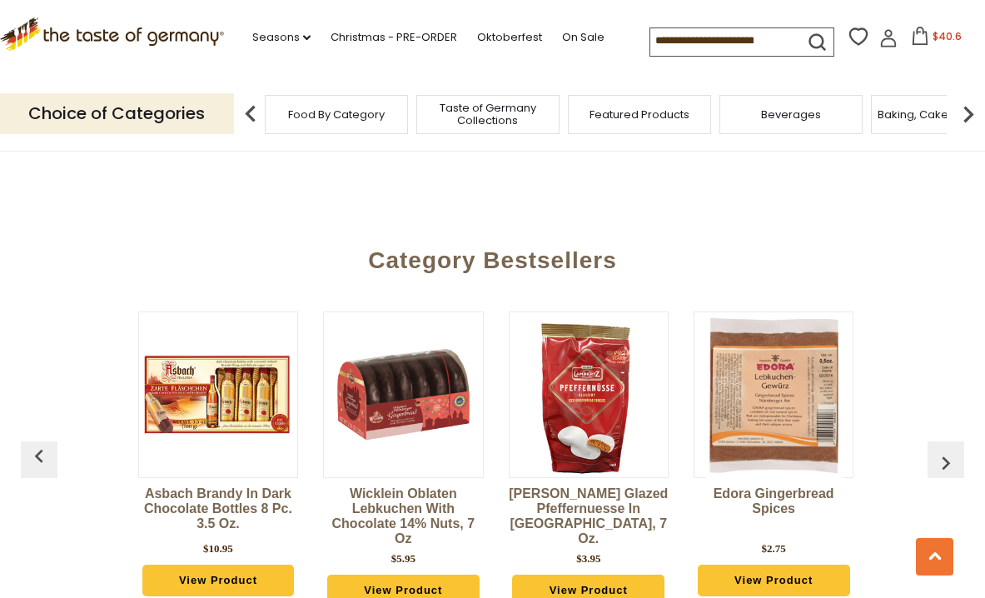
click at [933, 450] on img "button" at bounding box center [945, 463] width 27 height 27
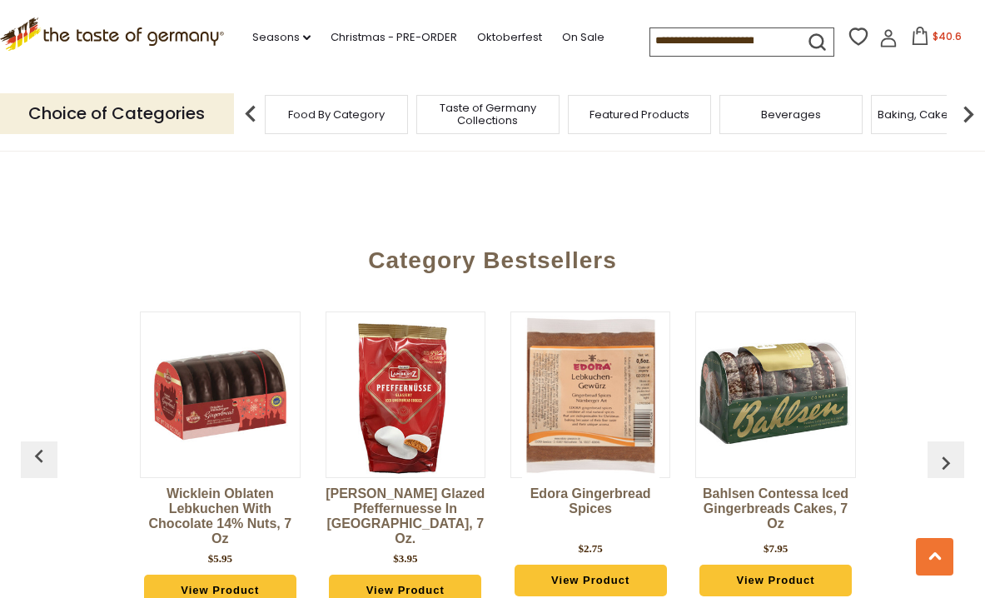
scroll to position [0, 2033]
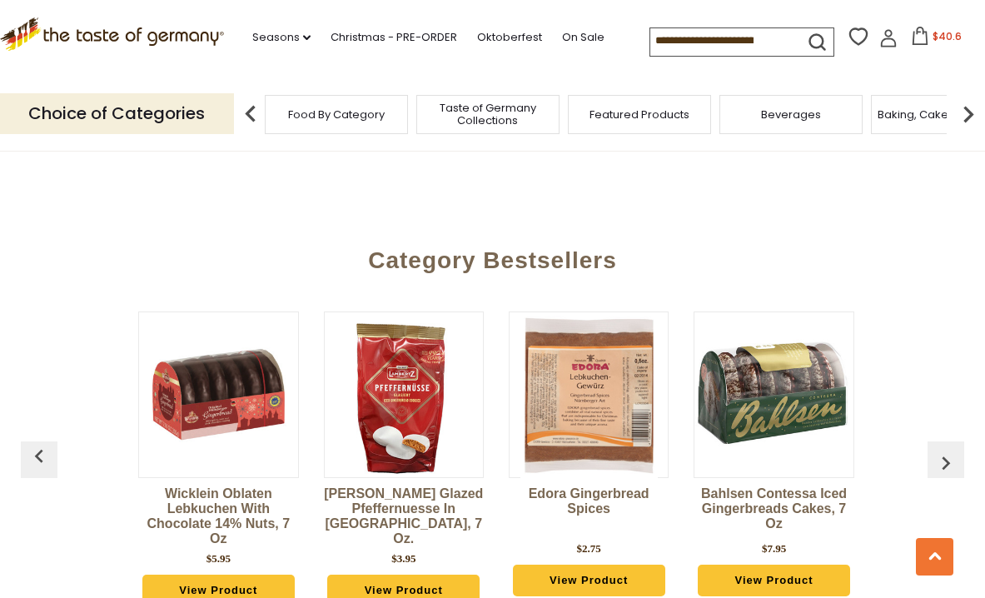
click at [931, 441] on button "button" at bounding box center [945, 459] width 37 height 37
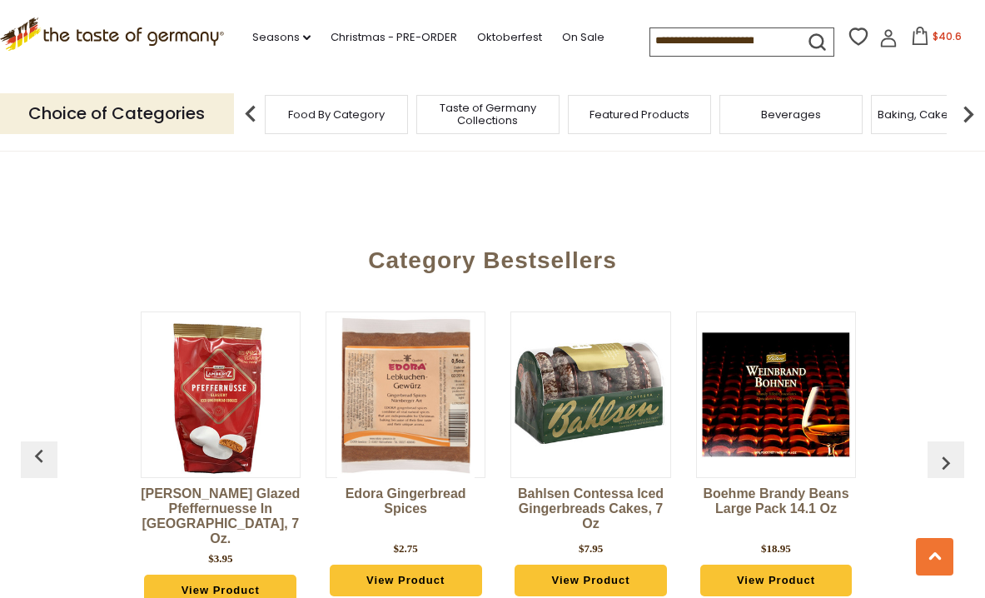
scroll to position [0, 2218]
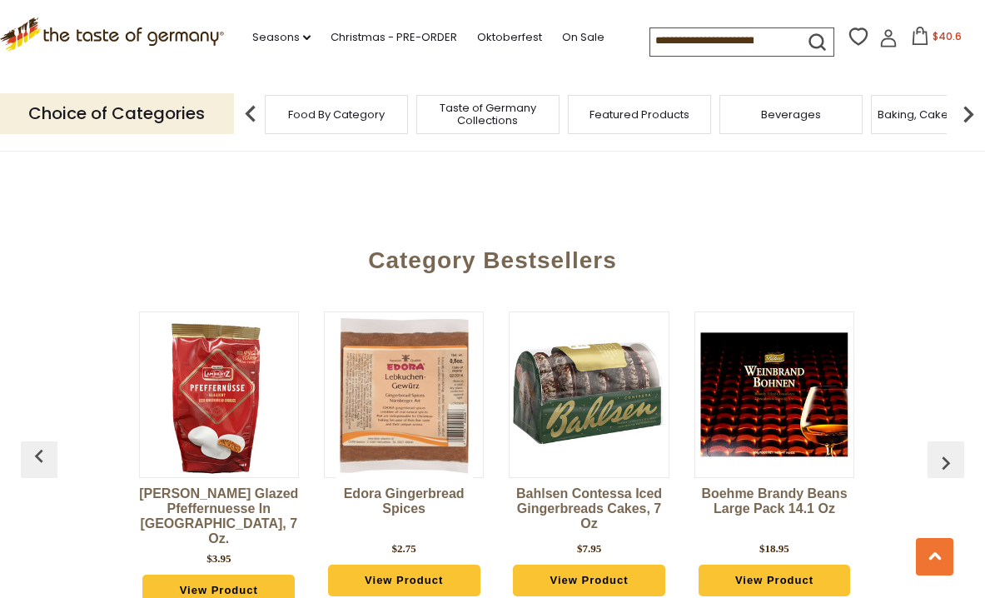
click at [947, 450] on img "button" at bounding box center [945, 463] width 27 height 27
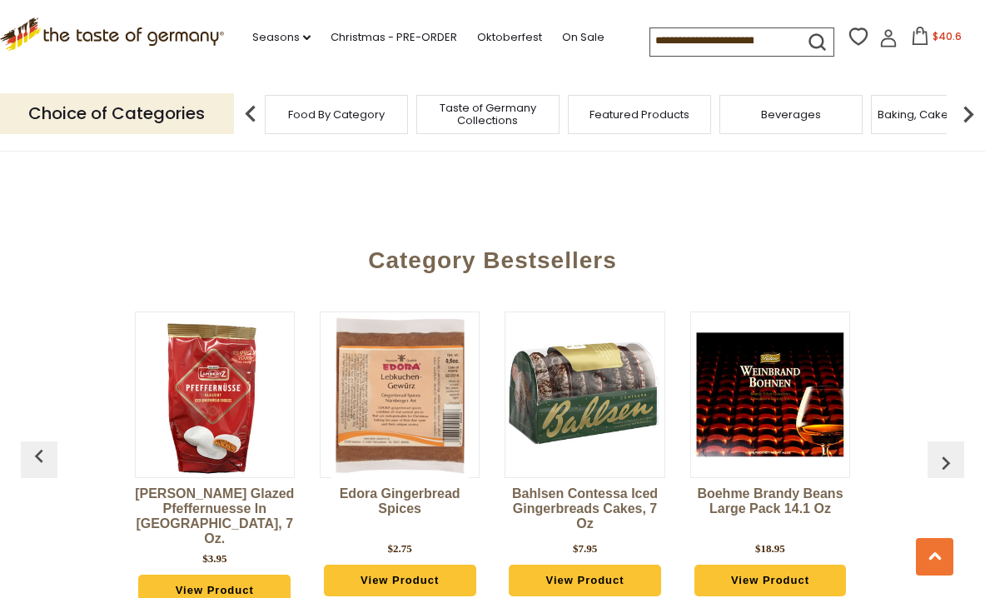
click at [947, 450] on img "button" at bounding box center [945, 463] width 27 height 27
click at [755, 36] on input at bounding box center [720, 39] width 141 height 23
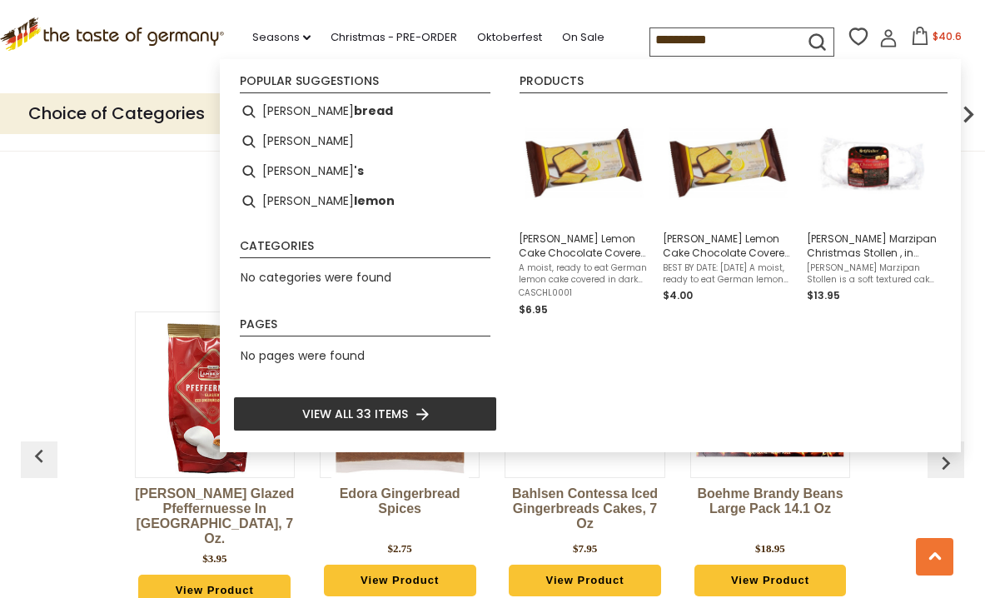
type input "**********"
click at [806, 36] on icon "submit" at bounding box center [817, 42] width 22 height 22
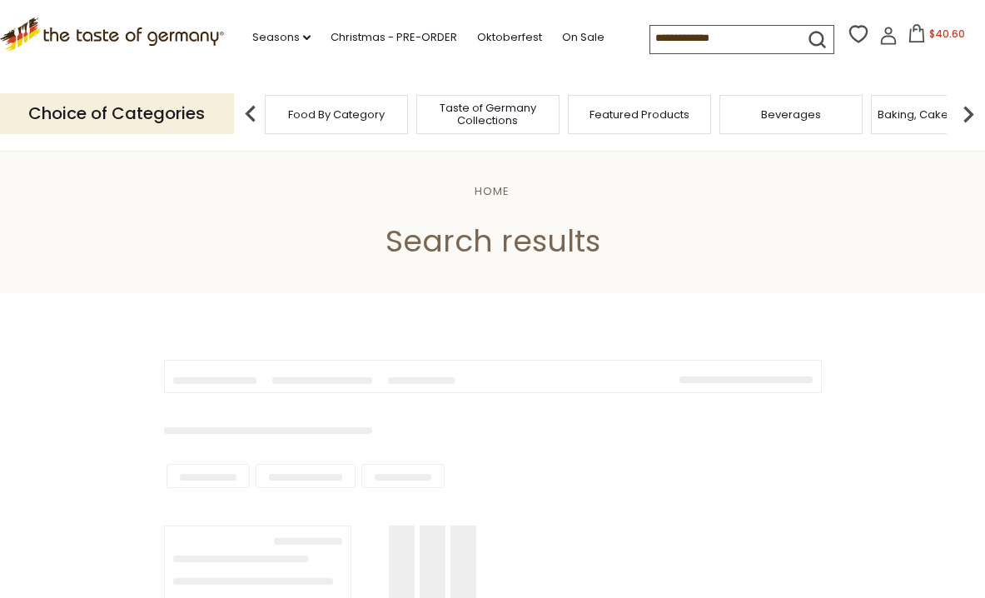
type input "**********"
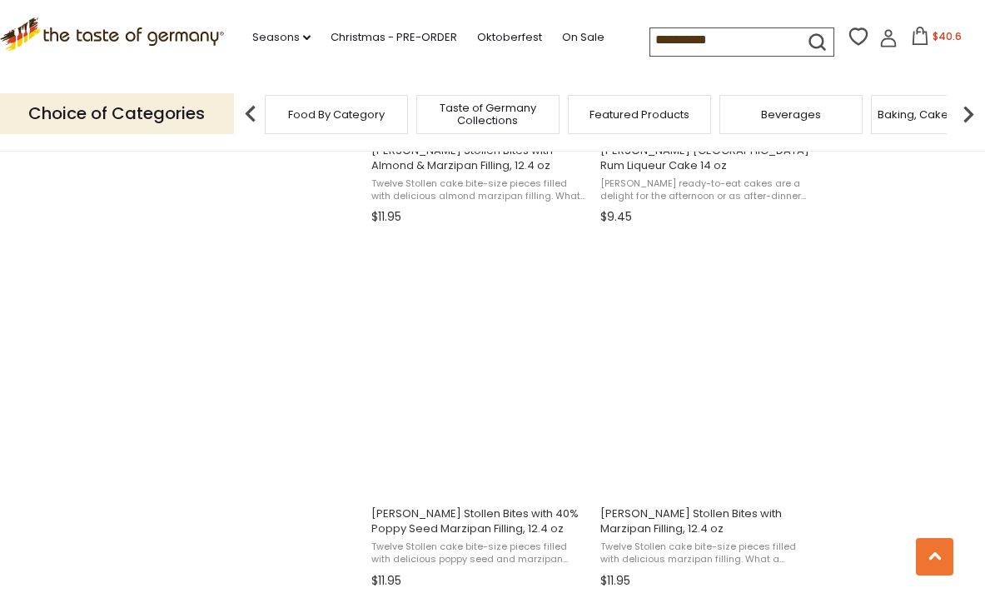
scroll to position [1320, 0]
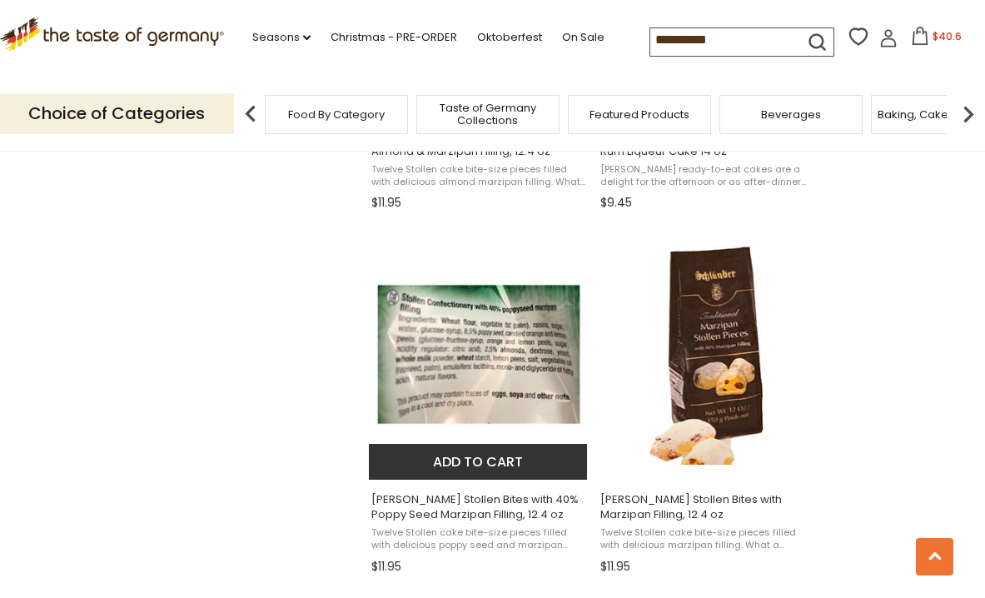
click at [458, 497] on span "[PERSON_NAME] Stollen Bites with 40% Poppy Seed Marzipan Filling, 12.4 oz" at bounding box center [479, 507] width 216 height 30
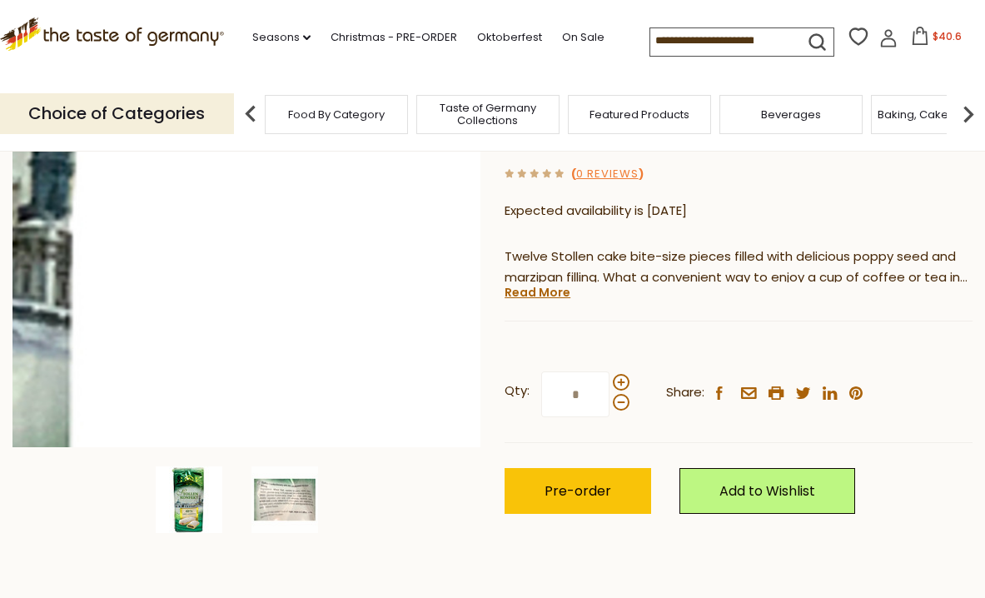
scroll to position [256, 0]
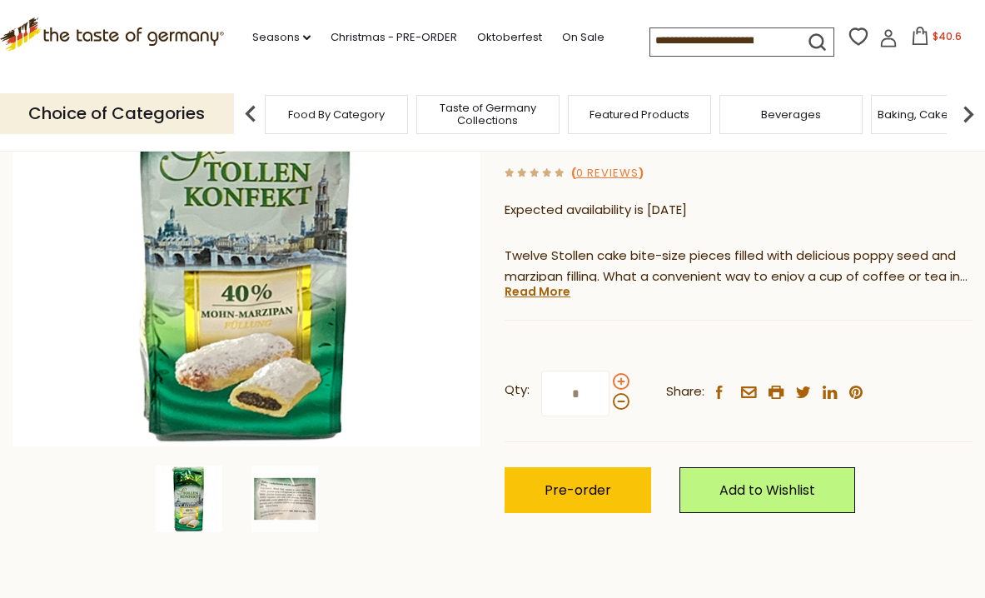
click at [619, 375] on span at bounding box center [621, 381] width 17 height 17
click at [609, 375] on input "*" at bounding box center [575, 393] width 68 height 46
click at [614, 374] on span at bounding box center [621, 381] width 17 height 17
click at [609, 374] on input "*" at bounding box center [575, 393] width 68 height 46
click at [620, 396] on span at bounding box center [621, 401] width 17 height 17
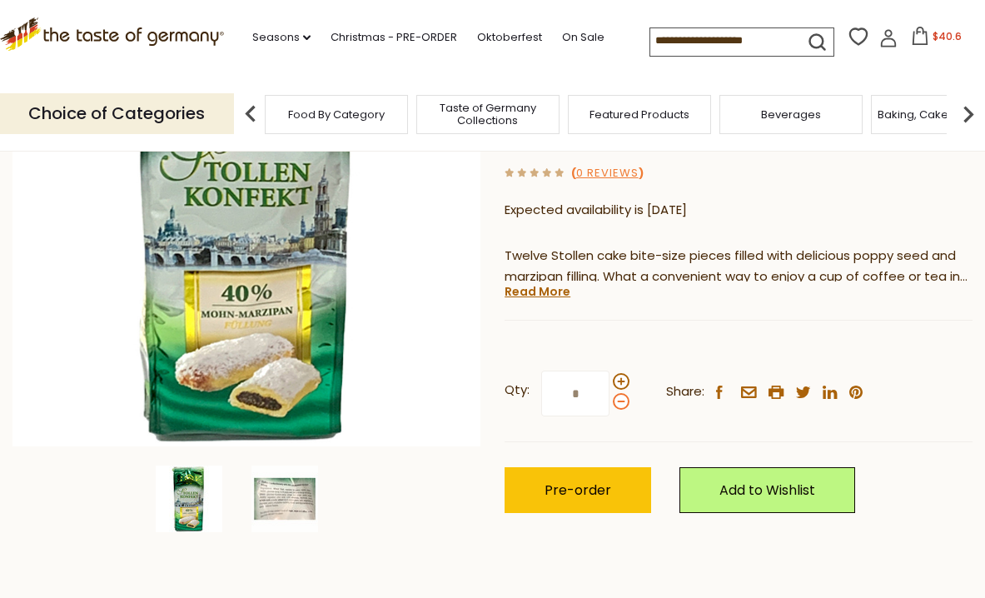
click at [609, 396] on input "*" at bounding box center [575, 393] width 68 height 46
type input "*"
click at [560, 485] on span "Pre-order" at bounding box center [577, 489] width 67 height 19
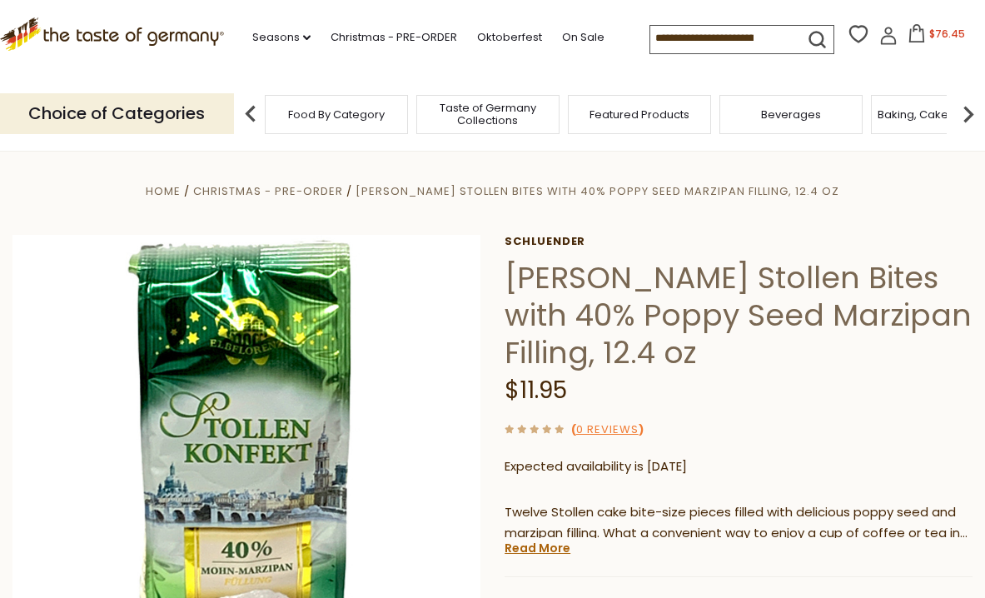
scroll to position [0, 0]
click at [430, 188] on span "Schluender Stollen Bites with 40% Poppy Seed Marzipan Filling, 12.4 oz" at bounding box center [597, 191] width 484 height 16
click at [330, 189] on span "Christmas - PRE-ORDER" at bounding box center [268, 191] width 150 height 16
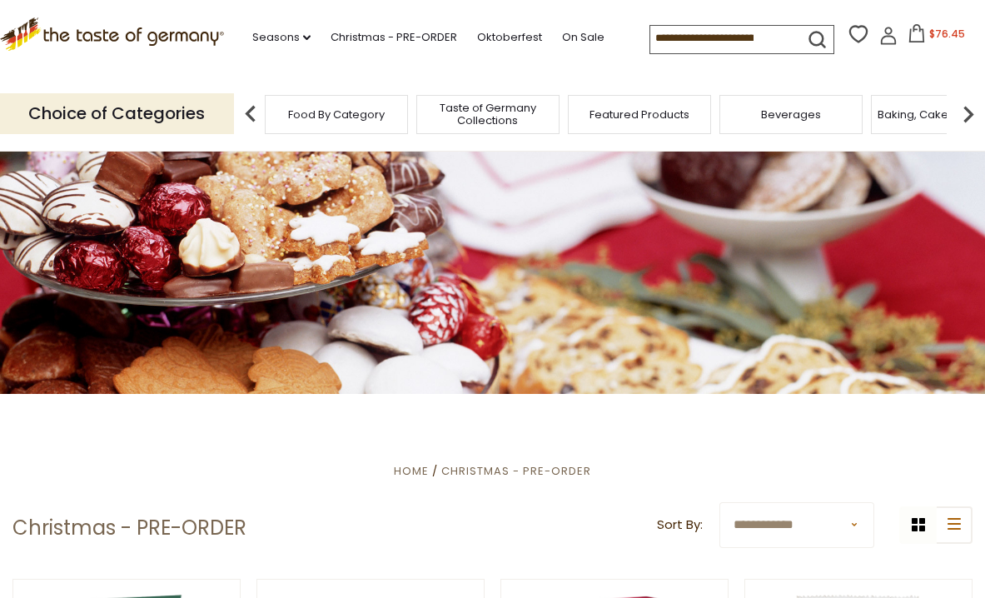
click at [721, 37] on input at bounding box center [720, 37] width 141 height 23
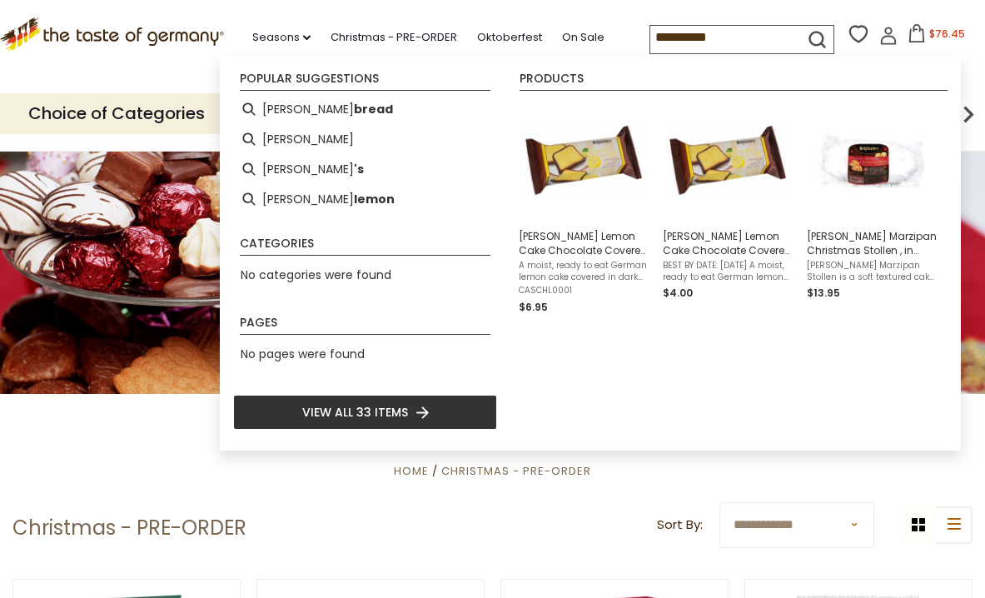
type input "**********"
click at [806, 36] on icon "submit" at bounding box center [817, 39] width 22 height 22
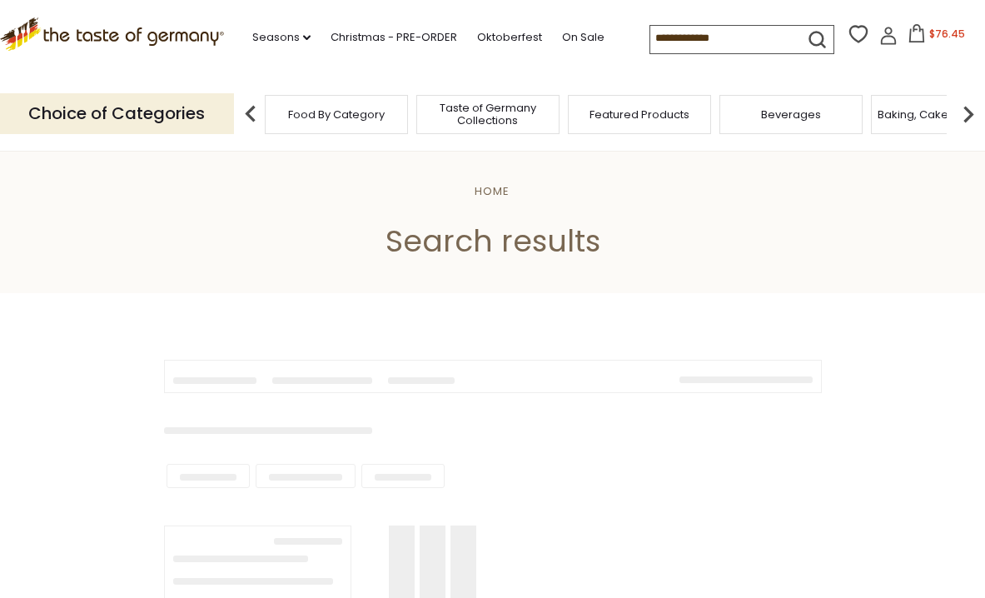
type input "**********"
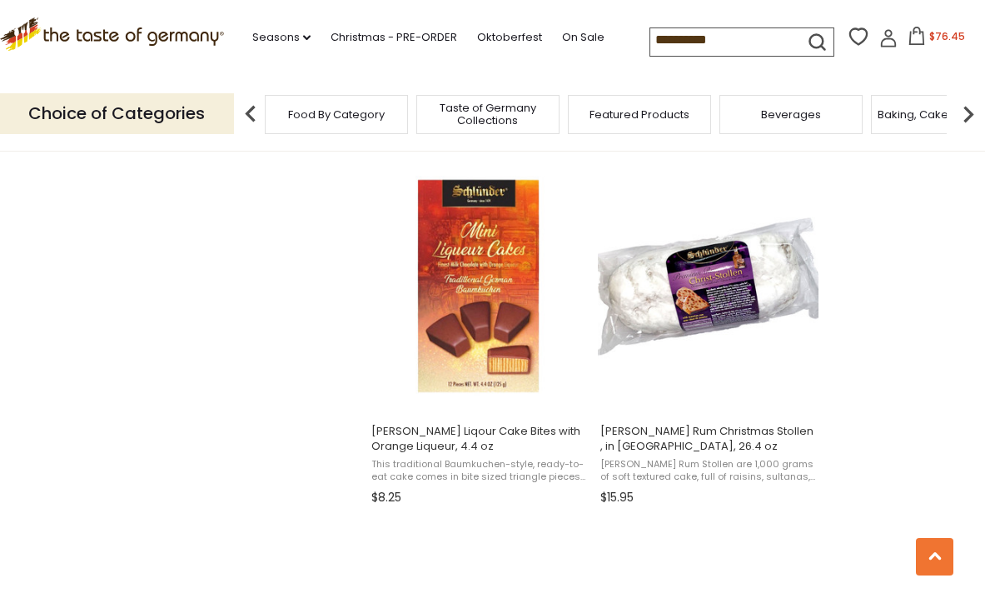
scroll to position [2115, 0]
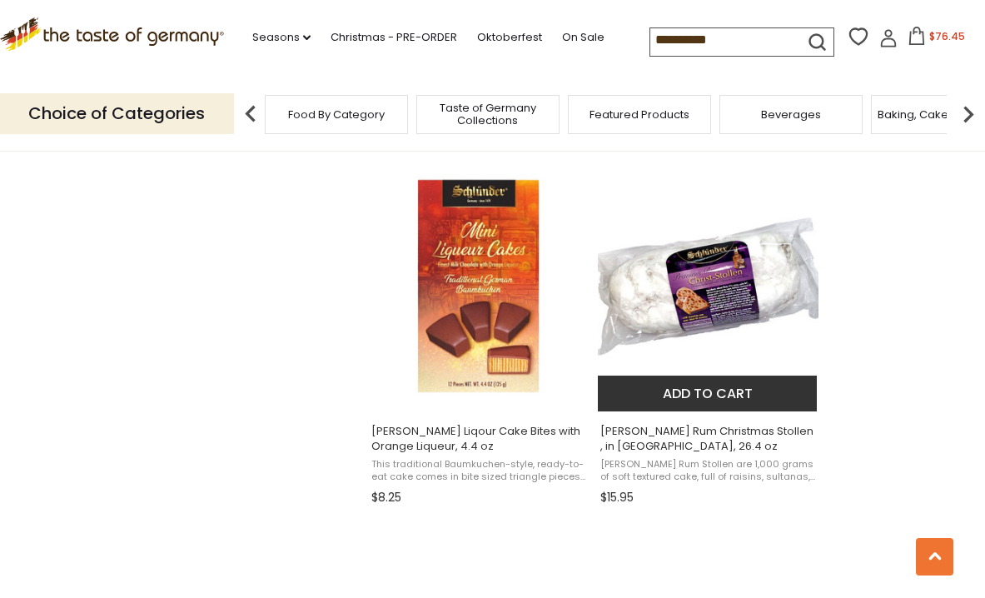
click at [706, 387] on button "Add to cart" at bounding box center [707, 393] width 219 height 36
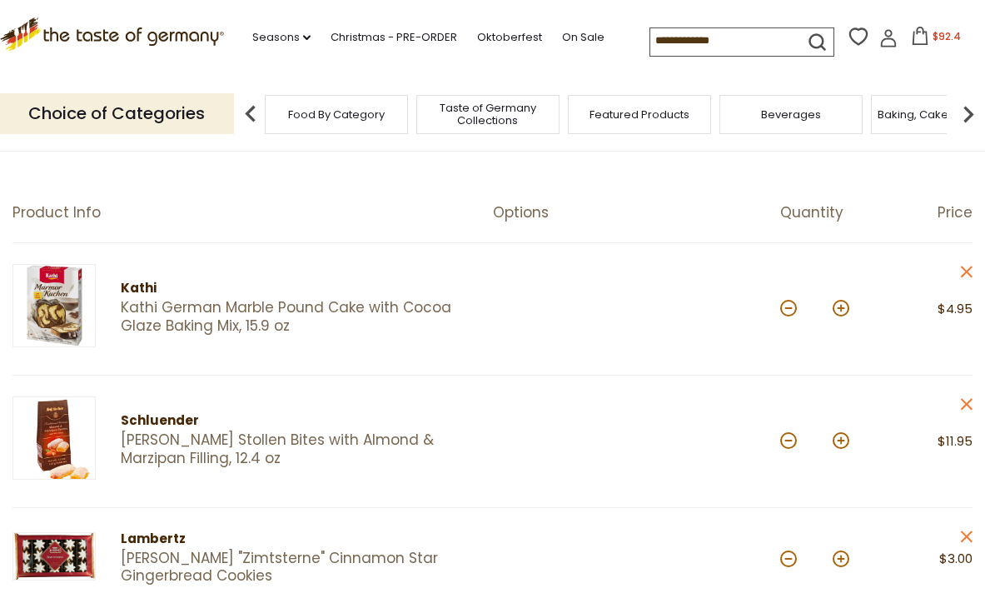
scroll to position [122, 0]
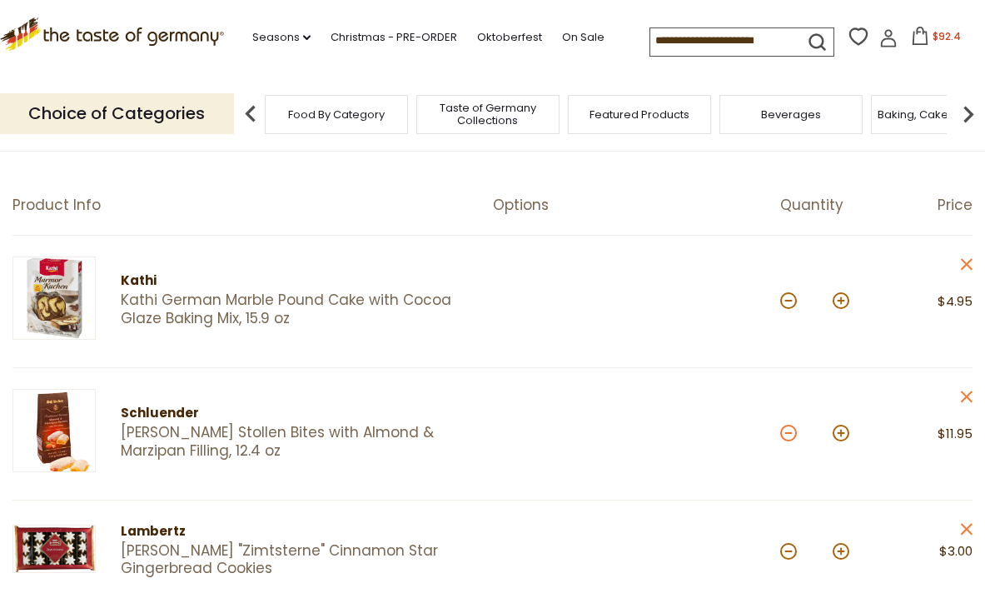
click at [787, 431] on button at bounding box center [788, 433] width 17 height 17
type input "*"
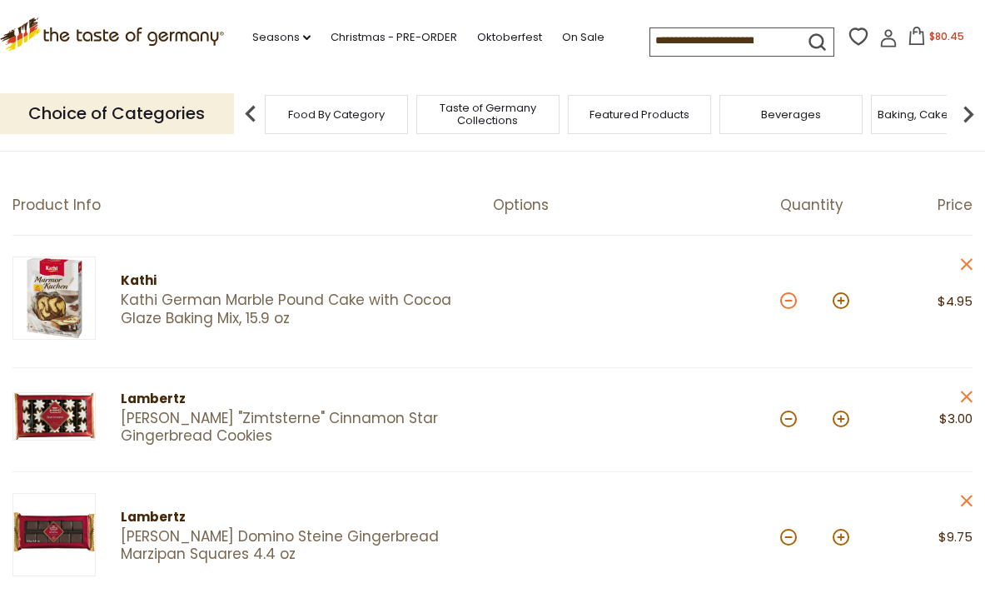
click at [788, 298] on button at bounding box center [788, 300] width 17 height 17
type input "*"
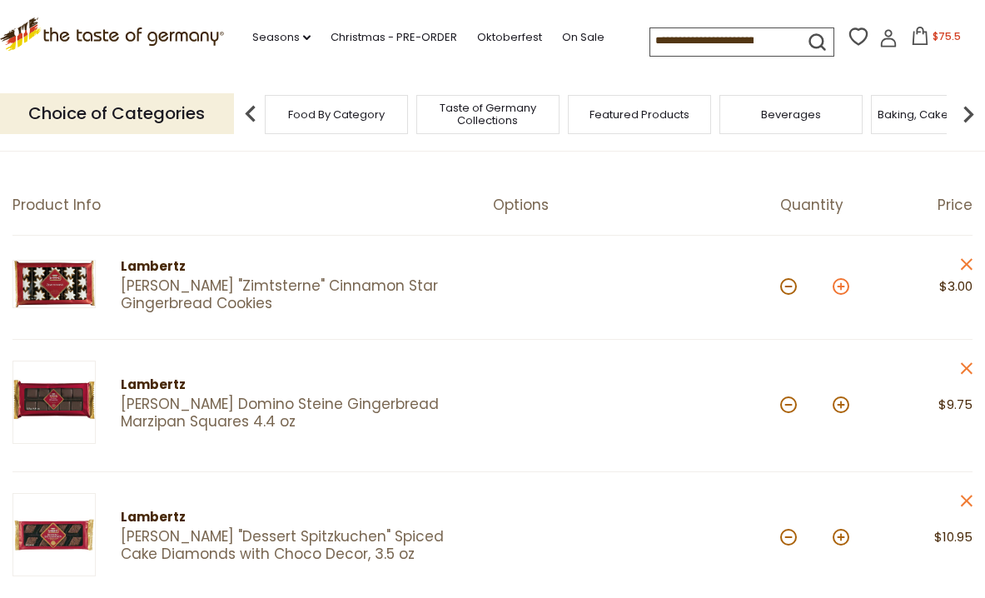
click at [839, 282] on button at bounding box center [841, 286] width 17 height 17
type input "*"
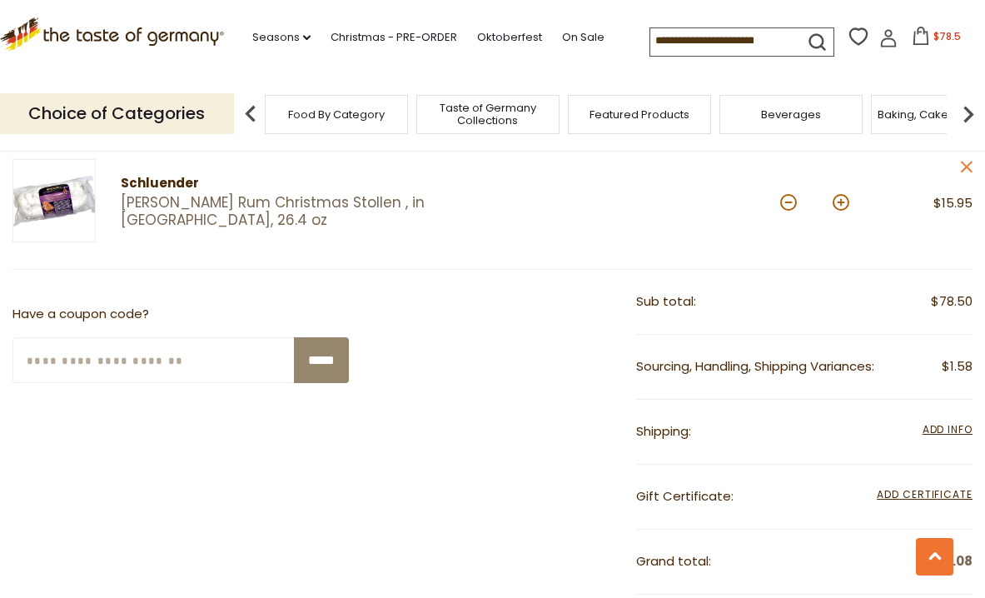
scroll to position [726, 0]
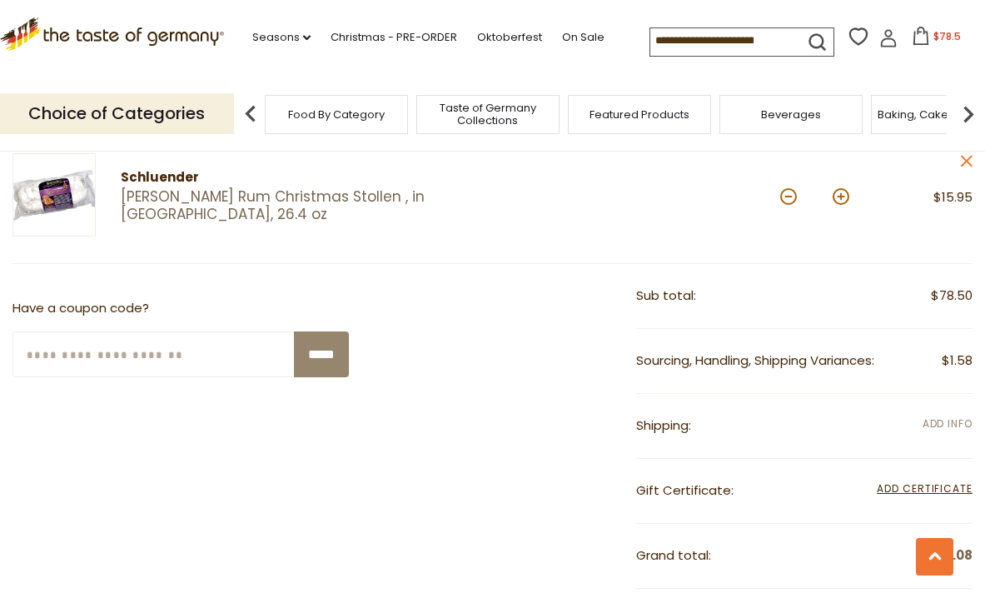
click at [941, 416] on span "Add Info" at bounding box center [947, 423] width 50 height 14
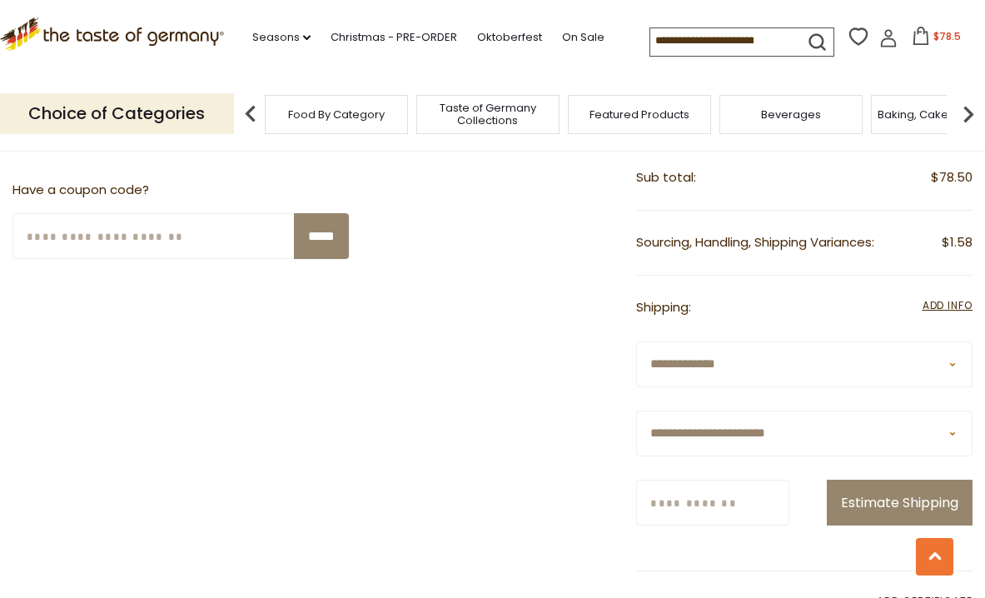
scroll to position [848, 0]
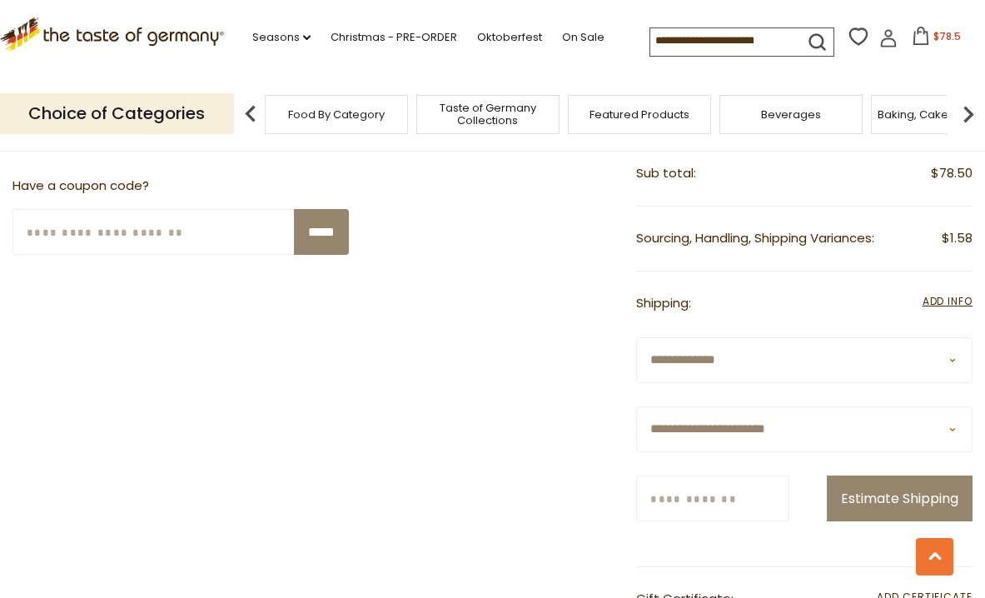
select select "**"
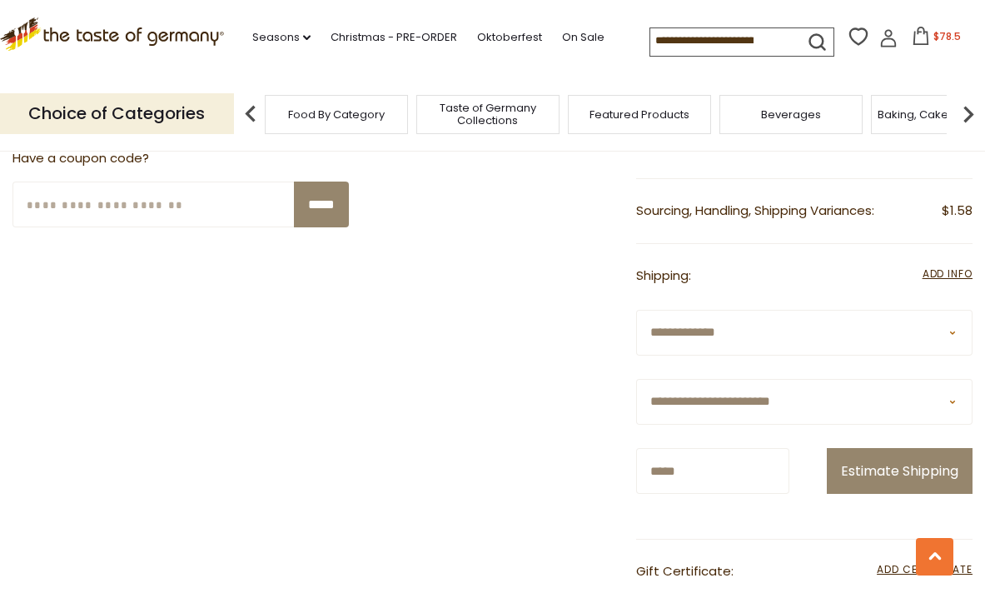
scroll to position [903, 0]
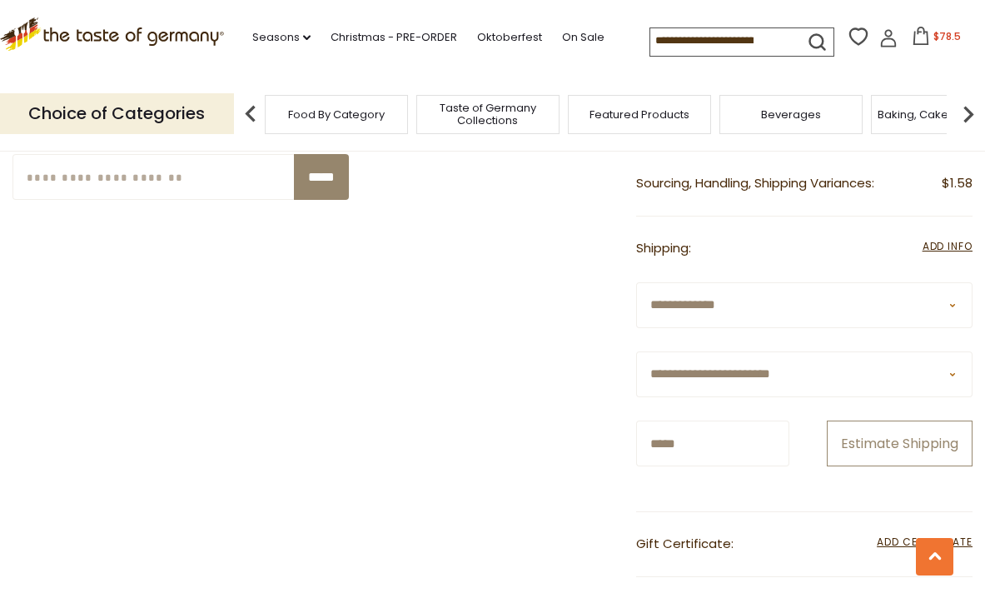
type input "*****"
click at [878, 466] on button "Estimate Shipping" at bounding box center [900, 443] width 146 height 46
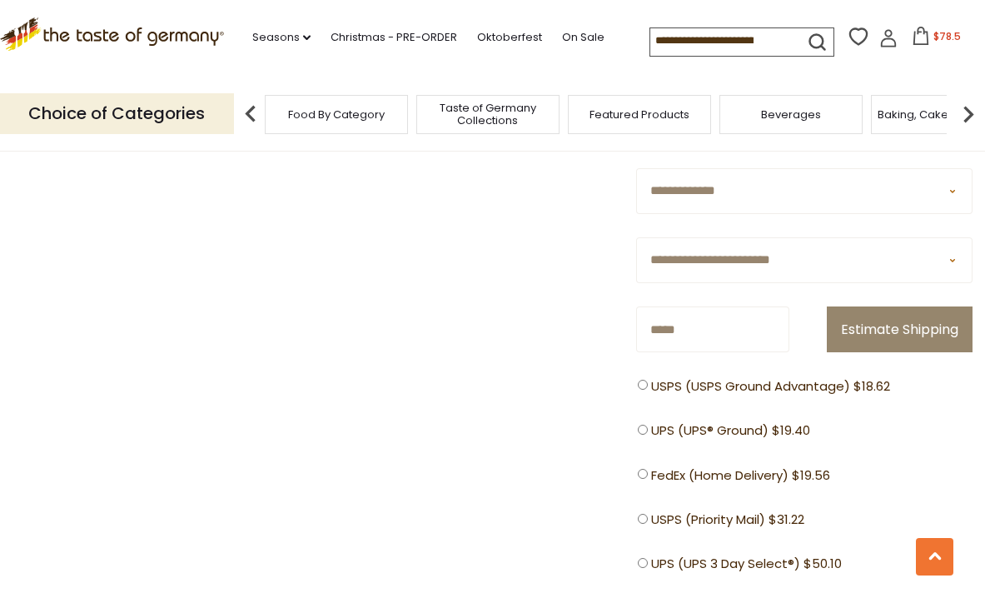
scroll to position [1022, 0]
